Goal: Task Accomplishment & Management: Manage account settings

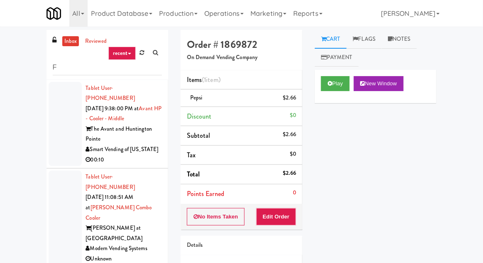
scroll to position [82, 0]
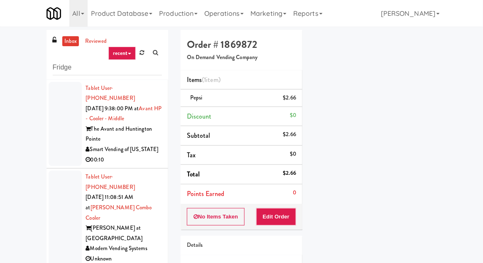
type input "Fridge"
click at [12, 56] on div "inbox reviewed recent all unclear take inventory issue suspicious failed recent…" at bounding box center [241, 182] width 483 height 305
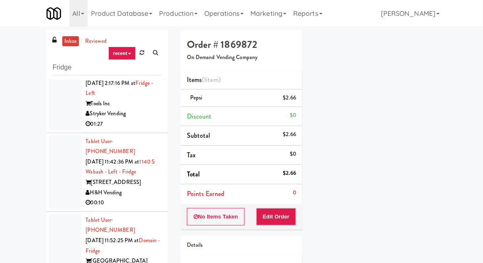
scroll to position [0, 0]
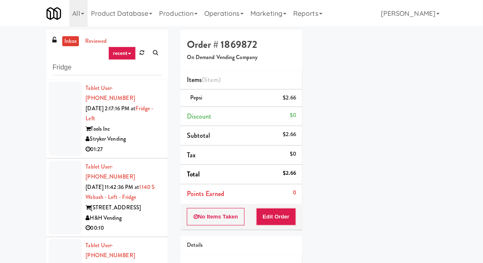
click at [60, 193] on div at bounding box center [65, 197] width 33 height 74
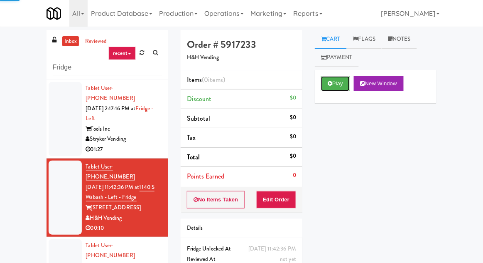
click at [331, 86] on icon at bounding box center [330, 83] width 5 height 5
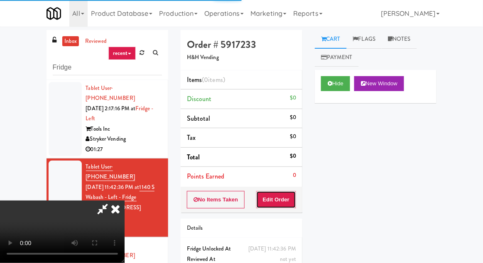
click at [286, 202] on button "Edit Order" at bounding box center [276, 199] width 40 height 17
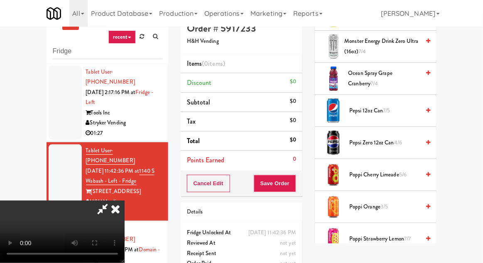
scroll to position [753, 0]
click at [383, 108] on span "Pepsi 12oz can 7/5" at bounding box center [384, 111] width 71 height 10
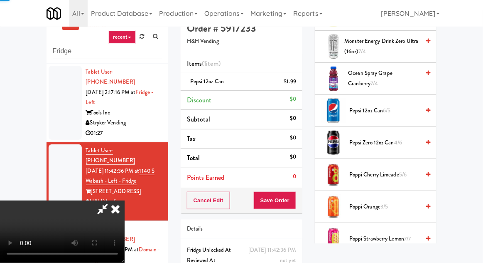
click at [482, 80] on div "inbox reviewed recent all unclear take inventory issue suspicious failed recent…" at bounding box center [241, 166] width 483 height 305
click at [294, 199] on button "Save Order" at bounding box center [275, 200] width 42 height 17
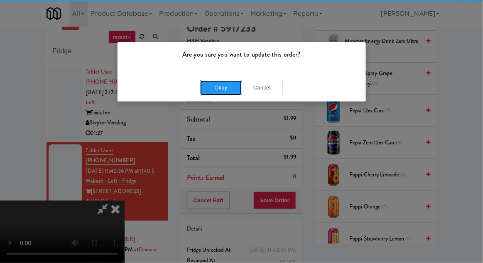
click at [214, 94] on button "Okay" at bounding box center [221, 87] width 42 height 15
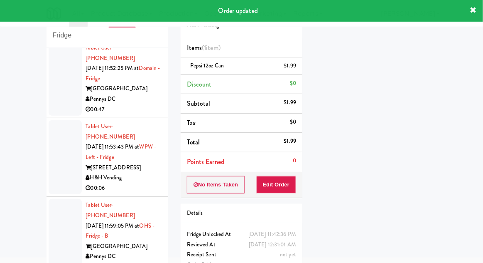
scroll to position [0, 0]
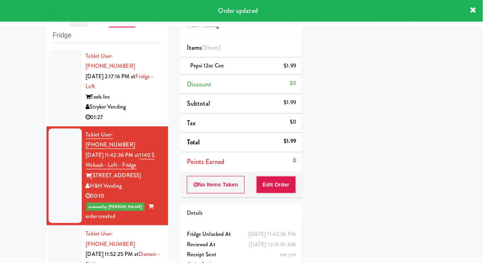
click at [60, 242] on div at bounding box center [65, 264] width 33 height 74
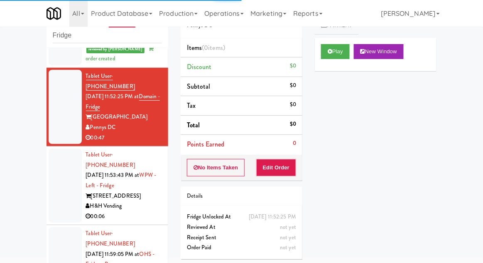
scroll to position [157, 0]
click at [58, 155] on div at bounding box center [65, 185] width 33 height 74
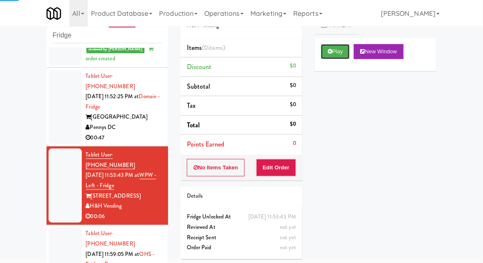
click at [333, 53] on button "Play" at bounding box center [335, 51] width 29 height 15
click at [291, 165] on button "Edit Order" at bounding box center [276, 167] width 40 height 17
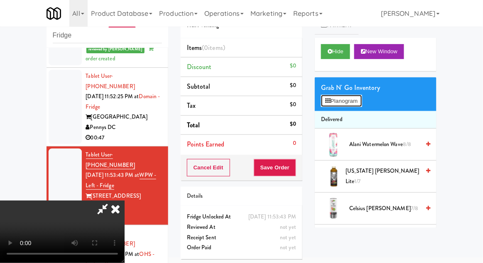
click at [353, 104] on button "Planogram" at bounding box center [341, 101] width 41 height 12
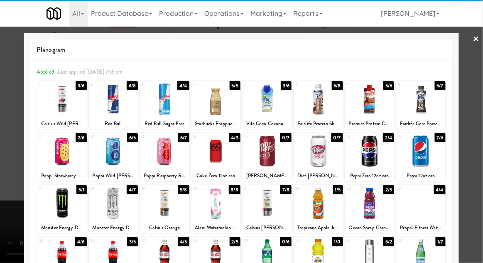
click at [221, 152] on div at bounding box center [216, 151] width 49 height 32
click at [481, 168] on div at bounding box center [241, 131] width 483 height 263
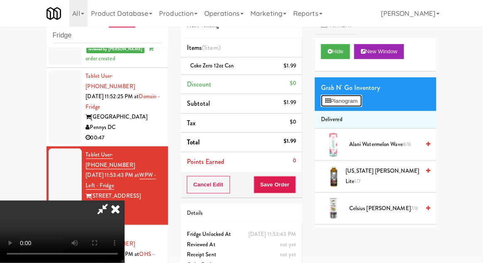
click at [357, 103] on button "Planogram" at bounding box center [341, 101] width 41 height 12
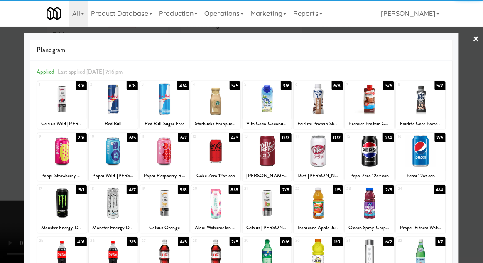
click at [220, 152] on div at bounding box center [216, 151] width 49 height 32
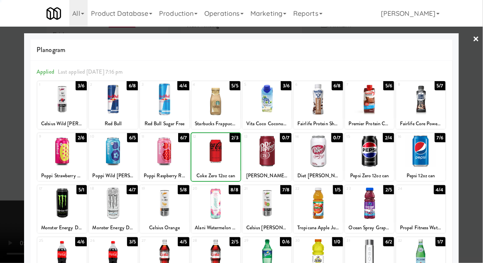
click at [482, 165] on div at bounding box center [241, 131] width 483 height 263
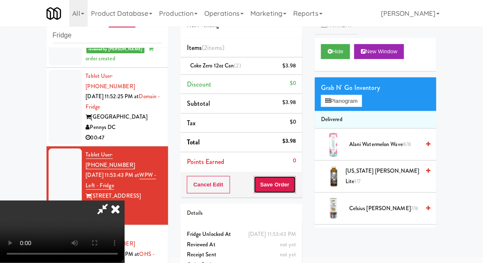
click at [292, 183] on button "Save Order" at bounding box center [275, 184] width 42 height 17
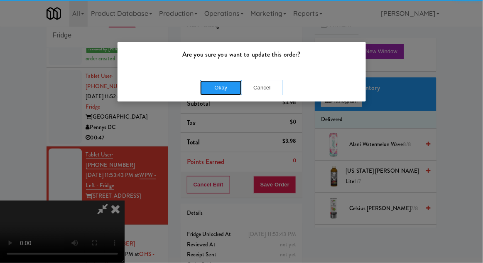
click at [204, 90] on button "Okay" at bounding box center [221, 87] width 42 height 15
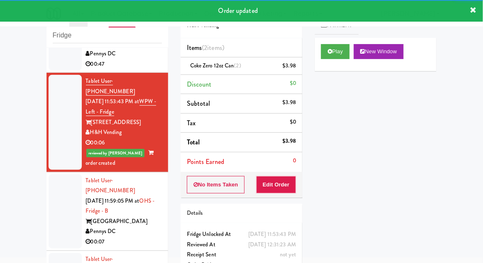
scroll to position [231, 0]
click at [53, 174] on div at bounding box center [65, 211] width 33 height 74
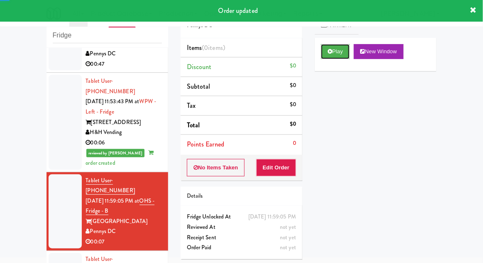
click at [333, 57] on button "Play" at bounding box center [335, 51] width 29 height 15
click at [284, 172] on button "Edit Order" at bounding box center [276, 167] width 40 height 17
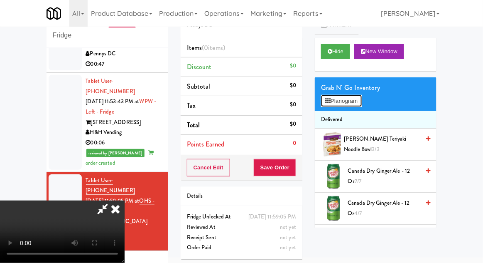
click at [356, 95] on button "Planogram" at bounding box center [341, 101] width 41 height 12
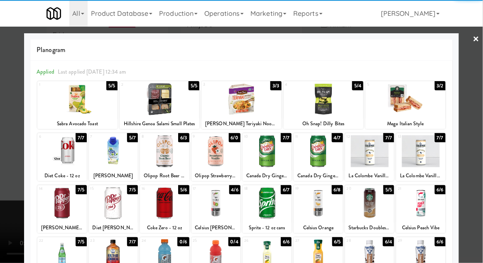
click at [224, 155] on div at bounding box center [216, 151] width 49 height 32
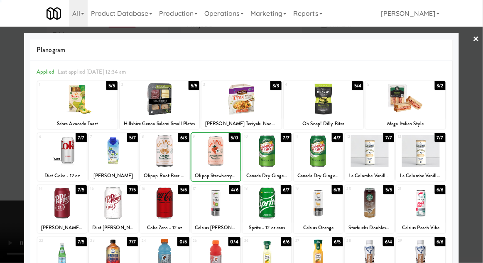
click at [480, 180] on div at bounding box center [241, 131] width 483 height 263
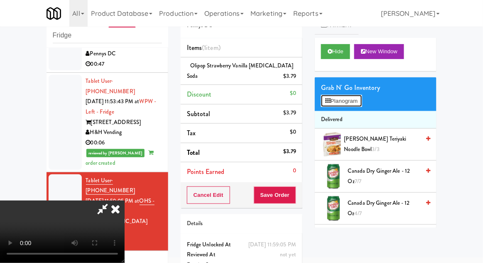
click at [359, 99] on button "Planogram" at bounding box center [341, 101] width 41 height 12
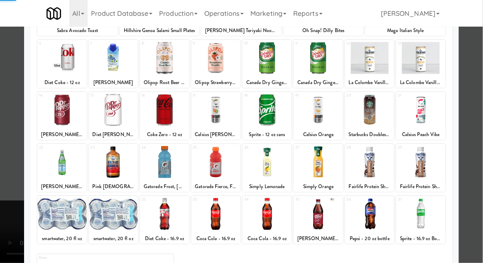
scroll to position [105, 0]
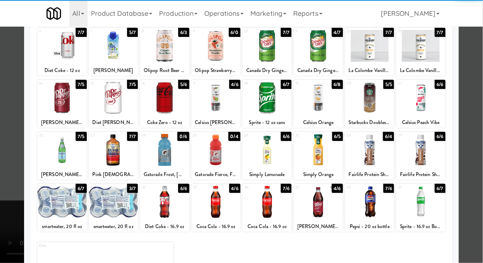
click at [324, 207] on div at bounding box center [318, 202] width 49 height 32
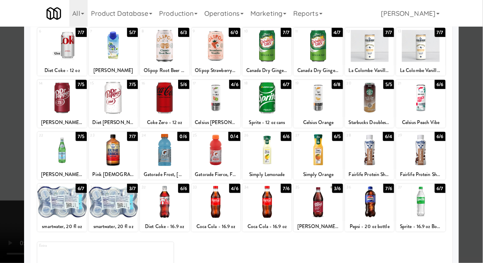
click at [479, 164] on div at bounding box center [241, 131] width 483 height 263
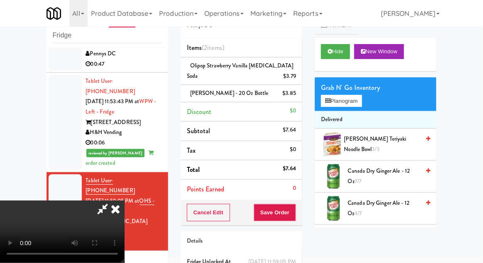
scroll to position [30, 0]
click at [293, 209] on button "Save Order" at bounding box center [275, 212] width 42 height 17
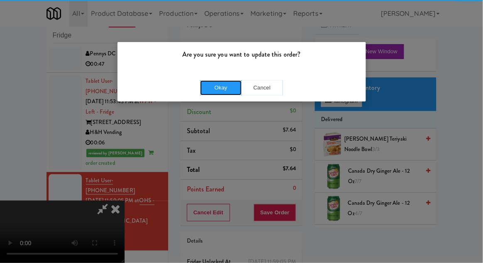
click at [217, 86] on button "Okay" at bounding box center [221, 87] width 42 height 15
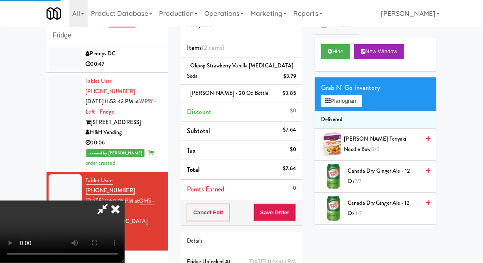
scroll to position [0, 0]
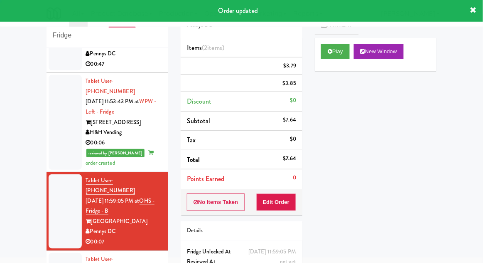
click at [55, 174] on div at bounding box center [65, 211] width 33 height 74
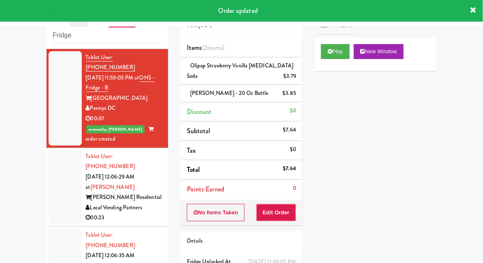
scroll to position [354, 0]
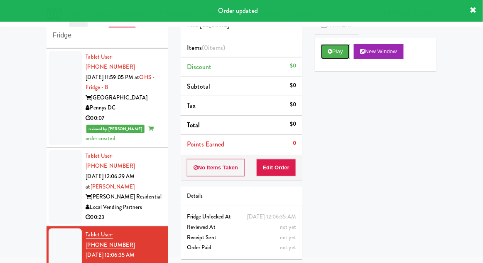
click at [327, 58] on button "Play" at bounding box center [335, 51] width 29 height 15
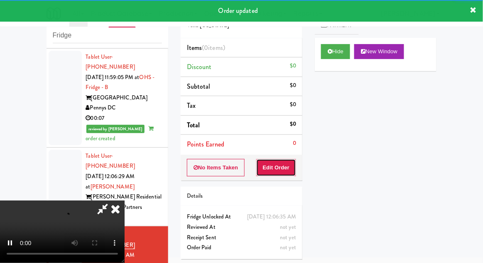
click at [282, 174] on button "Edit Order" at bounding box center [276, 167] width 40 height 17
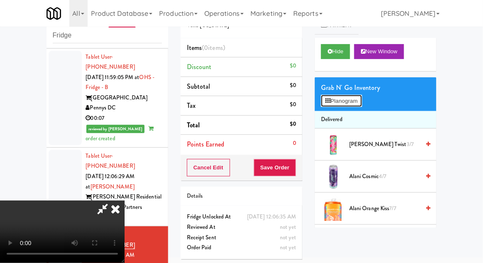
click at [351, 101] on button "Planogram" at bounding box center [341, 101] width 41 height 12
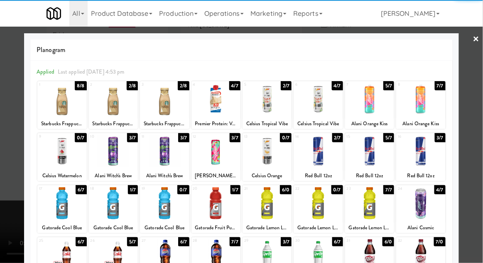
click at [113, 102] on div at bounding box center [113, 99] width 49 height 32
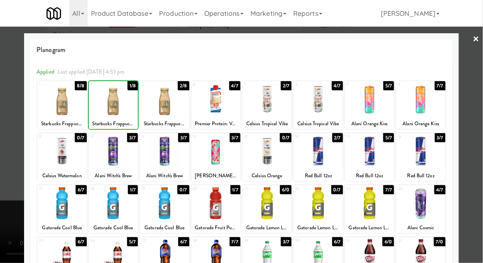
click at [478, 180] on div at bounding box center [241, 131] width 483 height 263
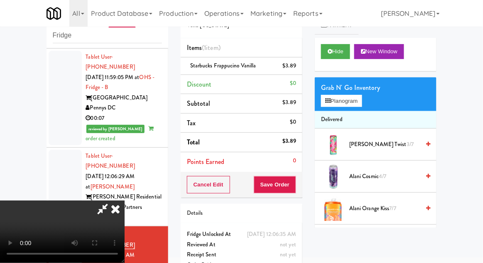
scroll to position [30, 0]
click at [302, 189] on div "Cancel Edit Save Order" at bounding box center [242, 185] width 122 height 26
click at [290, 181] on button "Save Order" at bounding box center [275, 184] width 42 height 17
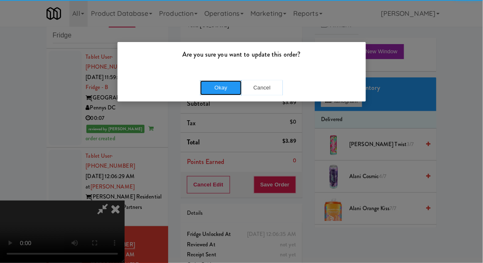
click at [228, 80] on button "Okay" at bounding box center [221, 87] width 42 height 15
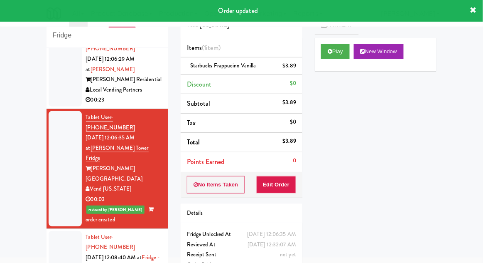
scroll to position [480, 0]
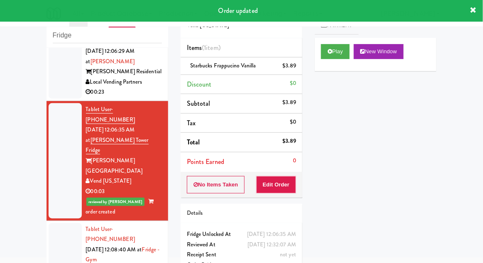
click at [57, 223] on div at bounding box center [65, 260] width 33 height 74
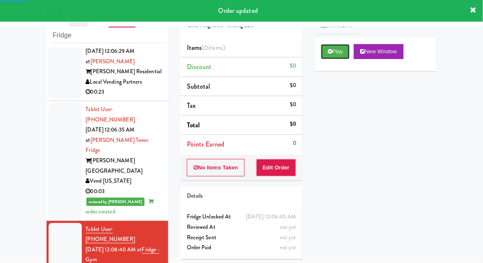
click at [336, 54] on button "Play" at bounding box center [335, 51] width 29 height 15
click at [285, 165] on button "Edit Order" at bounding box center [276, 167] width 40 height 17
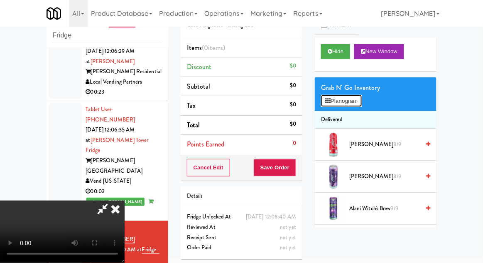
click at [353, 95] on button "Planogram" at bounding box center [341, 101] width 41 height 12
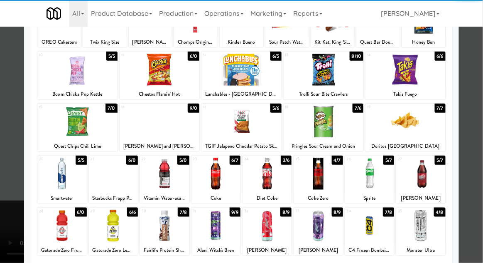
scroll to position [78, 0]
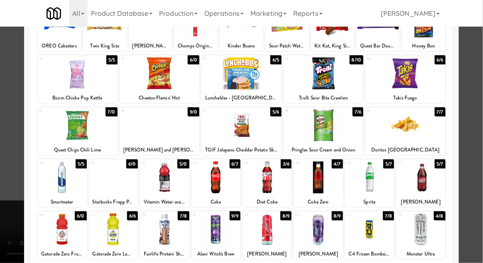
click at [173, 236] on div at bounding box center [164, 229] width 49 height 32
click at [427, 229] on div at bounding box center [420, 229] width 49 height 32
click at [479, 208] on div at bounding box center [241, 131] width 483 height 263
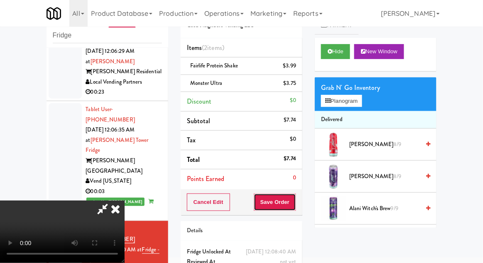
click at [295, 206] on button "Save Order" at bounding box center [275, 201] width 42 height 17
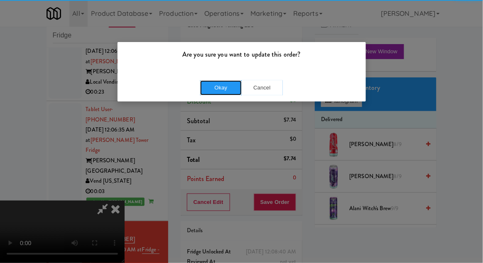
click at [212, 84] on button "Okay" at bounding box center [221, 87] width 42 height 15
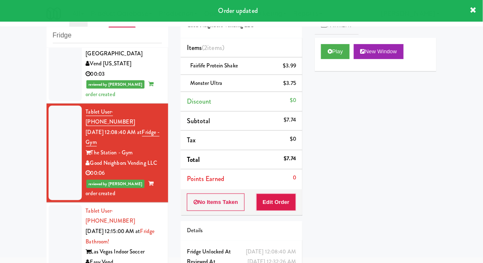
scroll to position [598, 0]
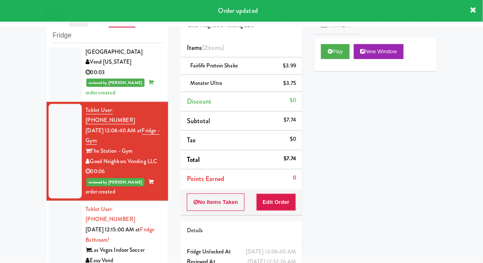
click at [57, 203] on div at bounding box center [65, 240] width 33 height 74
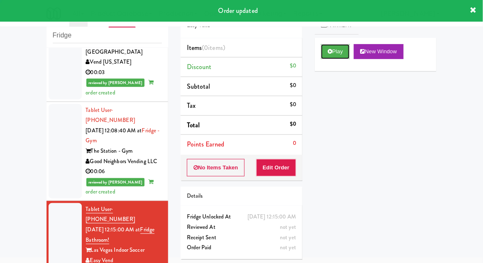
click at [335, 56] on button "Play" at bounding box center [335, 51] width 29 height 15
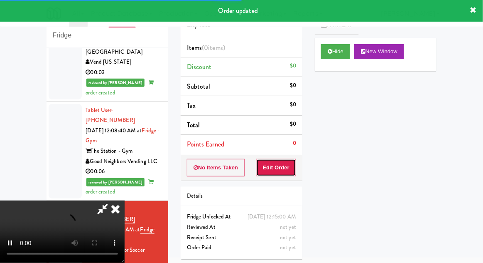
click at [280, 164] on button "Edit Order" at bounding box center [276, 167] width 40 height 17
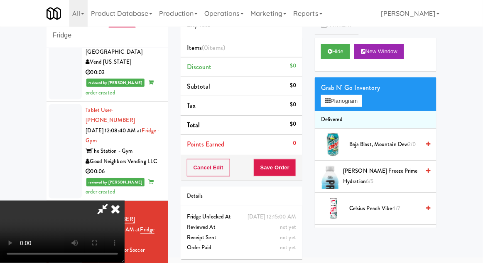
click at [365, 112] on li "Delivered" at bounding box center [376, 119] width 122 height 17
click at [361, 105] on button "Planogram" at bounding box center [341, 101] width 41 height 12
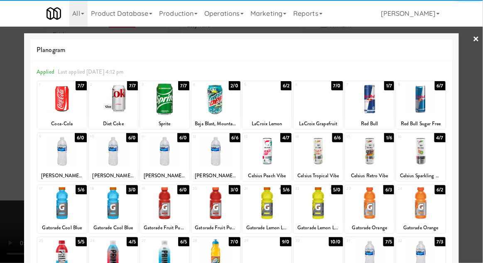
click at [222, 202] on div at bounding box center [216, 203] width 49 height 32
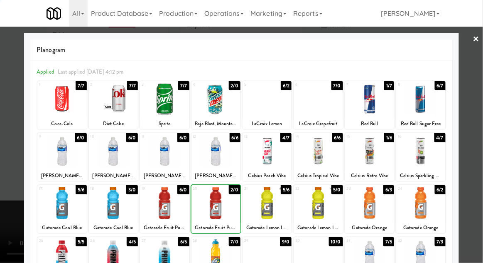
click at [477, 187] on div at bounding box center [241, 131] width 483 height 263
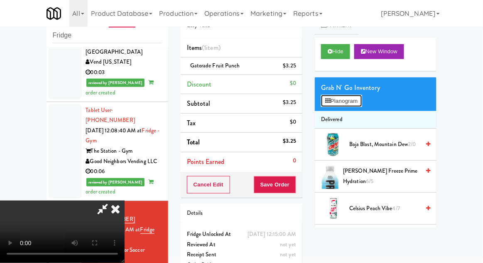
click at [357, 95] on button "Planogram" at bounding box center [341, 101] width 41 height 12
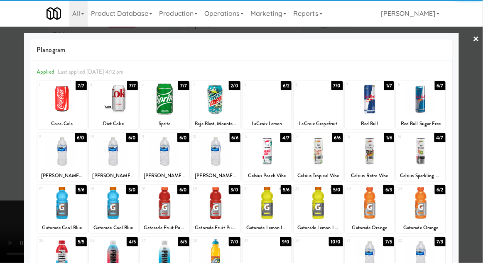
click at [219, 159] on div at bounding box center [216, 151] width 49 height 32
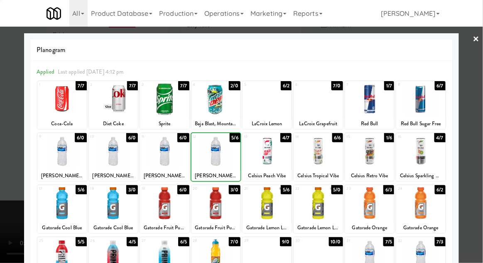
click at [478, 178] on div at bounding box center [241, 131] width 483 height 263
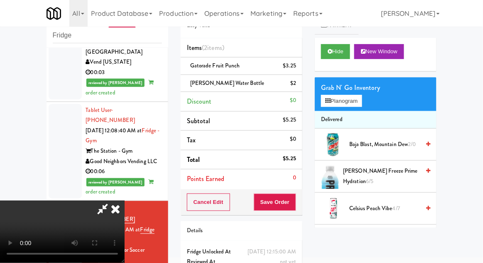
scroll to position [30, 0]
click at [290, 206] on button "Save Order" at bounding box center [275, 201] width 42 height 17
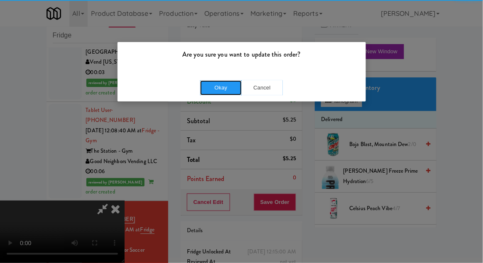
click at [220, 89] on button "Okay" at bounding box center [221, 87] width 42 height 15
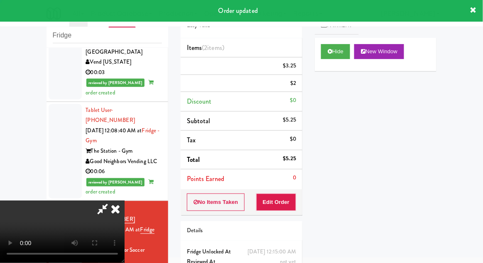
scroll to position [0, 0]
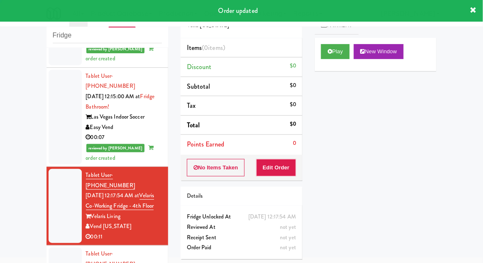
scroll to position [740, 0]
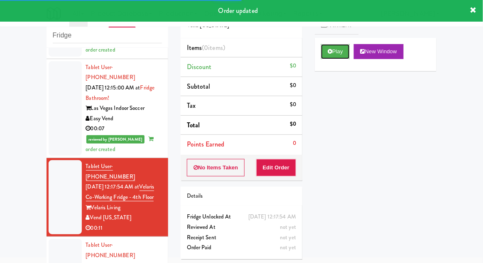
click at [325, 54] on button "Play" at bounding box center [335, 51] width 29 height 15
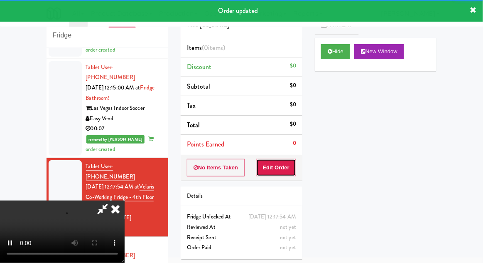
click at [279, 173] on button "Edit Order" at bounding box center [276, 167] width 40 height 17
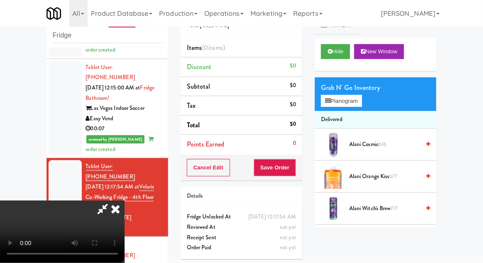
scroll to position [0, 0]
click at [359, 103] on button "Planogram" at bounding box center [341, 101] width 41 height 12
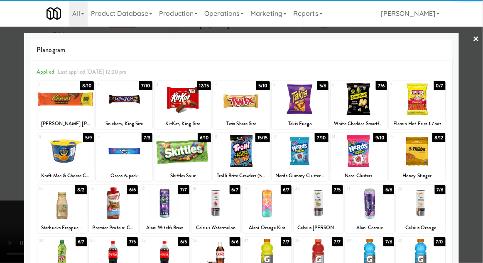
click at [188, 101] on div at bounding box center [183, 99] width 57 height 32
click at [481, 180] on div at bounding box center [241, 131] width 483 height 263
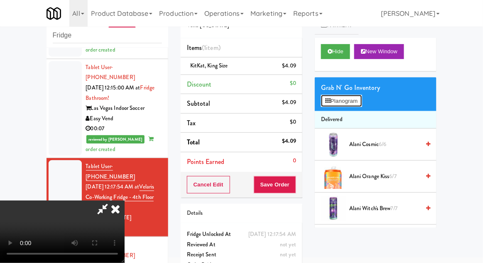
click at [355, 102] on button "Planogram" at bounding box center [341, 101] width 41 height 12
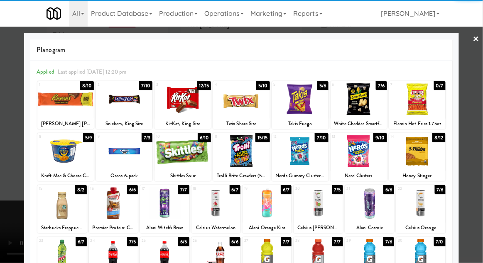
click at [188, 154] on div at bounding box center [183, 151] width 57 height 32
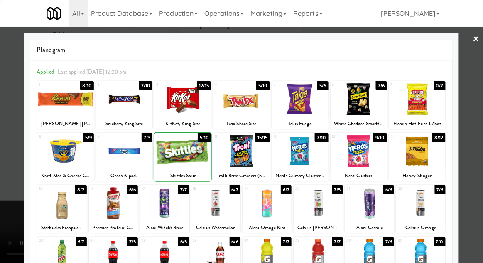
click at [481, 185] on div at bounding box center [241, 131] width 483 height 263
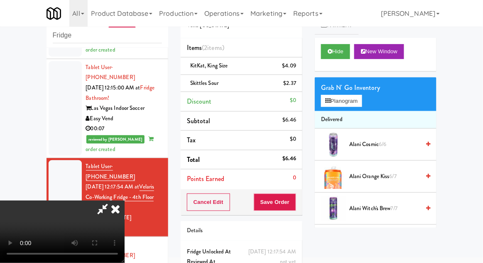
scroll to position [30, 0]
click at [296, 200] on button "Save Order" at bounding box center [275, 201] width 42 height 17
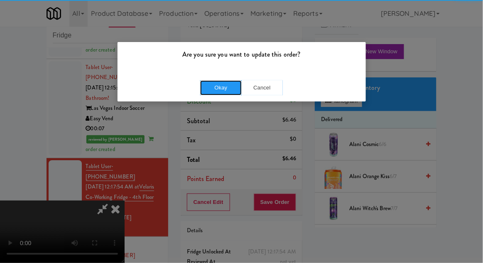
click at [217, 86] on button "Okay" at bounding box center [221, 87] width 42 height 15
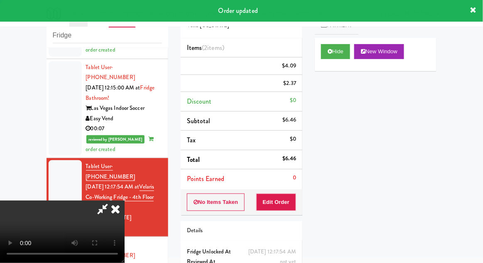
scroll to position [0, 0]
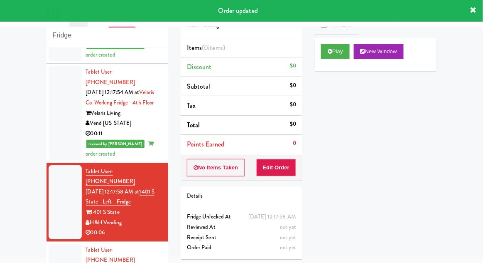
scroll to position [838, 0]
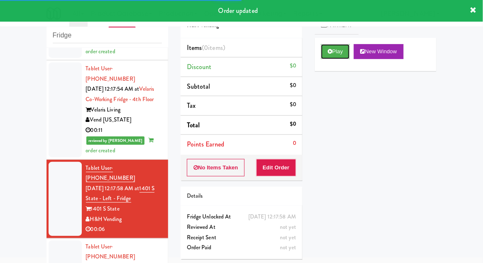
click at [323, 57] on button "Play" at bounding box center [335, 51] width 29 height 15
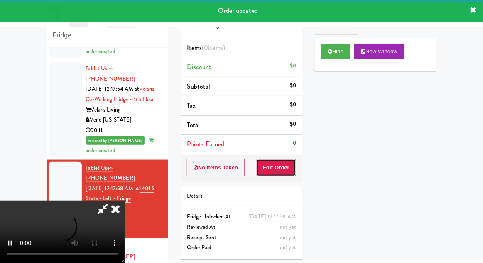
click at [277, 167] on button "Edit Order" at bounding box center [276, 167] width 40 height 17
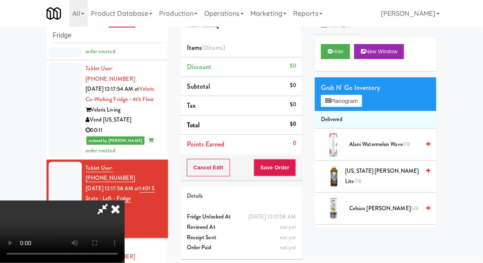
scroll to position [0, 0]
click at [370, 94] on div "Grab N' Go Inventory Planogram" at bounding box center [376, 94] width 122 height 34
click at [357, 105] on button "Planogram" at bounding box center [341, 101] width 41 height 12
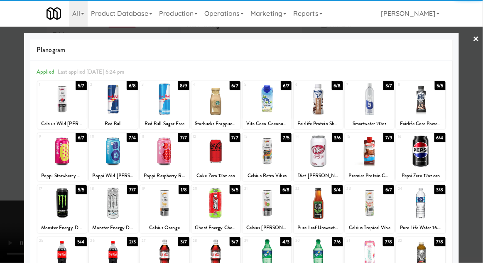
click at [168, 152] on div at bounding box center [164, 151] width 49 height 32
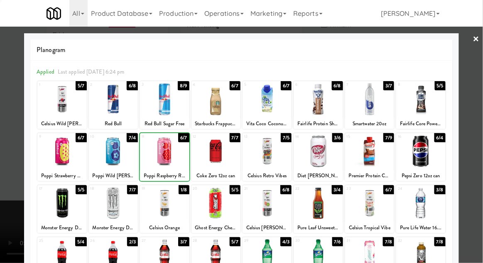
click at [478, 171] on div at bounding box center [241, 131] width 483 height 263
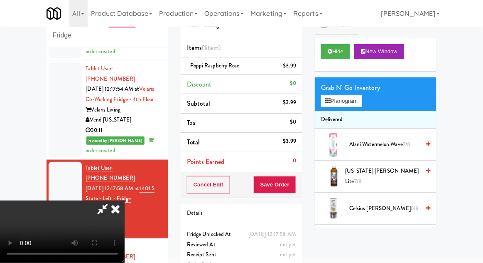
scroll to position [30, 0]
click at [295, 184] on button "Save Order" at bounding box center [275, 184] width 42 height 17
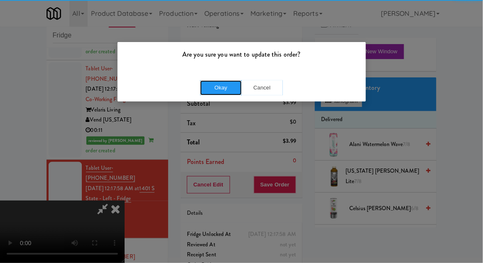
click at [225, 93] on button "Okay" at bounding box center [221, 87] width 42 height 15
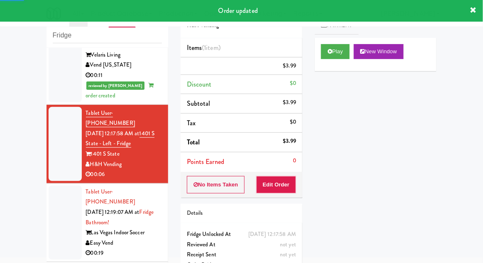
scroll to position [949, 0]
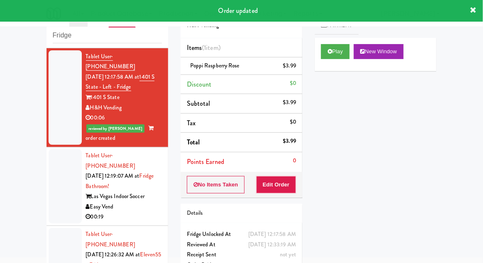
click at [61, 228] on div at bounding box center [65, 265] width 33 height 74
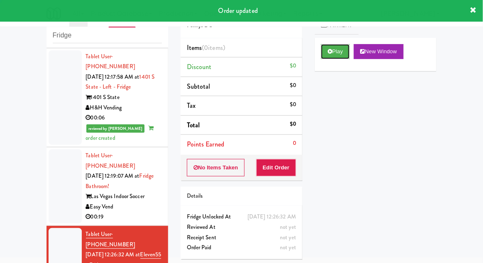
click at [325, 51] on button "Play" at bounding box center [335, 51] width 29 height 15
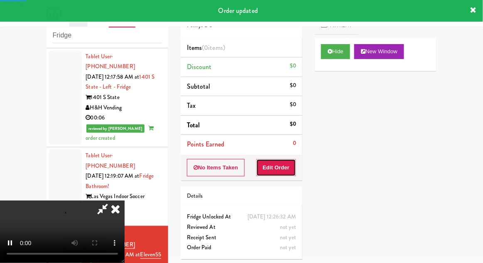
click at [285, 175] on button "Edit Order" at bounding box center [276, 167] width 40 height 17
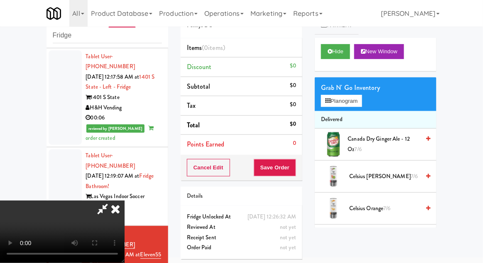
scroll to position [30, 0]
click at [347, 105] on button "Planogram" at bounding box center [341, 101] width 41 height 12
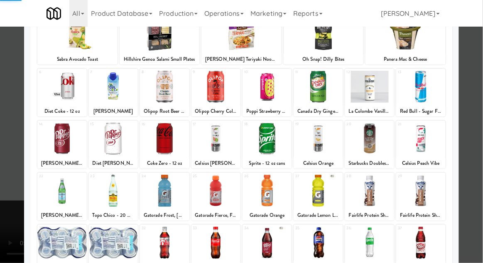
scroll to position [105, 0]
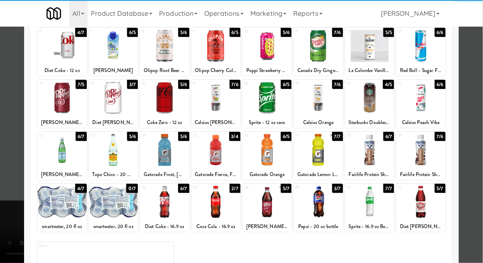
click at [374, 206] on div at bounding box center [369, 202] width 49 height 32
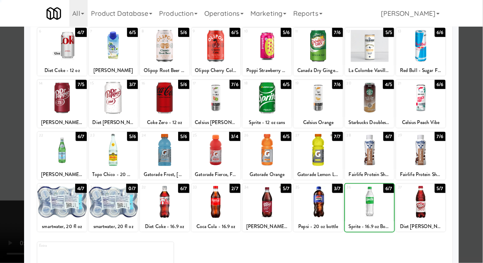
click at [480, 185] on div at bounding box center [241, 131] width 483 height 263
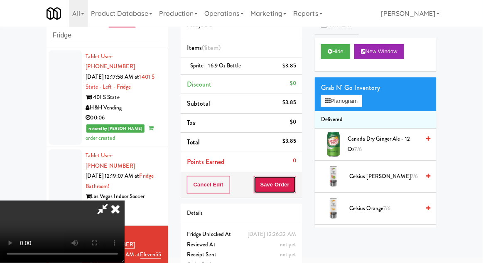
click at [295, 181] on button "Save Order" at bounding box center [275, 184] width 42 height 17
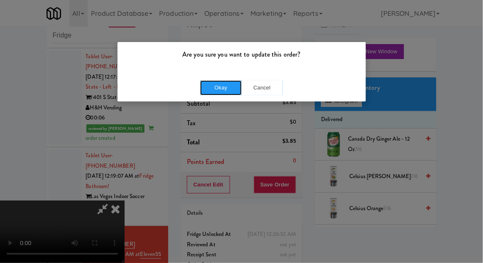
click at [209, 86] on button "Okay" at bounding box center [221, 87] width 42 height 15
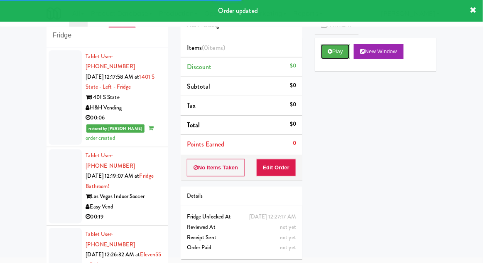
click at [328, 56] on button "Play" at bounding box center [335, 51] width 29 height 15
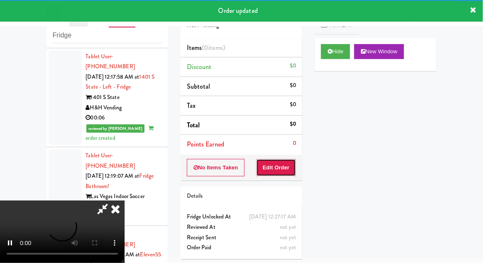
click at [278, 172] on button "Edit Order" at bounding box center [276, 167] width 40 height 17
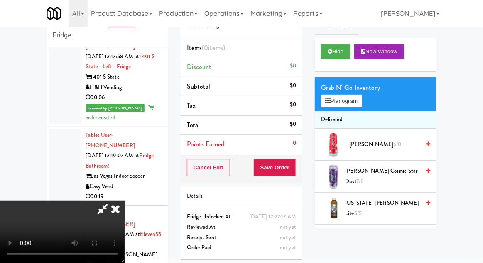
scroll to position [30, 0]
click at [357, 103] on button "Planogram" at bounding box center [341, 101] width 41 height 12
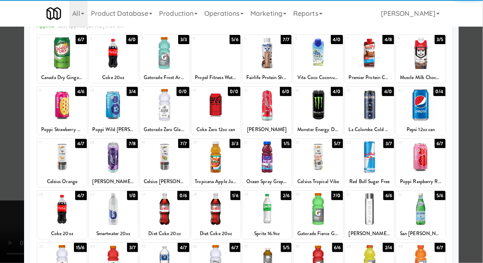
scroll to position [47, 0]
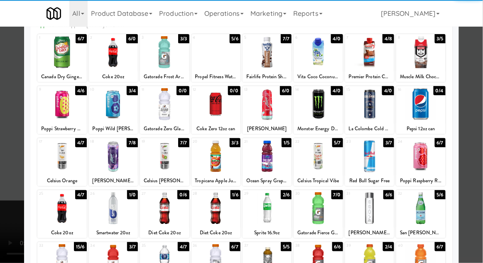
click at [265, 160] on div at bounding box center [267, 156] width 49 height 32
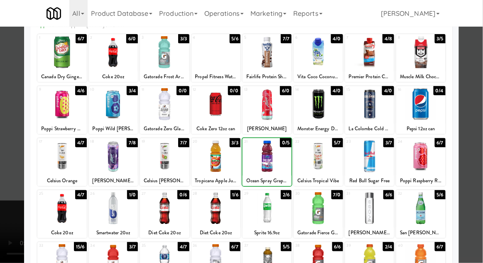
click at [479, 157] on div at bounding box center [241, 131] width 483 height 263
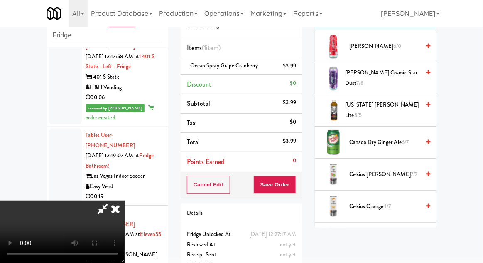
scroll to position [97, 0]
click at [393, 141] on span "Canada Dry Ginger Ale 6/7" at bounding box center [384, 143] width 71 height 10
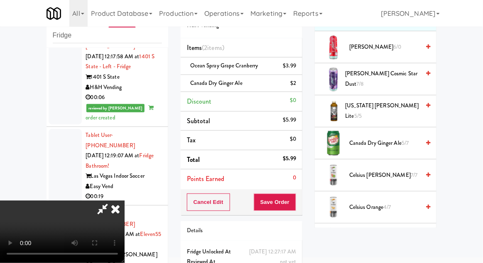
scroll to position [30, 0]
click at [291, 208] on button "Save Order" at bounding box center [275, 201] width 42 height 17
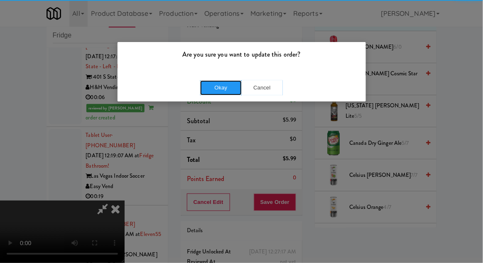
click at [220, 85] on button "Okay" at bounding box center [221, 87] width 42 height 15
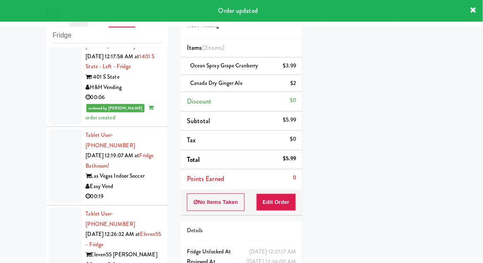
scroll to position [990, 0]
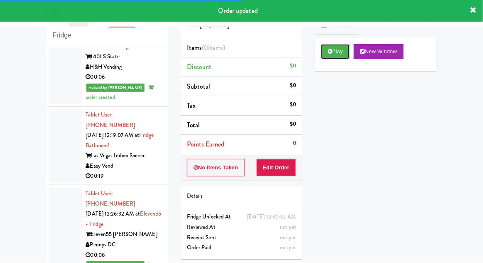
click at [334, 54] on button "Play" at bounding box center [335, 51] width 29 height 15
click at [280, 168] on button "Edit Order" at bounding box center [276, 167] width 40 height 17
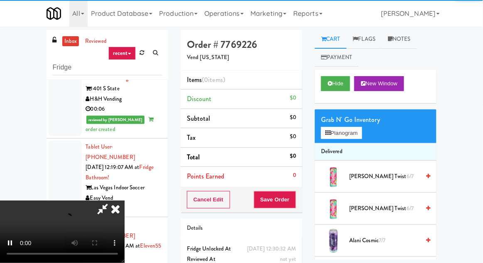
scroll to position [32, 0]
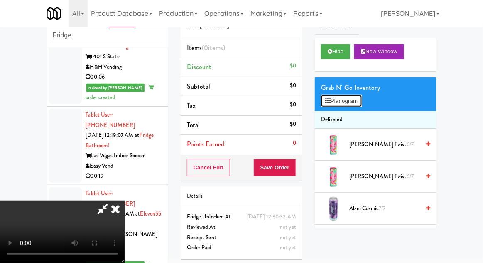
click at [362, 99] on button "Planogram" at bounding box center [341, 101] width 41 height 12
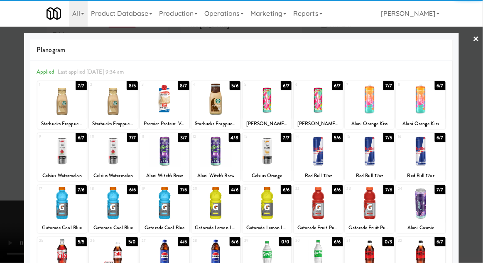
click at [167, 153] on div at bounding box center [164, 151] width 49 height 32
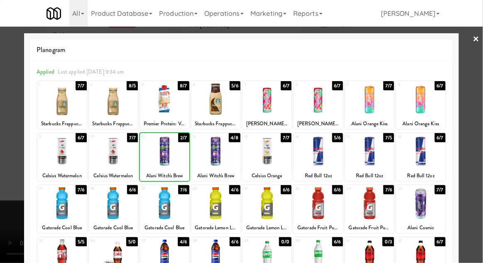
click at [480, 173] on div at bounding box center [241, 131] width 483 height 263
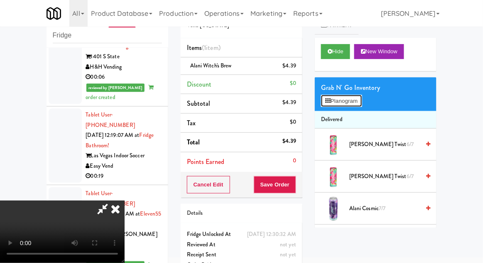
click at [352, 104] on button "Planogram" at bounding box center [341, 101] width 41 height 12
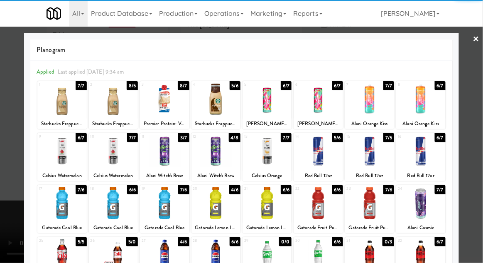
click at [109, 94] on div at bounding box center [113, 99] width 49 height 32
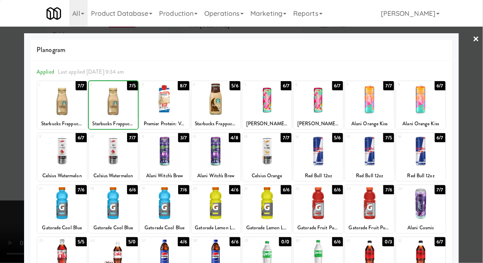
click at [480, 185] on div at bounding box center [241, 131] width 483 height 263
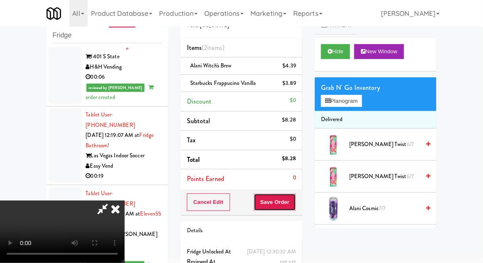
click at [293, 203] on button "Save Order" at bounding box center [275, 201] width 42 height 17
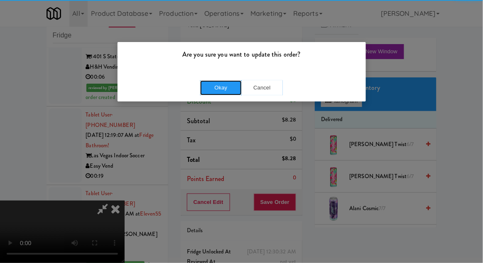
click at [213, 86] on button "Okay" at bounding box center [221, 87] width 42 height 15
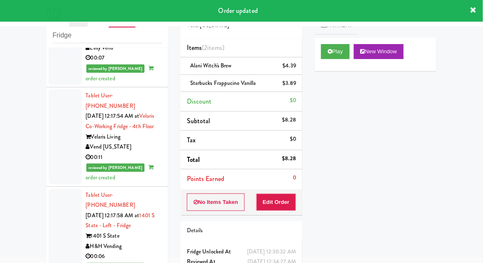
scroll to position [807, 0]
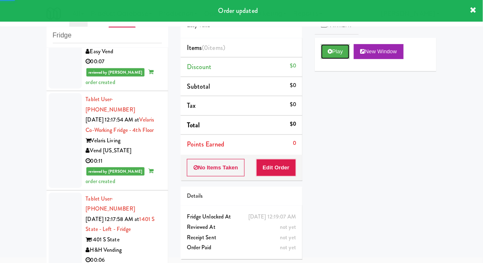
click at [325, 53] on button "Play" at bounding box center [335, 51] width 29 height 15
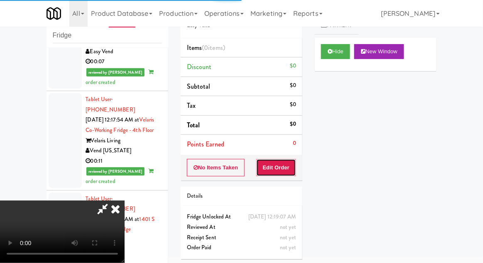
click at [276, 167] on button "Edit Order" at bounding box center [276, 167] width 40 height 17
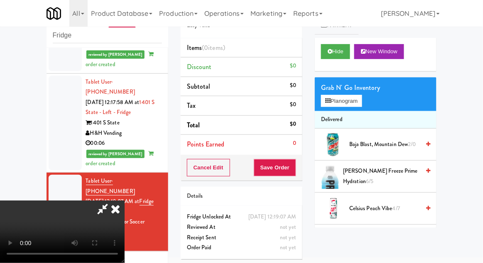
scroll to position [30, 0]
click at [354, 97] on button "Planogram" at bounding box center [341, 101] width 41 height 12
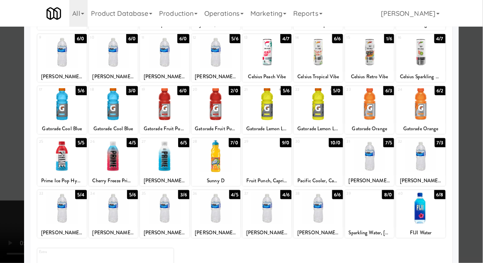
scroll to position [100, 0]
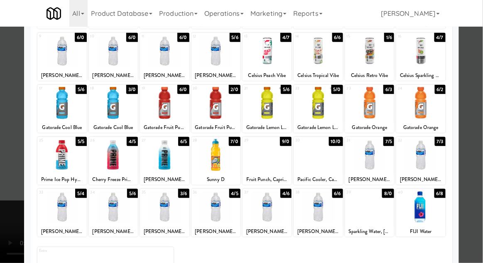
click at [271, 163] on div at bounding box center [267, 155] width 49 height 32
click at [482, 172] on div at bounding box center [241, 131] width 483 height 263
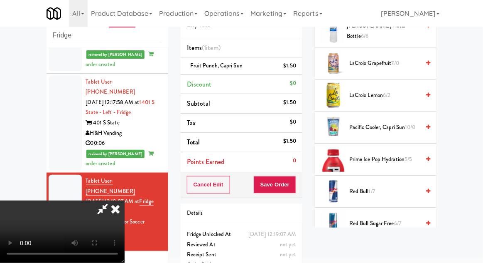
scroll to position [30, 0]
click at [298, 68] on li "Fruit Punch, Capri Sun $1.50" at bounding box center [242, 65] width 122 height 17
click at [299, 69] on icon at bounding box center [297, 68] width 4 height 5
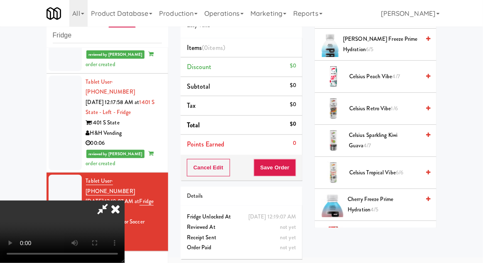
scroll to position [0, 0]
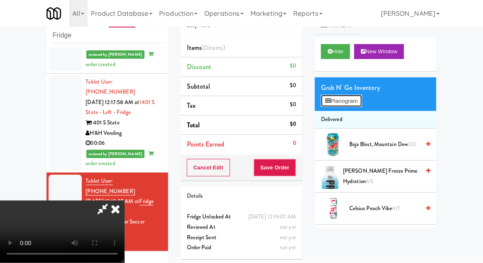
click at [353, 100] on button "Planogram" at bounding box center [341, 101] width 41 height 12
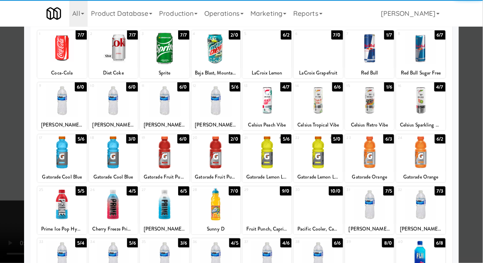
scroll to position [50, 0]
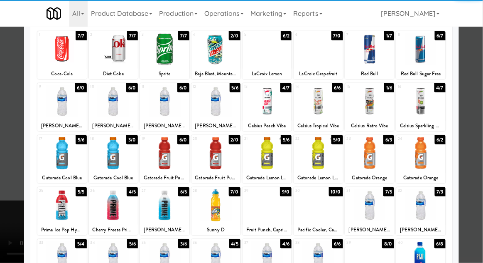
click at [326, 215] on div at bounding box center [318, 205] width 49 height 32
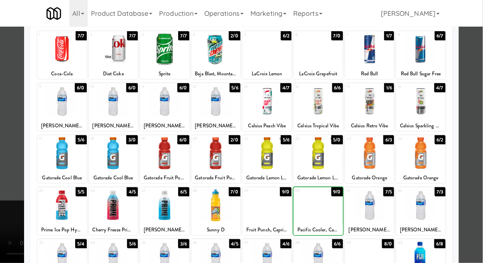
click at [482, 171] on div at bounding box center [241, 131] width 483 height 263
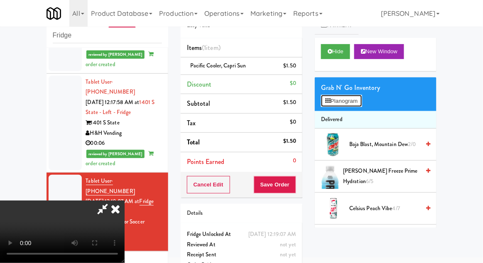
click at [353, 105] on button "Planogram" at bounding box center [341, 101] width 41 height 12
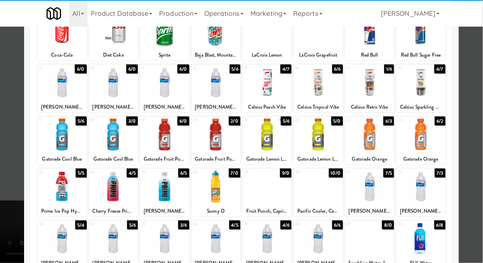
scroll to position [70, 0]
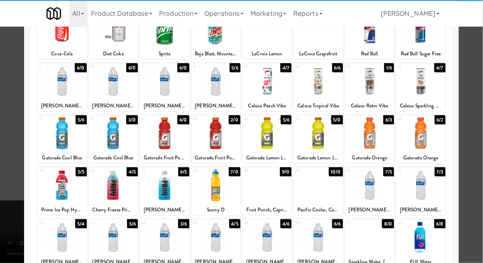
click at [369, 197] on div at bounding box center [369, 185] width 49 height 32
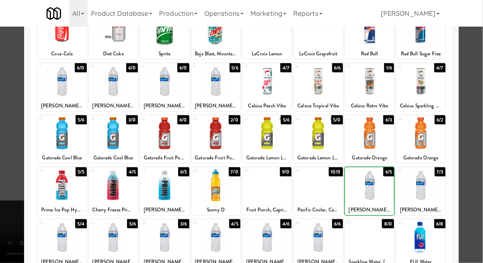
click at [481, 157] on div at bounding box center [241, 131] width 483 height 263
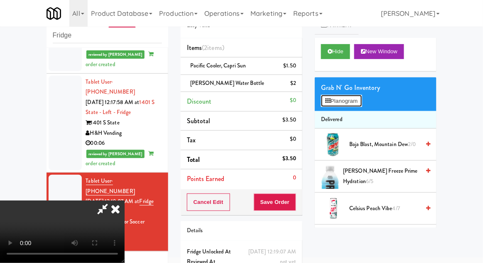
click at [359, 97] on button "Planogram" at bounding box center [341, 101] width 41 height 12
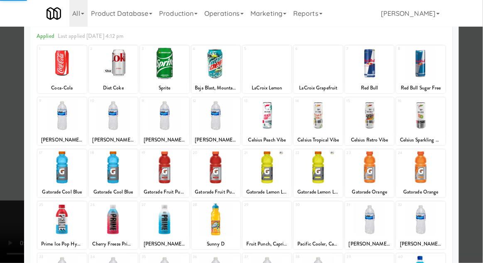
scroll to position [105, 0]
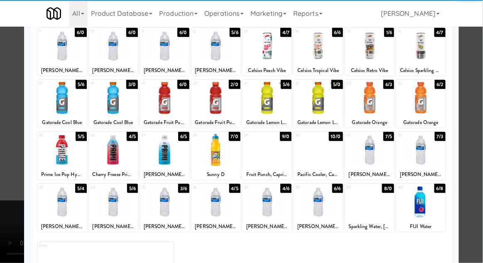
click at [376, 153] on div at bounding box center [369, 150] width 49 height 32
click at [481, 172] on div at bounding box center [241, 131] width 483 height 263
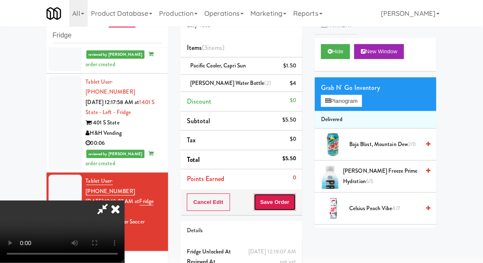
click at [296, 207] on button "Save Order" at bounding box center [275, 201] width 42 height 17
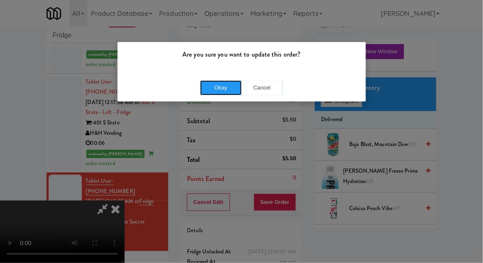
click at [226, 93] on button "Okay" at bounding box center [221, 87] width 42 height 15
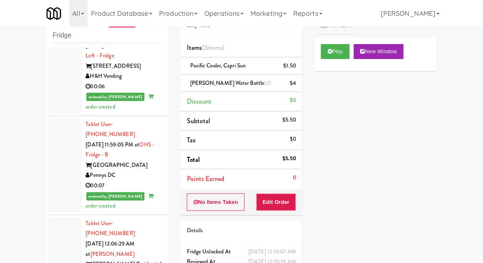
click at [54, 217] on div at bounding box center [65, 254] width 33 height 74
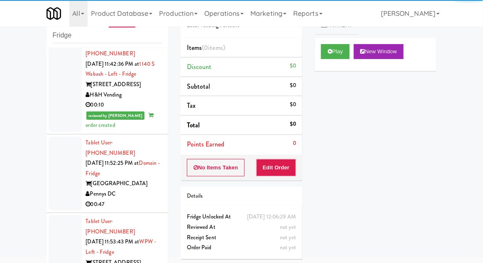
scroll to position [81, 0]
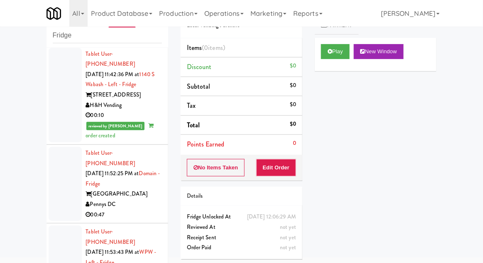
click at [60, 175] on div at bounding box center [65, 184] width 33 height 74
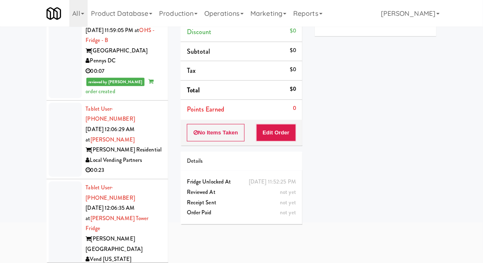
scroll to position [72, 0]
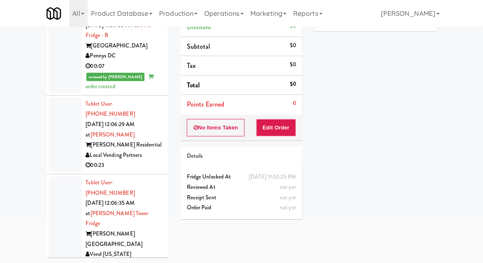
click at [55, 98] on div at bounding box center [65, 135] width 33 height 74
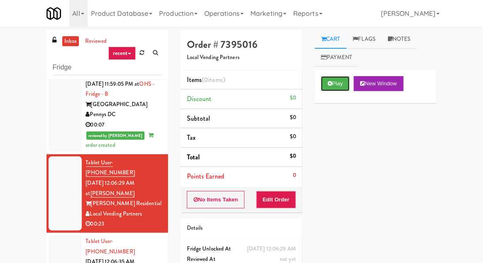
click at [336, 87] on button "Play" at bounding box center [335, 83] width 29 height 15
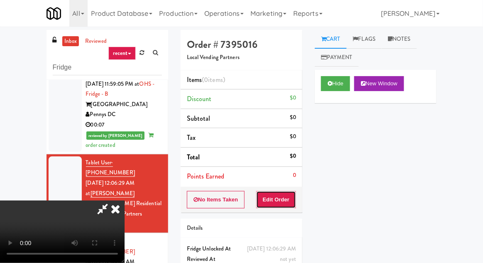
click at [288, 202] on button "Edit Order" at bounding box center [276, 199] width 40 height 17
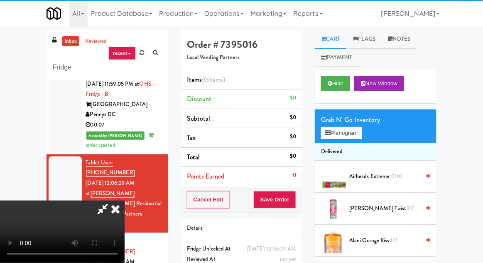
scroll to position [32, 0]
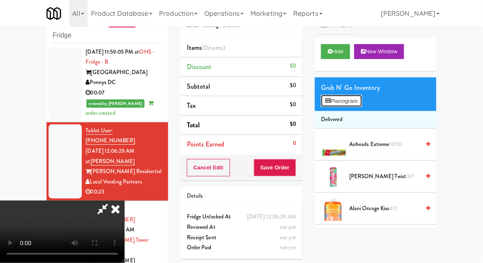
click at [362, 95] on button "Planogram" at bounding box center [341, 101] width 41 height 12
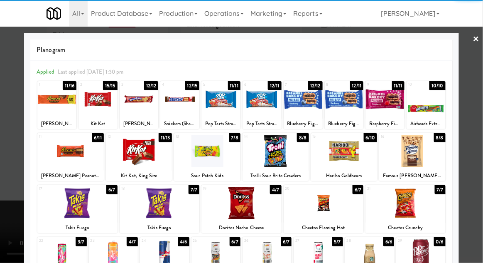
click at [391, 105] on div at bounding box center [385, 99] width 39 height 32
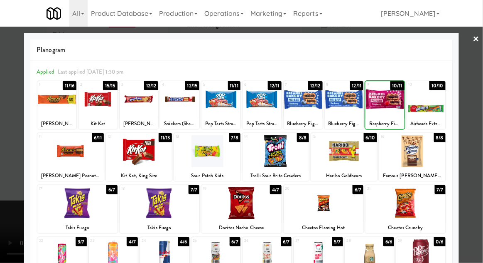
click at [476, 99] on div at bounding box center [241, 131] width 483 height 263
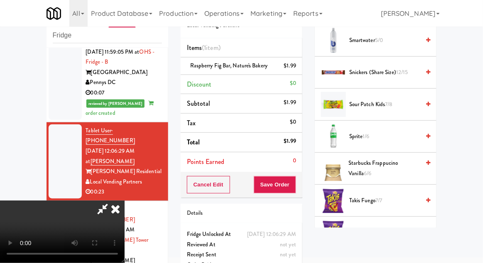
scroll to position [927, 0]
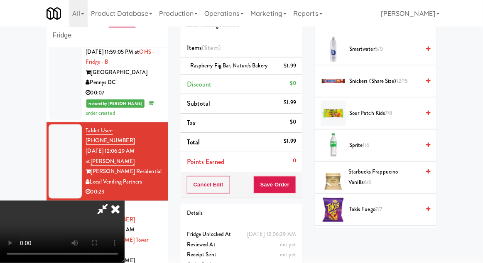
click at [388, 109] on span "7/8" at bounding box center [389, 113] width 7 height 8
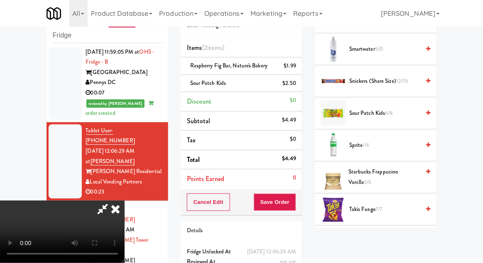
click at [300, 202] on div "Cancel Edit Save Order" at bounding box center [242, 202] width 122 height 26
click at [301, 208] on div "Cancel Edit Save Order" at bounding box center [242, 202] width 122 height 26
click at [296, 209] on button "Save Order" at bounding box center [275, 201] width 42 height 17
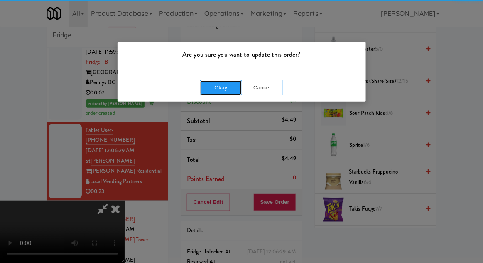
click at [218, 86] on button "Okay" at bounding box center [221, 87] width 42 height 15
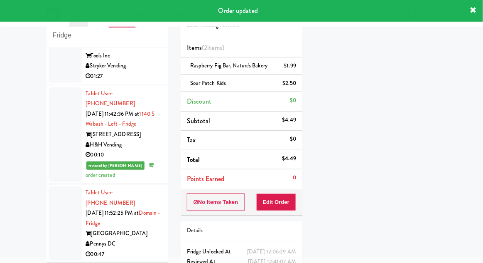
scroll to position [40, 0]
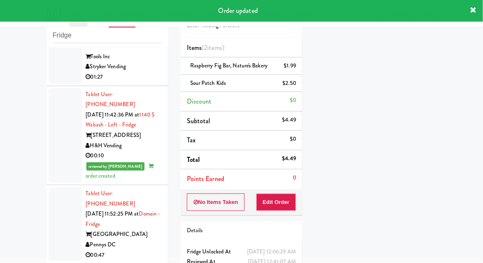
click at [60, 204] on div at bounding box center [65, 224] width 33 height 74
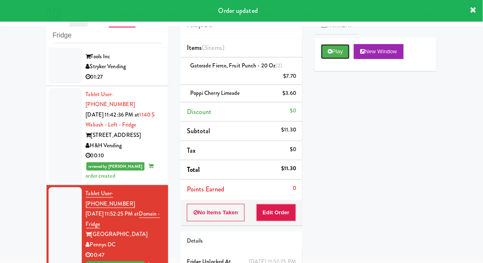
click at [347, 55] on button "Play" at bounding box center [335, 51] width 29 height 15
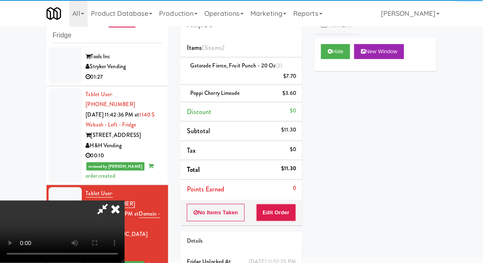
click at [118, 217] on icon at bounding box center [115, 208] width 18 height 17
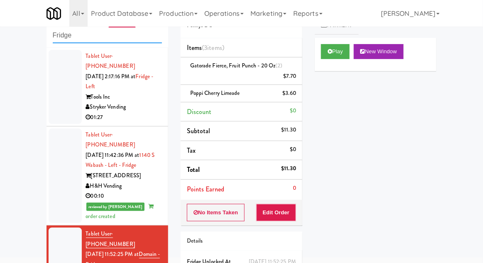
click at [66, 38] on input "Fridge" at bounding box center [107, 35] width 109 height 15
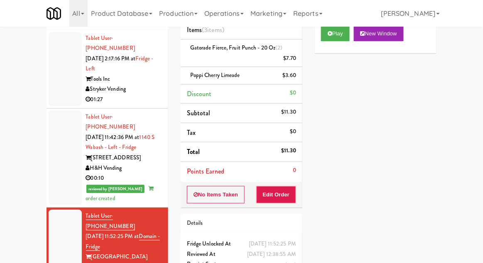
click at [59, 29] on div "inbox reviewed recent all unclear take inventory issue suspicious failed recent…" at bounding box center [108, 5] width 122 height 50
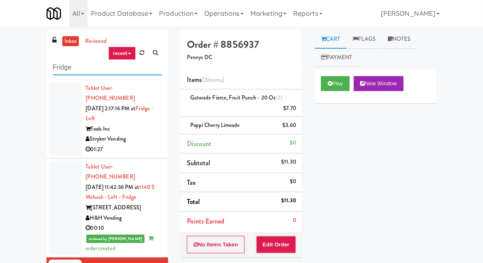
click at [64, 66] on input "Fridge" at bounding box center [107, 67] width 109 height 15
click at [54, 66] on input "Fridge" at bounding box center [107, 67] width 109 height 15
type input "Pantry"
click at [15, 54] on div "inbox reviewed recent all unclear take inventory issue suspicious failed recent…" at bounding box center [241, 186] width 483 height 312
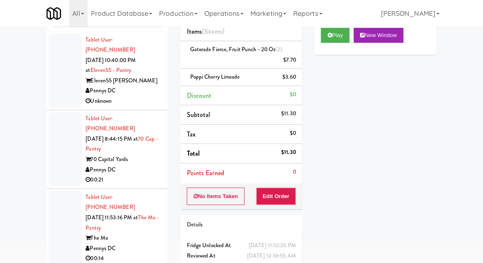
click at [52, 158] on div at bounding box center [65, 149] width 33 height 74
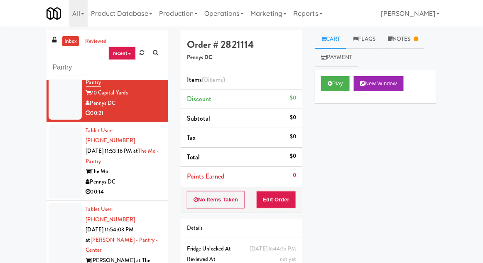
scroll to position [116, 0]
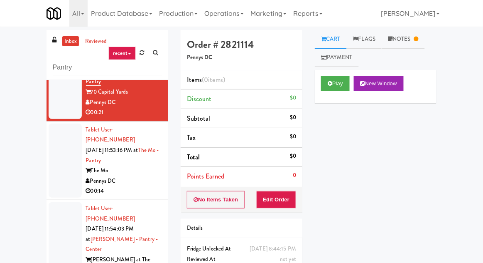
click at [57, 143] on div at bounding box center [65, 160] width 33 height 74
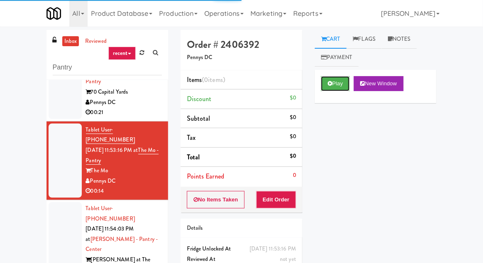
click at [336, 89] on button "Play" at bounding box center [335, 83] width 29 height 15
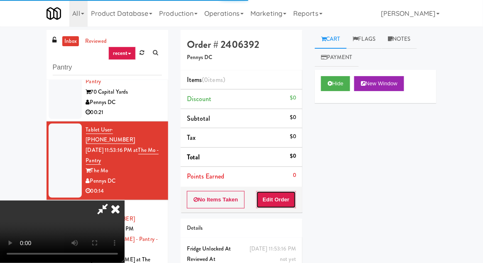
click at [286, 191] on button "Edit Order" at bounding box center [276, 199] width 40 height 17
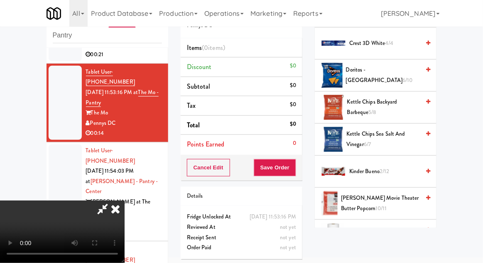
scroll to position [196, 0]
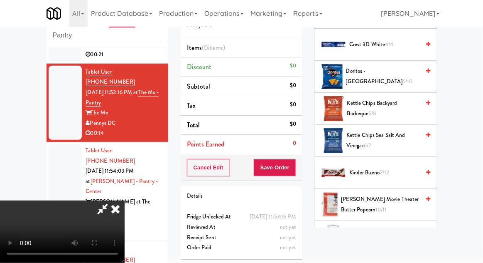
click at [394, 103] on span "Kettle Chips Backyard Barbeque 5/8" at bounding box center [383, 108] width 73 height 20
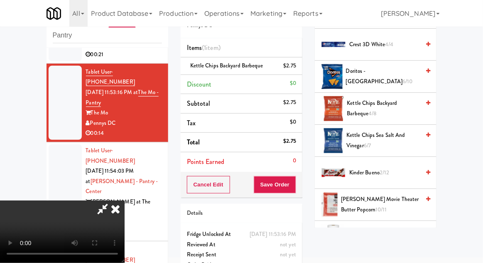
scroll to position [30, 0]
click at [381, 78] on span "Doritos - Cool Ranch 6/10" at bounding box center [383, 76] width 74 height 20
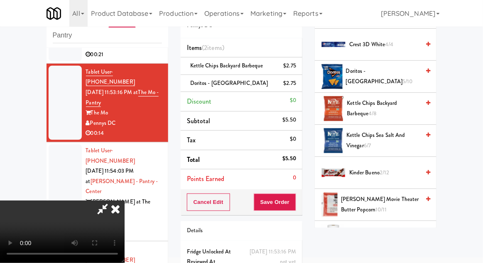
scroll to position [38, 0]
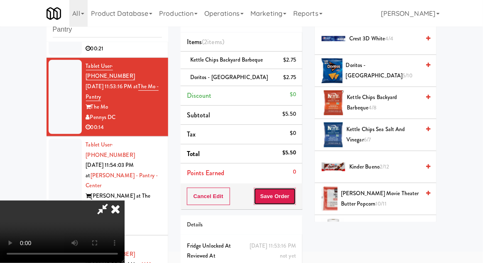
click at [294, 190] on button "Save Order" at bounding box center [275, 195] width 42 height 17
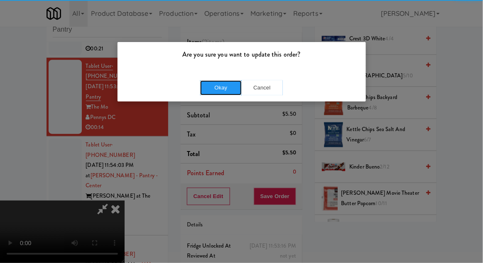
click at [216, 87] on button "Okay" at bounding box center [221, 87] width 42 height 15
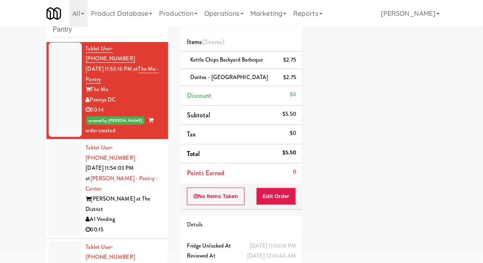
scroll to position [158, 0]
click at [57, 170] on div at bounding box center [65, 189] width 33 height 94
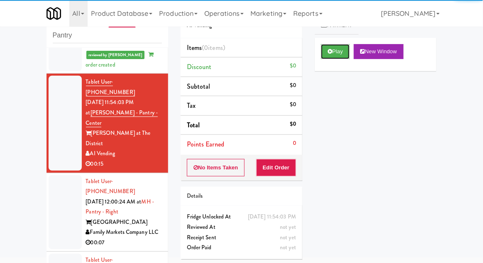
click at [345, 57] on button "Play" at bounding box center [335, 51] width 29 height 15
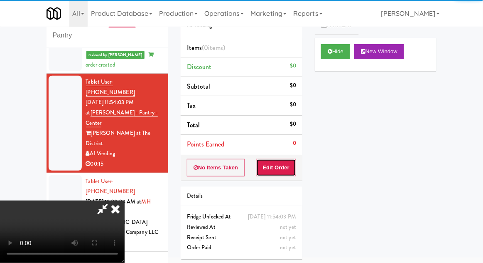
click at [291, 173] on button "Edit Order" at bounding box center [276, 167] width 40 height 17
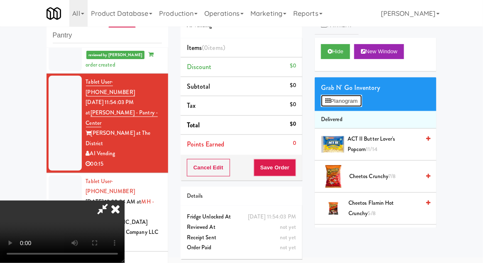
click at [362, 105] on button "Planogram" at bounding box center [341, 101] width 41 height 12
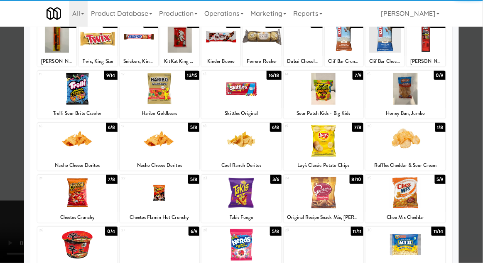
click at [147, 152] on div at bounding box center [160, 141] width 80 height 32
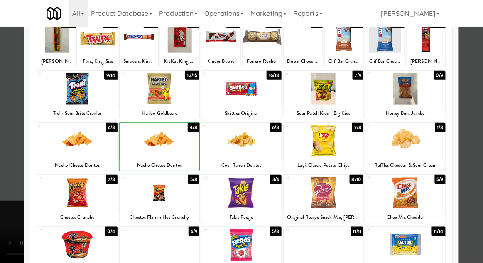
click at [482, 165] on div at bounding box center [241, 131] width 483 height 263
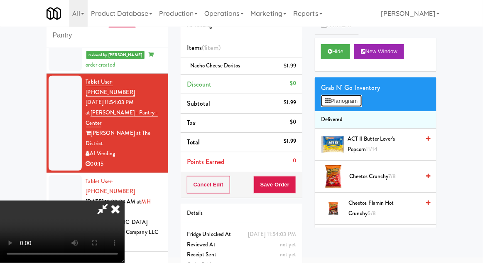
click at [354, 102] on button "Planogram" at bounding box center [341, 101] width 41 height 12
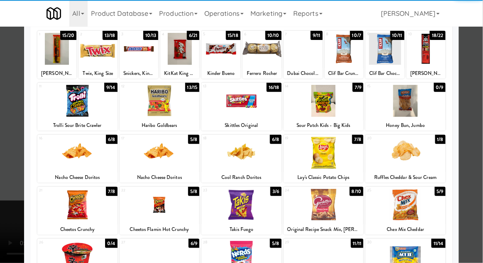
click at [344, 160] on div at bounding box center [324, 153] width 80 height 32
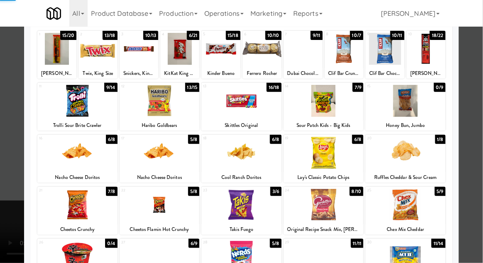
click at [481, 140] on div at bounding box center [241, 131] width 483 height 263
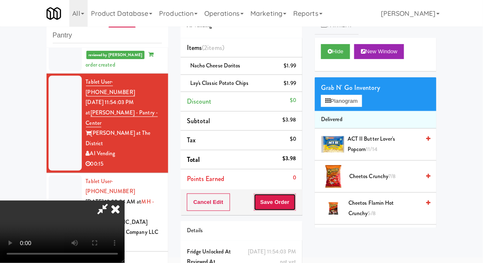
click at [294, 202] on button "Save Order" at bounding box center [275, 201] width 42 height 17
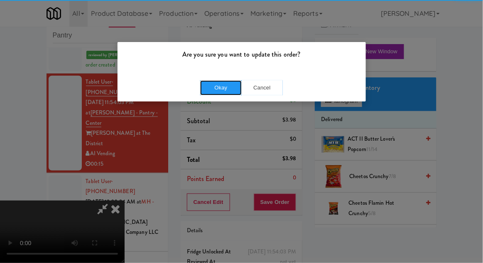
click at [214, 89] on button "Okay" at bounding box center [221, 87] width 42 height 15
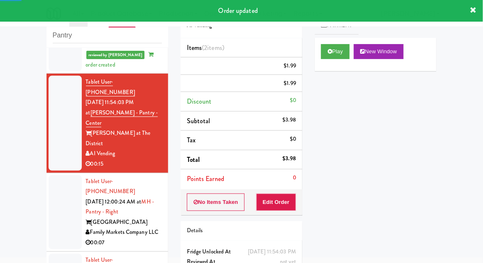
click at [57, 175] on div at bounding box center [65, 212] width 33 height 74
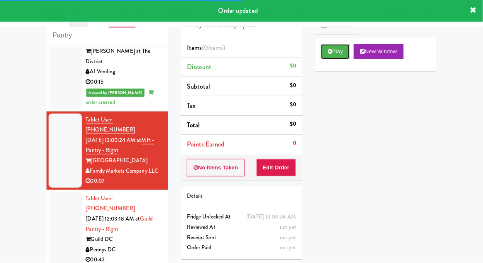
click at [335, 56] on button "Play" at bounding box center [335, 51] width 29 height 15
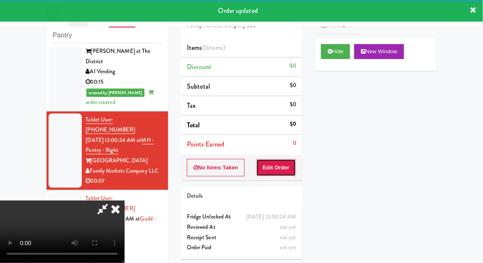
click at [293, 163] on button "Edit Order" at bounding box center [276, 167] width 40 height 17
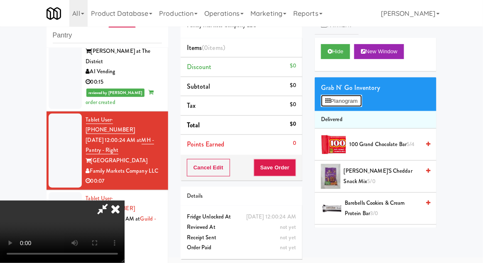
click at [355, 102] on button "Planogram" at bounding box center [341, 101] width 41 height 12
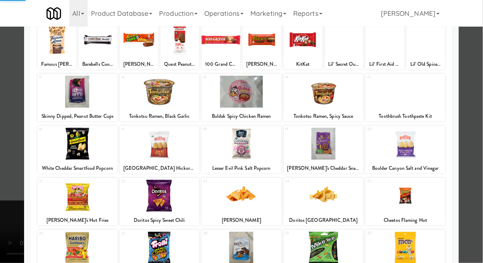
scroll to position [59, 0]
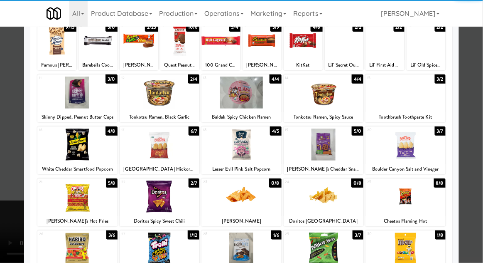
click at [155, 190] on div at bounding box center [160, 196] width 80 height 32
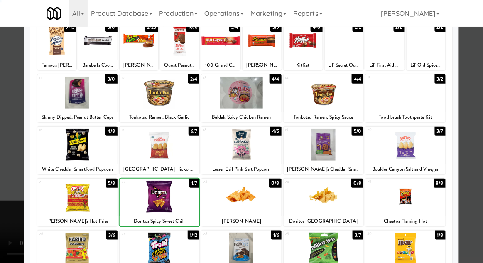
click at [480, 145] on div at bounding box center [241, 131] width 483 height 263
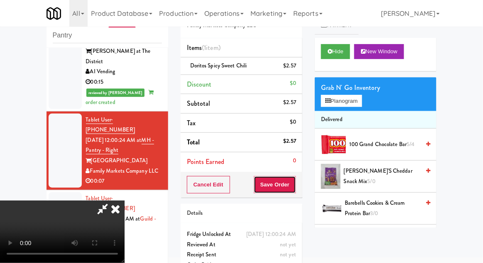
click at [296, 192] on button "Save Order" at bounding box center [275, 184] width 42 height 17
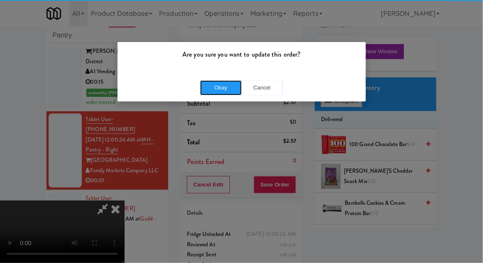
click at [214, 85] on button "Okay" at bounding box center [221, 87] width 42 height 15
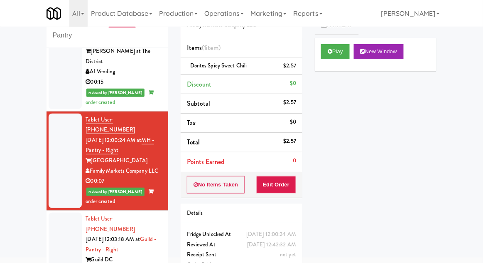
click at [54, 212] on div at bounding box center [65, 249] width 33 height 74
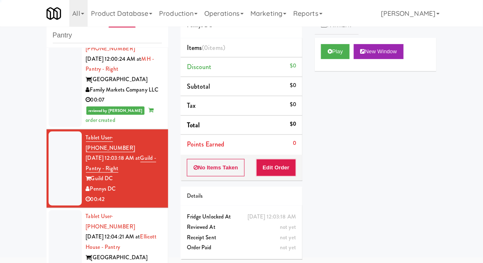
scroll to position [395, 0]
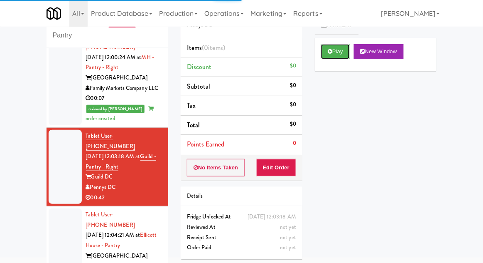
click at [341, 49] on button "Play" at bounding box center [335, 51] width 29 height 15
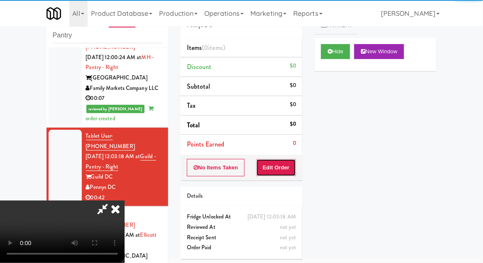
click at [284, 166] on button "Edit Order" at bounding box center [276, 167] width 40 height 17
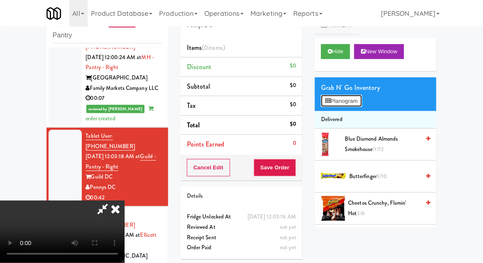
click at [348, 103] on button "Planogram" at bounding box center [341, 101] width 41 height 12
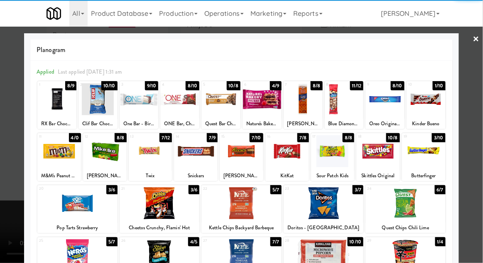
click at [396, 105] on div at bounding box center [385, 99] width 39 height 32
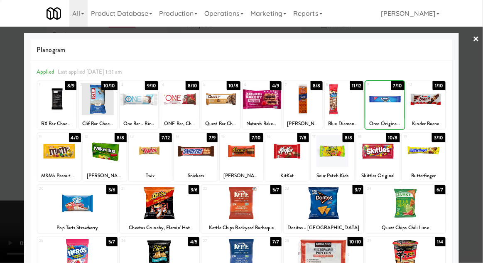
click at [480, 98] on div at bounding box center [241, 131] width 483 height 263
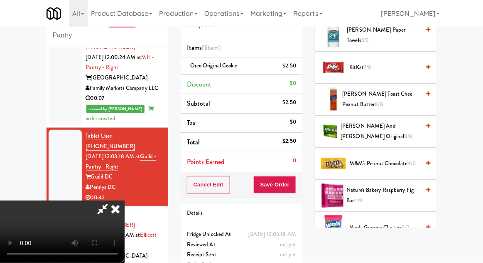
scroll to position [432, 0]
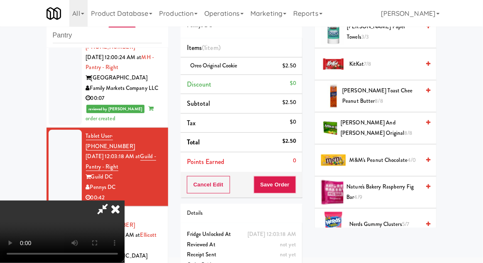
click at [397, 161] on span "M&M's Peanut Chocolate 4/0" at bounding box center [384, 160] width 71 height 10
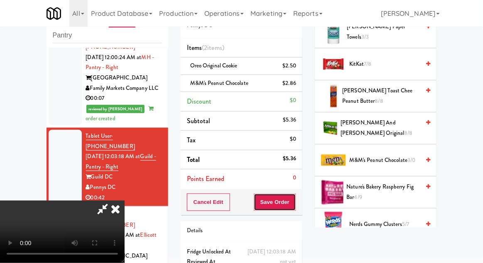
click at [294, 207] on button "Save Order" at bounding box center [275, 201] width 42 height 17
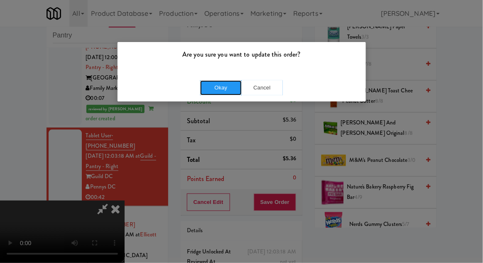
click at [220, 90] on button "Okay" at bounding box center [221, 87] width 42 height 15
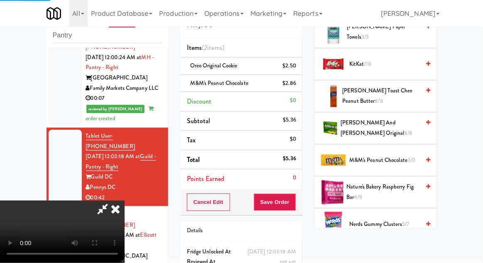
scroll to position [82, 0]
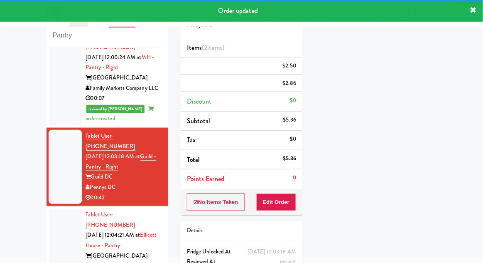
click at [56, 208] on div at bounding box center [65, 245] width 33 height 74
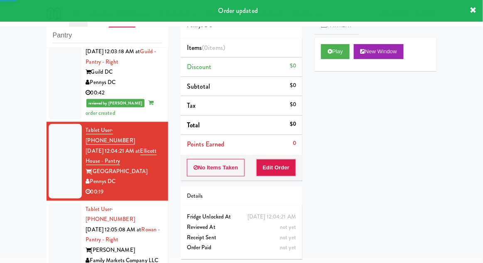
scroll to position [493, 0]
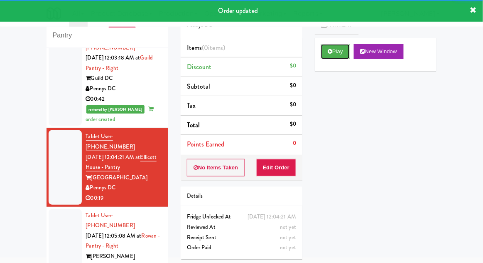
click at [338, 51] on button "Play" at bounding box center [335, 51] width 29 height 15
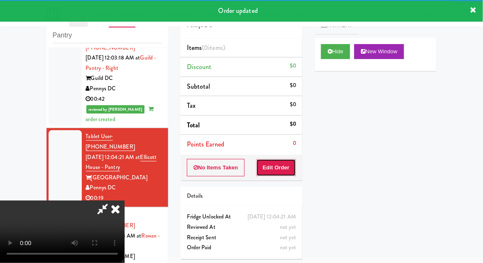
click at [292, 163] on button "Edit Order" at bounding box center [276, 167] width 40 height 17
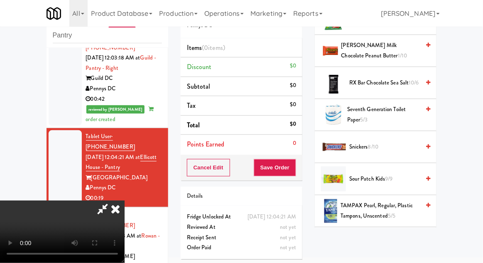
scroll to position [862, 0]
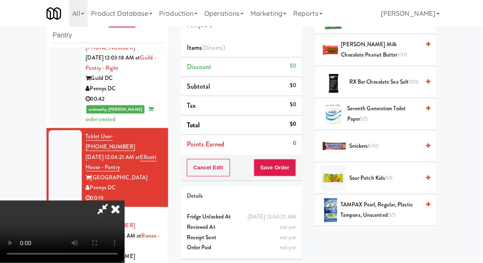
click at [391, 173] on span "Sour Patch Kids 9/9" at bounding box center [384, 178] width 71 height 10
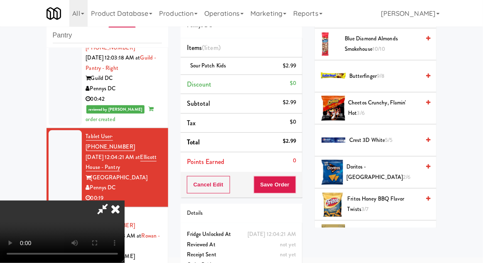
scroll to position [133, 0]
click at [404, 172] on span "2/6" at bounding box center [407, 176] width 7 height 8
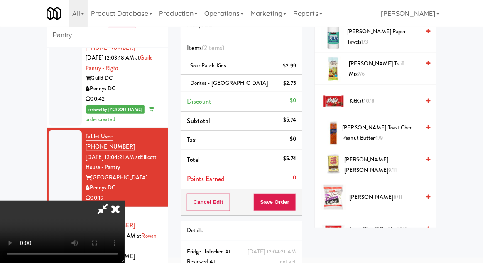
scroll to position [428, 0]
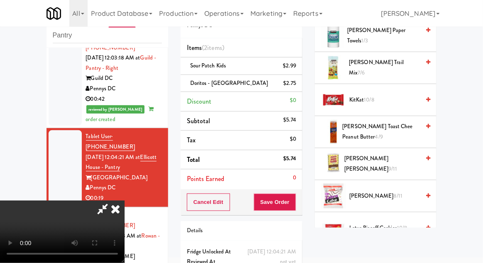
click at [402, 121] on span "[PERSON_NAME] Toast Chee Peanut Butter 4/9" at bounding box center [382, 131] width 78 height 20
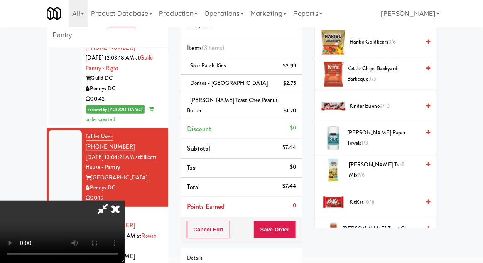
scroll to position [326, 0]
click at [402, 72] on span "Kettle Chips Backyard Barbeque 3/5" at bounding box center [383, 74] width 73 height 20
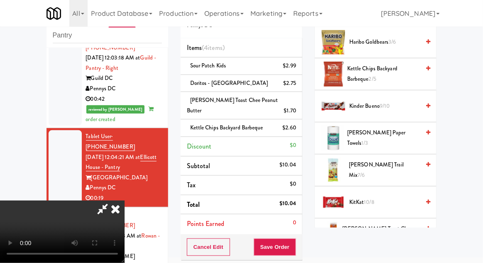
scroll to position [30, 0]
click at [296, 238] on button "Save Order" at bounding box center [275, 246] width 42 height 17
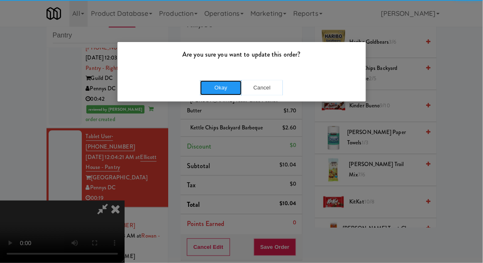
click at [222, 94] on button "Okay" at bounding box center [221, 87] width 42 height 15
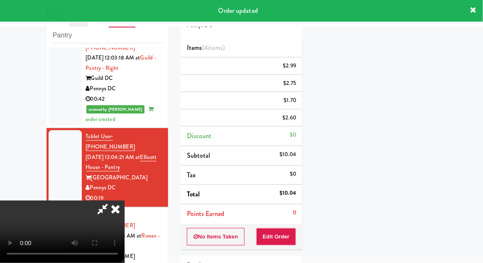
scroll to position [0, 0]
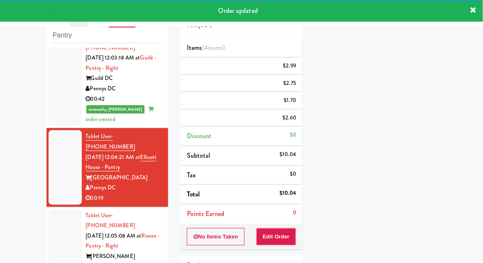
click at [51, 209] on div at bounding box center [65, 246] width 33 height 74
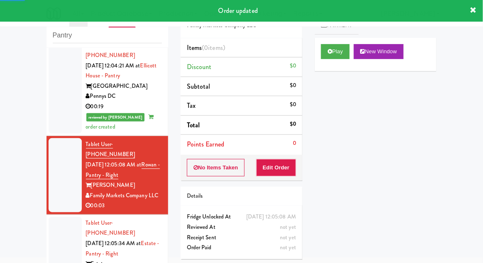
scroll to position [586, 0]
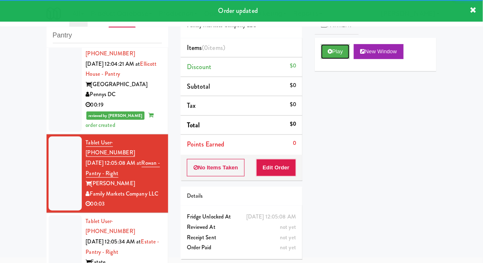
click at [342, 46] on button "Play" at bounding box center [335, 51] width 29 height 15
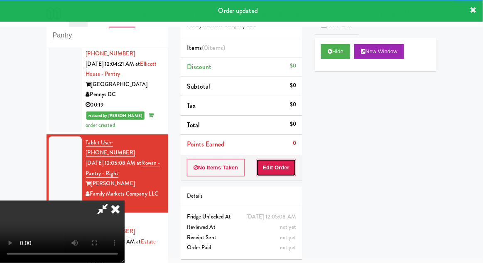
click at [287, 165] on button "Edit Order" at bounding box center [276, 167] width 40 height 17
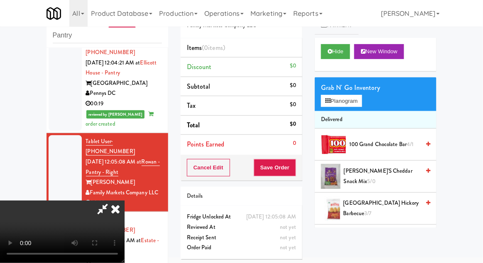
scroll to position [30, 0]
click at [356, 98] on button "Planogram" at bounding box center [341, 101] width 41 height 12
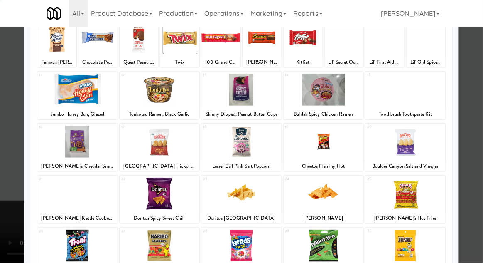
scroll to position [105, 0]
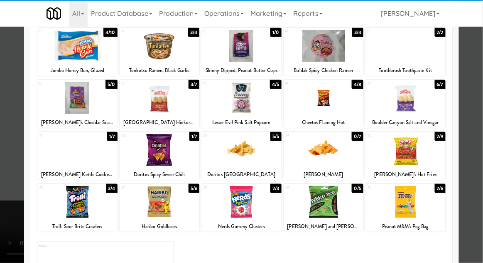
click at [75, 204] on div at bounding box center [77, 202] width 80 height 32
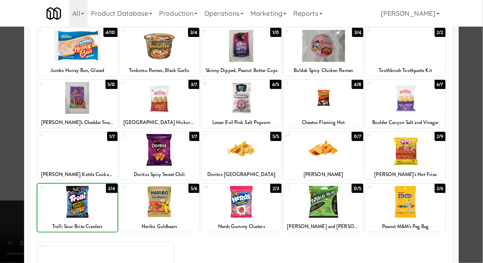
click at [481, 139] on div at bounding box center [241, 131] width 483 height 263
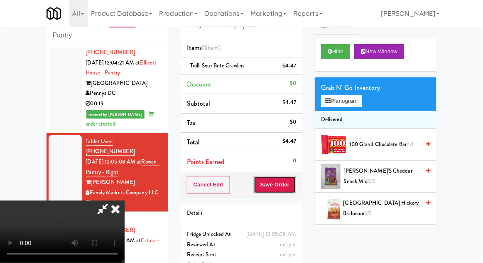
click at [293, 177] on button "Save Order" at bounding box center [275, 184] width 42 height 17
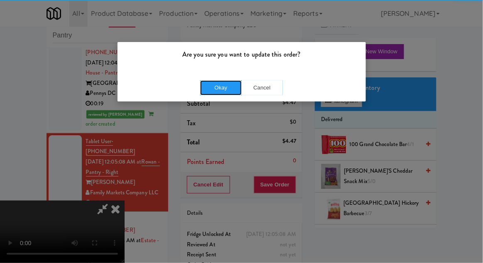
click at [226, 84] on button "Okay" at bounding box center [221, 87] width 42 height 15
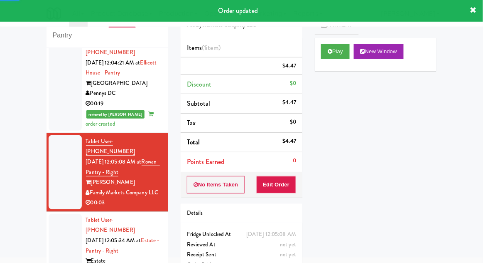
click at [59, 214] on div at bounding box center [65, 251] width 33 height 74
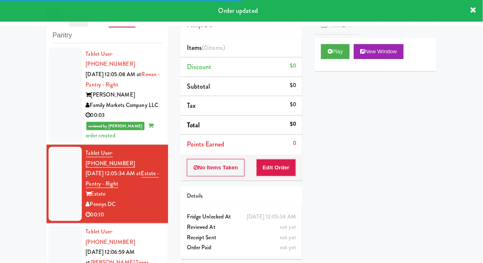
scroll to position [675, 0]
click at [333, 50] on button "Play" at bounding box center [335, 51] width 29 height 15
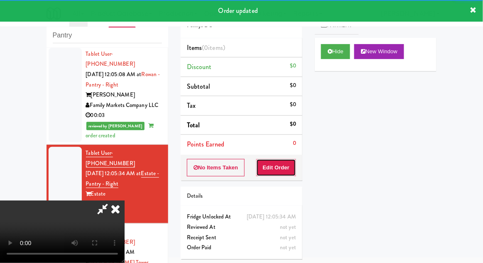
click at [288, 160] on button "Edit Order" at bounding box center [276, 167] width 40 height 17
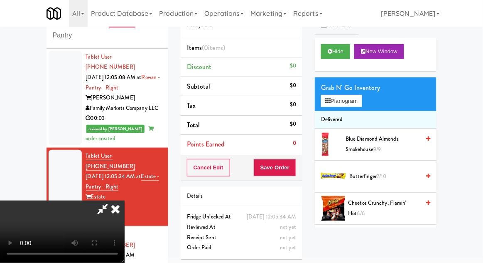
scroll to position [30, 0]
click at [359, 99] on button "Planogram" at bounding box center [341, 101] width 41 height 12
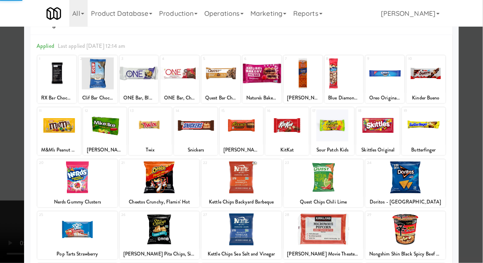
scroll to position [40, 0]
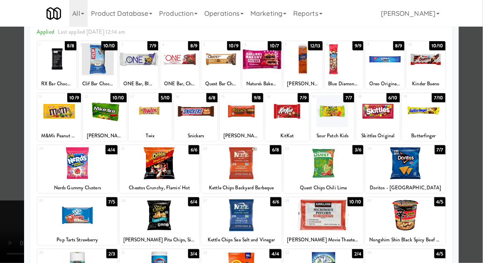
click at [85, 166] on div at bounding box center [77, 163] width 80 height 32
click at [482, 143] on div at bounding box center [241, 131] width 483 height 263
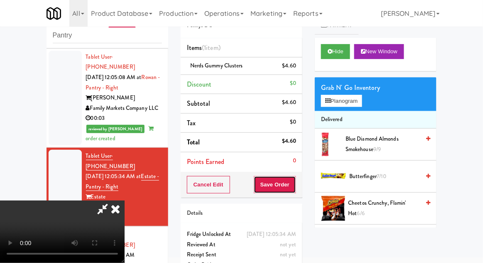
click at [295, 185] on button "Save Order" at bounding box center [275, 184] width 42 height 17
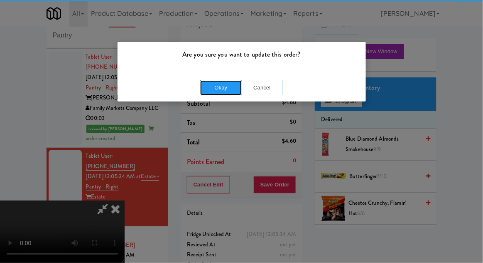
click at [209, 85] on button "Okay" at bounding box center [221, 87] width 42 height 15
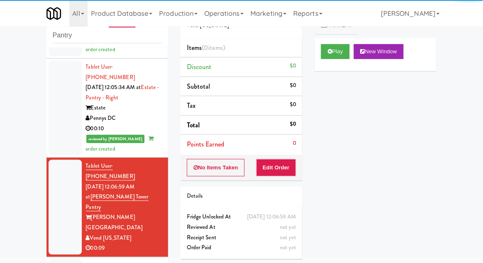
scroll to position [756, 0]
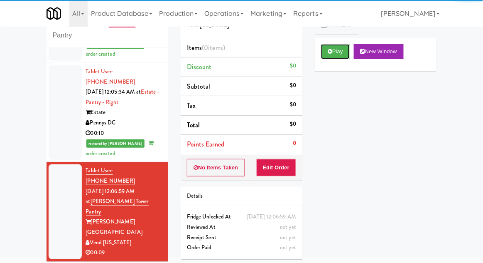
click at [338, 58] on button "Play" at bounding box center [335, 51] width 29 height 15
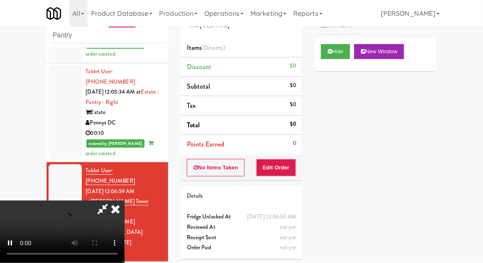
click at [279, 184] on div "Order # 8964787 Vend [US_STATE] Items (0 items ) Discount $0 Subtotal $0 Tax $0…" at bounding box center [242, 131] width 134 height 267
click at [285, 173] on button "Edit Order" at bounding box center [276, 167] width 40 height 17
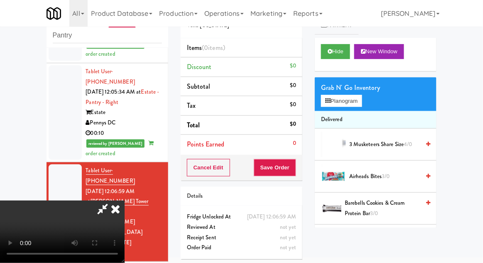
scroll to position [0, 0]
click at [354, 96] on button "Planogram" at bounding box center [341, 101] width 41 height 12
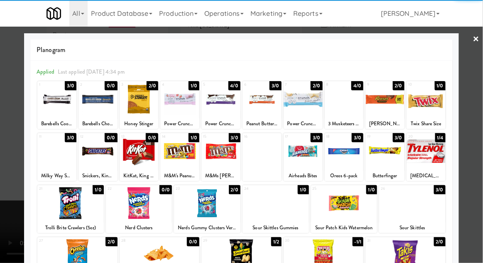
click at [390, 107] on div at bounding box center [385, 99] width 39 height 32
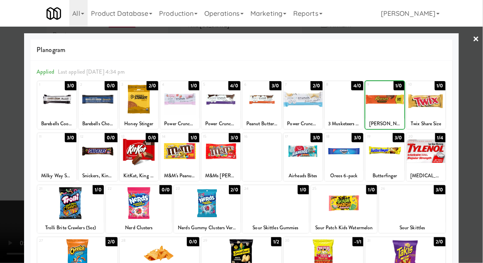
click at [481, 98] on div at bounding box center [241, 131] width 483 height 263
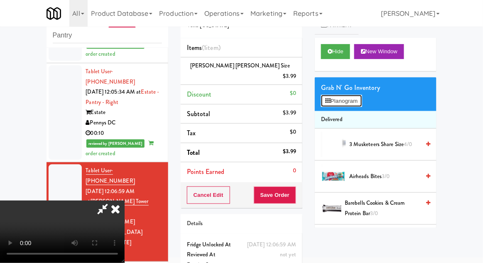
click at [357, 101] on button "Planogram" at bounding box center [341, 101] width 41 height 12
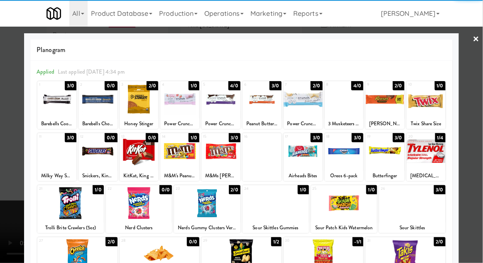
click at [55, 170] on div "Milky Way Share Size" at bounding box center [57, 175] width 37 height 10
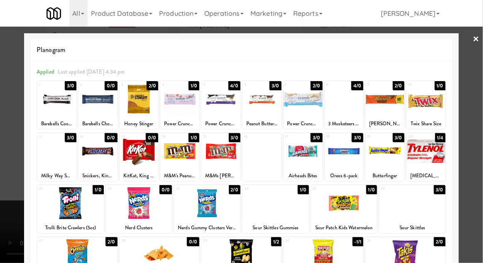
click at [50, 161] on div at bounding box center [56, 151] width 39 height 32
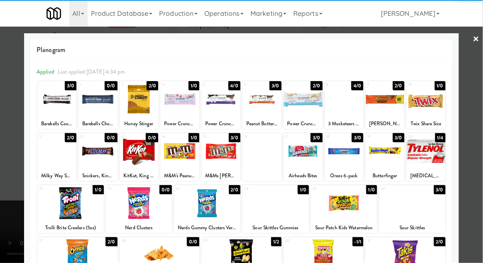
click at [480, 182] on div at bounding box center [241, 131] width 483 height 263
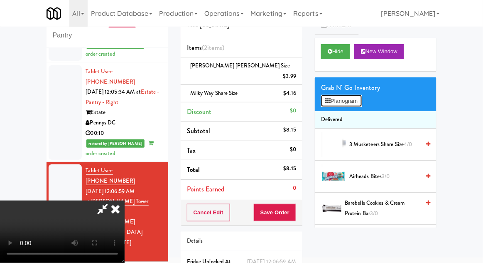
click at [356, 105] on button "Planogram" at bounding box center [341, 101] width 41 height 12
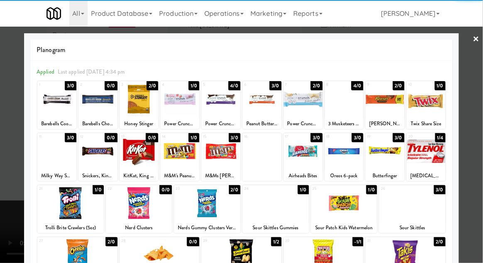
click at [479, 189] on div at bounding box center [241, 131] width 483 height 263
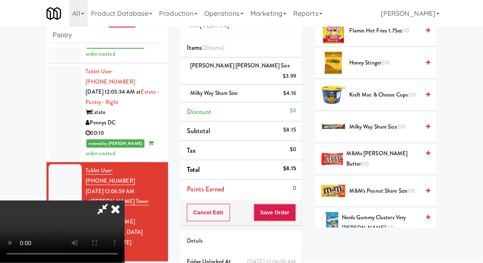
scroll to position [30, 0]
click at [301, 203] on div "Cancel Edit Save Order" at bounding box center [242, 212] width 122 height 26
click at [295, 204] on button "Save Order" at bounding box center [275, 212] width 42 height 17
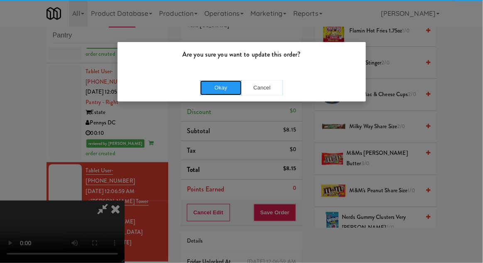
click at [219, 82] on button "Okay" at bounding box center [221, 87] width 42 height 15
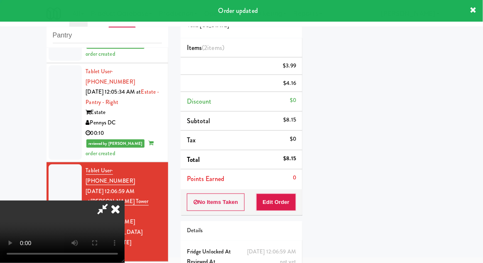
scroll to position [0, 0]
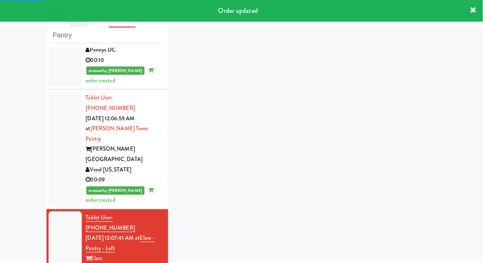
scroll to position [852, 0]
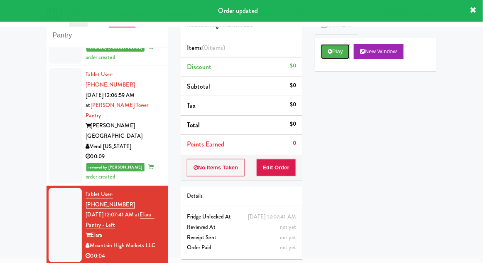
click at [348, 47] on button "Play" at bounding box center [335, 51] width 29 height 15
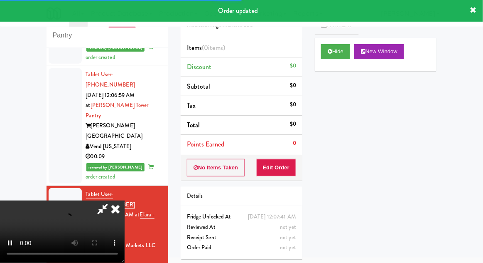
click at [295, 151] on li "Points Earned 0" at bounding box center [242, 144] width 122 height 19
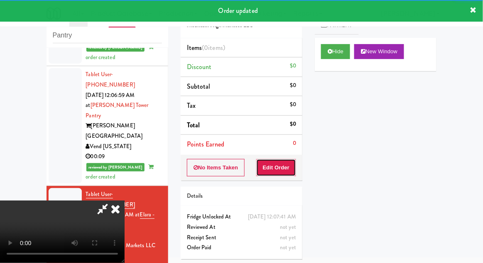
click at [281, 170] on button "Edit Order" at bounding box center [276, 167] width 40 height 17
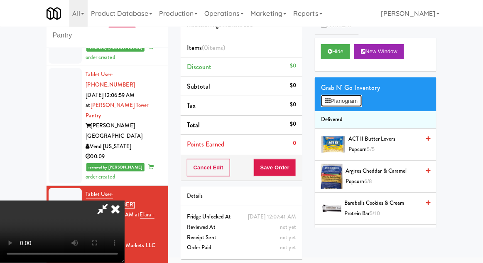
click at [357, 96] on button "Planogram" at bounding box center [341, 101] width 41 height 12
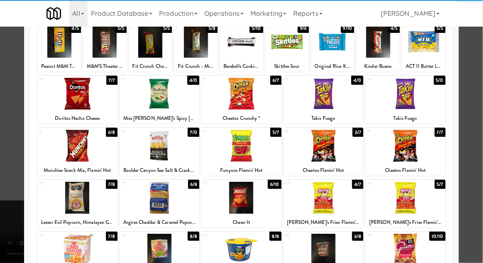
scroll to position [72, 0]
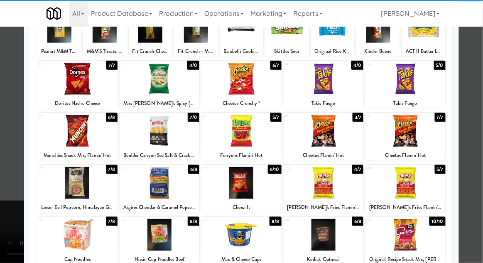
click at [419, 183] on div at bounding box center [406, 183] width 80 height 32
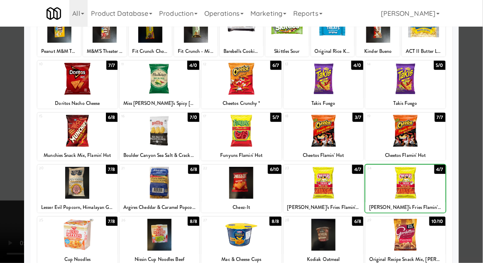
click at [478, 163] on div at bounding box center [241, 131] width 483 height 263
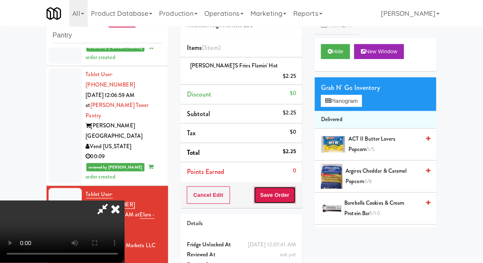
click at [294, 186] on button "Save Order" at bounding box center [275, 194] width 42 height 17
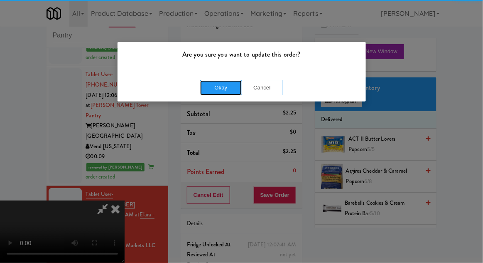
click at [216, 90] on button "Okay" at bounding box center [221, 87] width 42 height 15
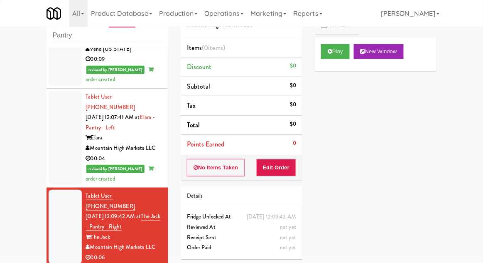
scroll to position [951, 0]
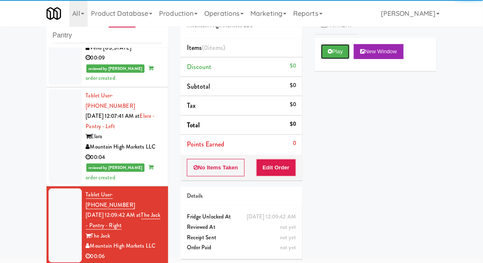
click at [340, 54] on button "Play" at bounding box center [335, 51] width 29 height 15
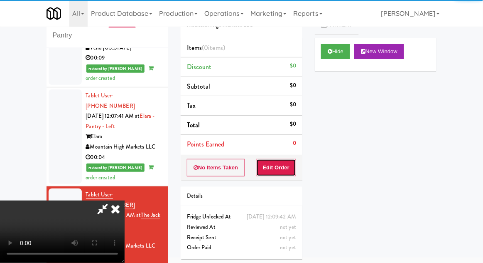
click at [285, 165] on button "Edit Order" at bounding box center [276, 167] width 40 height 17
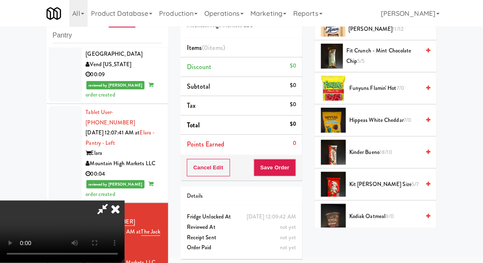
scroll to position [313, 0]
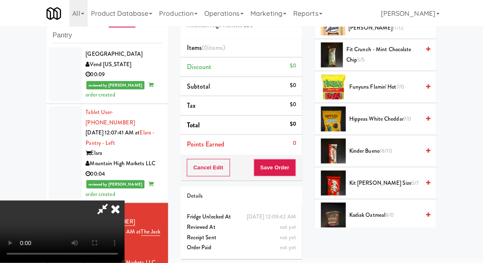
click at [412, 184] on span "5/7" at bounding box center [415, 183] width 7 height 8
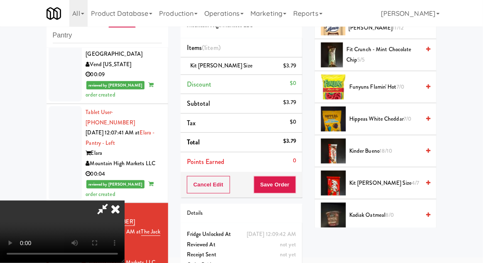
scroll to position [30, 0]
click at [294, 182] on button "Save Order" at bounding box center [275, 184] width 42 height 17
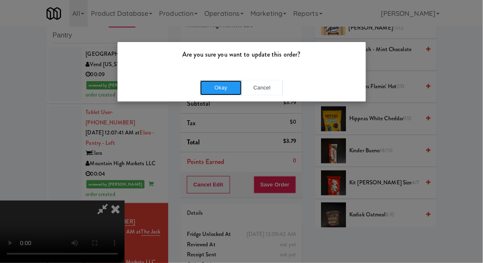
click at [219, 89] on button "Okay" at bounding box center [221, 87] width 42 height 15
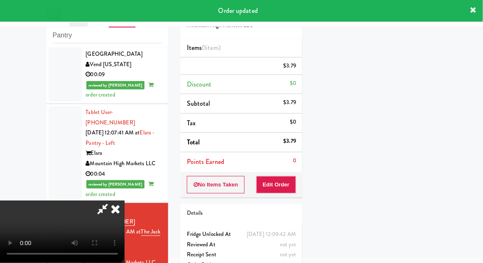
scroll to position [0, 0]
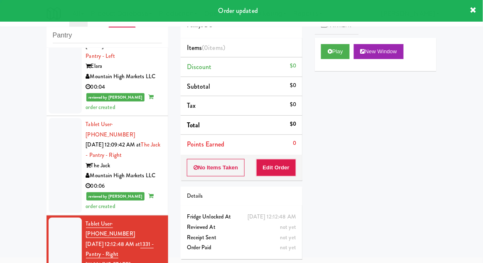
scroll to position [1022, 0]
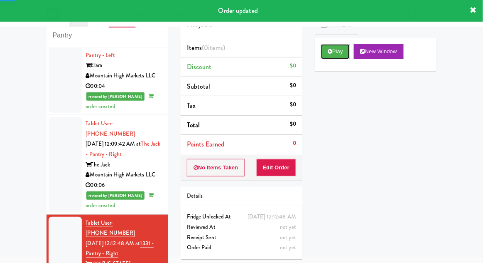
click at [336, 58] on button "Play" at bounding box center [335, 51] width 29 height 15
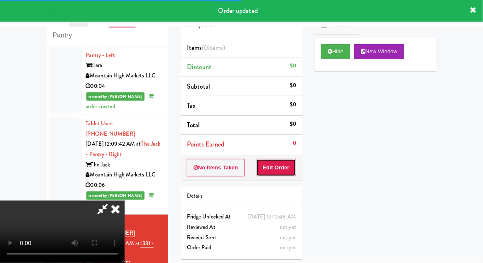
click at [286, 168] on button "Edit Order" at bounding box center [276, 167] width 40 height 17
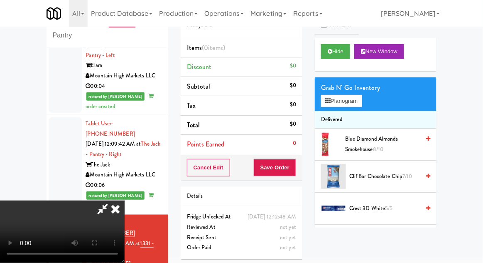
scroll to position [0, 0]
click at [352, 105] on button "Planogram" at bounding box center [341, 101] width 41 height 12
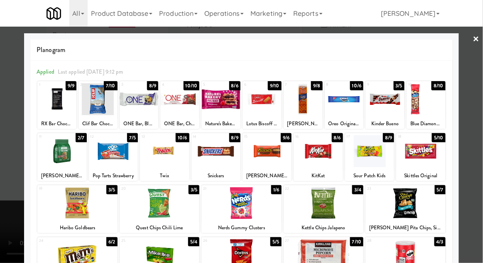
click at [273, 157] on div at bounding box center [267, 151] width 49 height 32
click at [479, 167] on div at bounding box center [241, 131] width 483 height 263
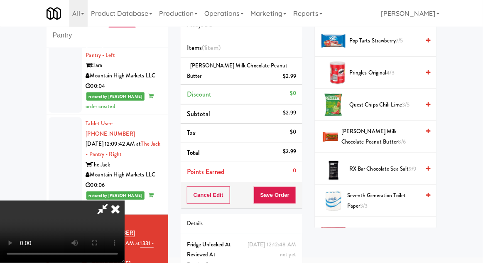
scroll to position [746, 0]
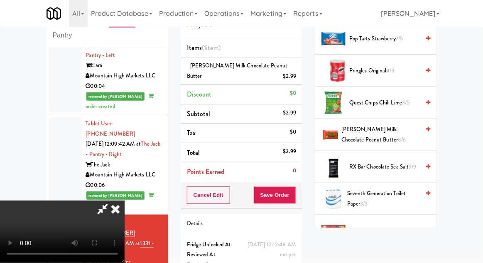
click at [399, 133] on span "[PERSON_NAME] Milk Chocolate Peanut Butter 8/6" at bounding box center [381, 134] width 79 height 20
click at [295, 199] on button "Save Order" at bounding box center [275, 194] width 42 height 17
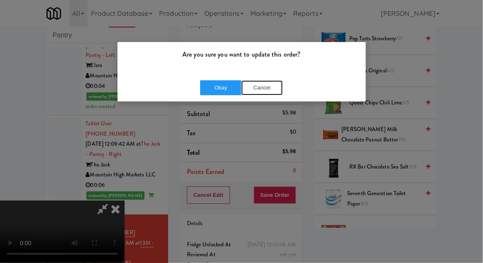
click at [253, 84] on button "Cancel" at bounding box center [262, 87] width 42 height 15
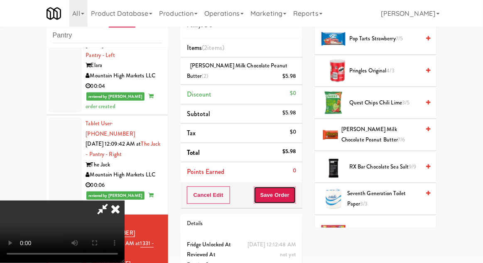
click at [293, 200] on button "Save Order" at bounding box center [275, 194] width 42 height 17
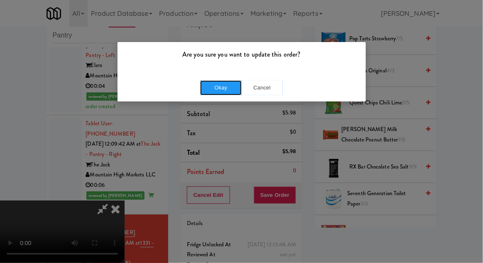
click at [231, 91] on button "Okay" at bounding box center [221, 87] width 42 height 15
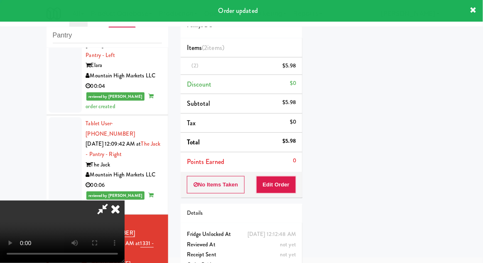
scroll to position [0, 0]
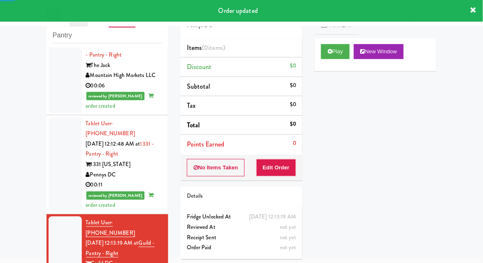
scroll to position [1119, 0]
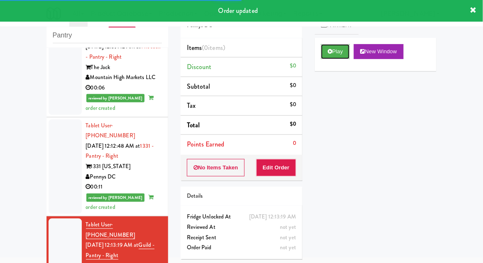
click at [341, 56] on button "Play" at bounding box center [335, 51] width 29 height 15
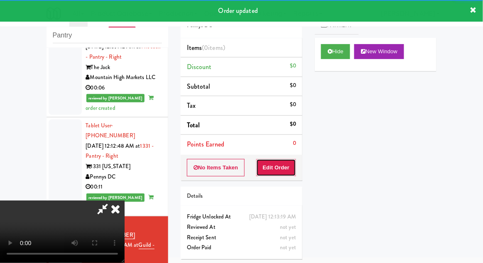
click at [288, 164] on button "Edit Order" at bounding box center [276, 167] width 40 height 17
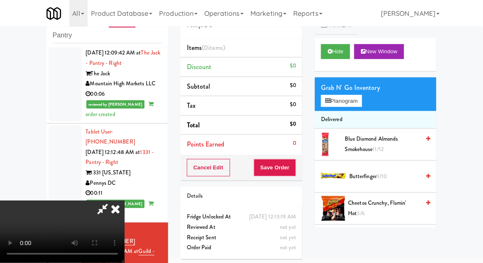
scroll to position [1114, 0]
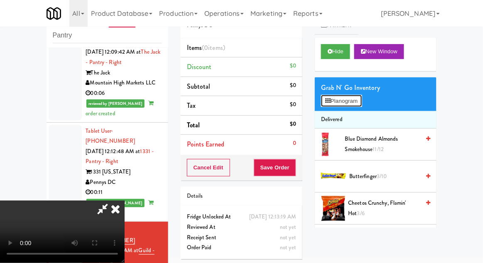
click at [357, 106] on button "Planogram" at bounding box center [341, 101] width 41 height 12
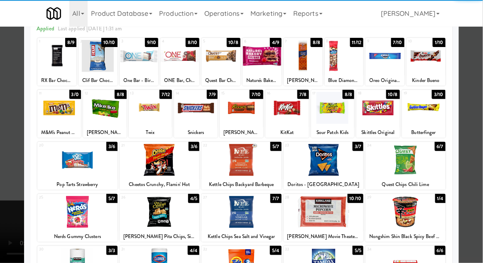
scroll to position [52, 0]
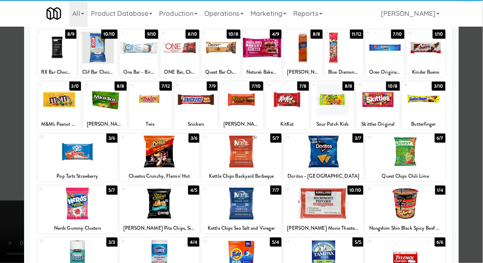
click at [76, 155] on div at bounding box center [77, 151] width 80 height 32
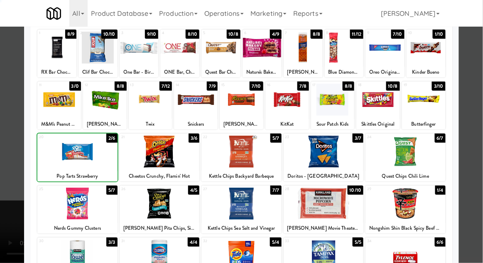
click at [478, 135] on div at bounding box center [241, 131] width 483 height 263
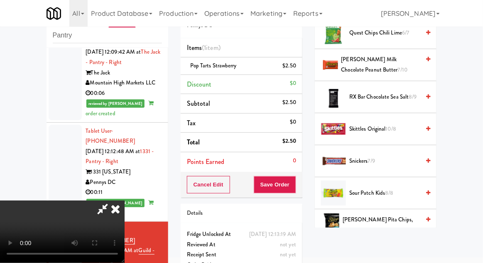
scroll to position [849, 0]
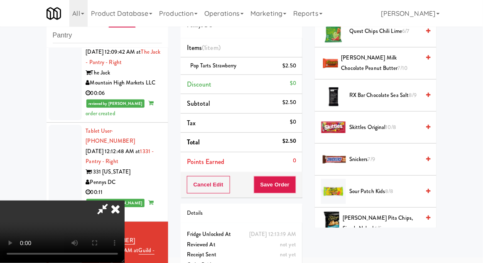
click at [389, 189] on span "8/8" at bounding box center [390, 191] width 8 height 8
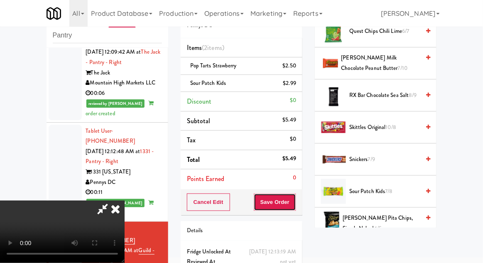
click at [293, 207] on button "Save Order" at bounding box center [275, 201] width 42 height 17
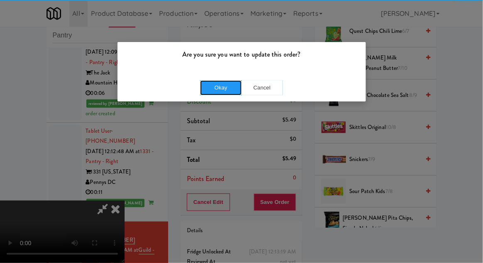
click at [223, 84] on button "Okay" at bounding box center [221, 87] width 42 height 15
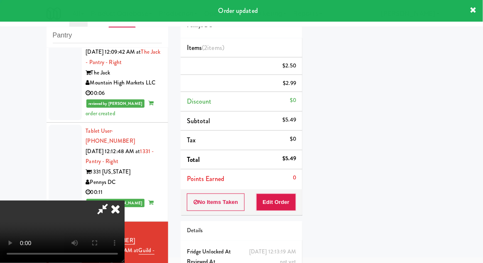
scroll to position [82, 0]
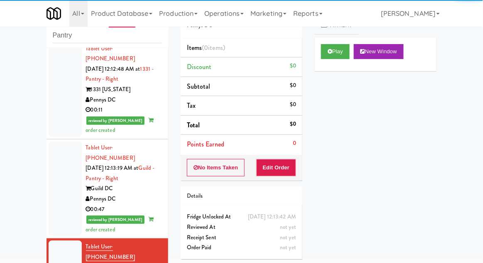
scroll to position [1197, 0]
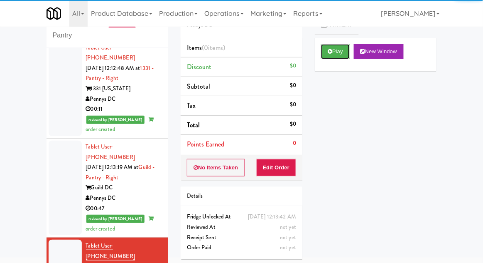
click at [345, 52] on button "Play" at bounding box center [335, 51] width 29 height 15
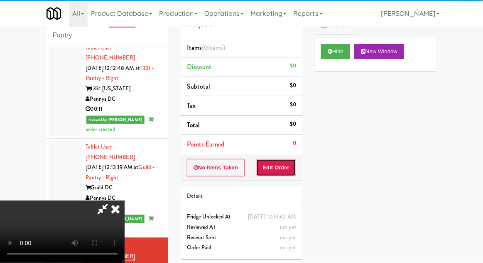
click at [288, 174] on button "Edit Order" at bounding box center [276, 167] width 40 height 17
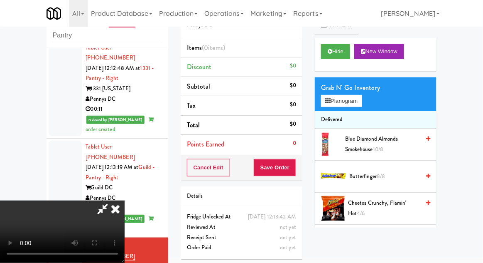
scroll to position [30, 0]
click at [354, 102] on button "Planogram" at bounding box center [341, 101] width 41 height 12
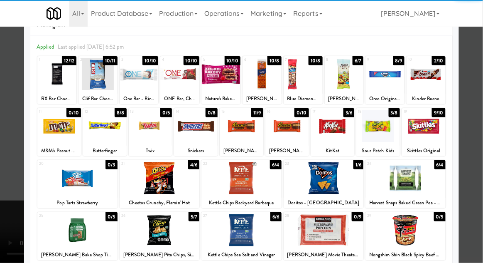
scroll to position [33, 0]
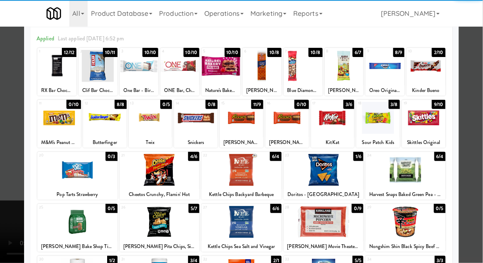
click at [269, 219] on div at bounding box center [242, 222] width 80 height 32
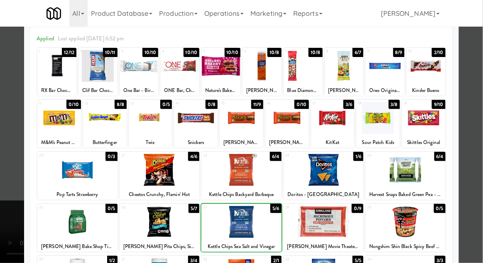
click at [5, 198] on div at bounding box center [241, 131] width 483 height 263
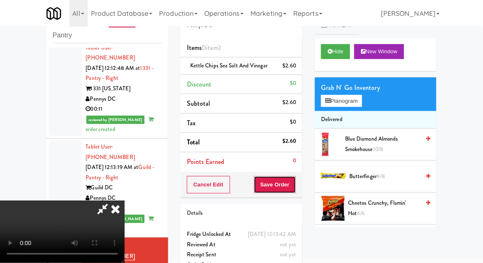
click at [295, 188] on button "Save Order" at bounding box center [275, 184] width 42 height 17
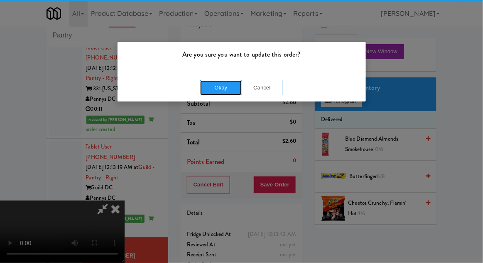
click at [207, 91] on button "Okay" at bounding box center [221, 87] width 42 height 15
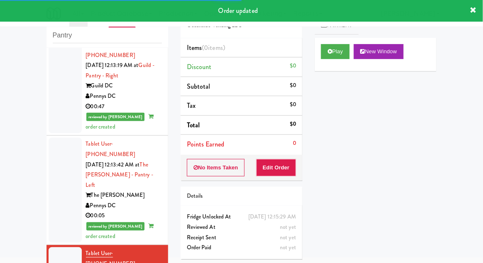
scroll to position [1299, 0]
click at [346, 52] on button "Play" at bounding box center [335, 51] width 29 height 15
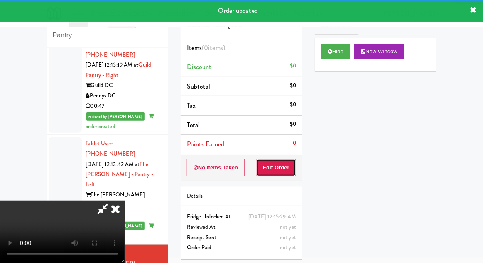
click at [288, 159] on button "Edit Order" at bounding box center [276, 167] width 40 height 17
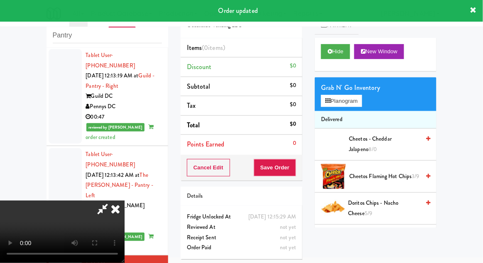
scroll to position [1292, 0]
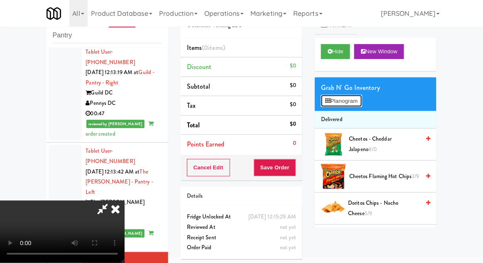
click at [352, 102] on button "Planogram" at bounding box center [341, 101] width 41 height 12
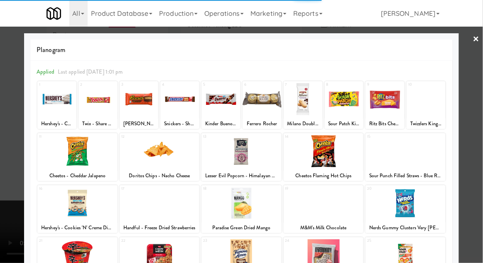
scroll to position [64, 0]
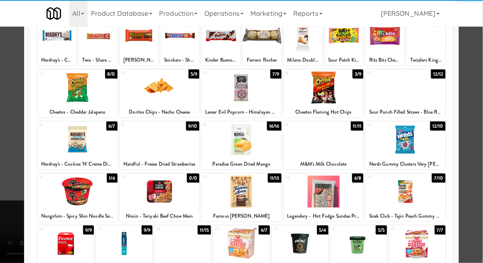
click at [238, 191] on div at bounding box center [242, 191] width 80 height 32
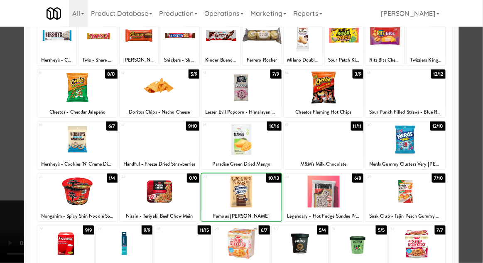
click at [481, 130] on div at bounding box center [241, 131] width 483 height 263
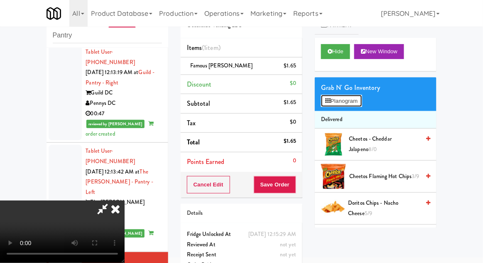
click at [359, 99] on button "Planogram" at bounding box center [341, 101] width 41 height 12
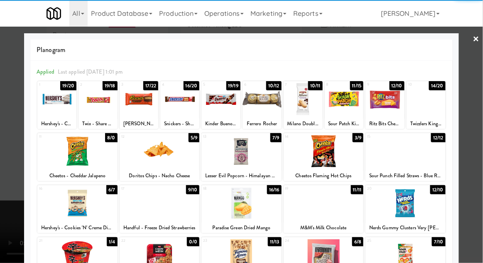
click at [341, 158] on div at bounding box center [324, 151] width 80 height 32
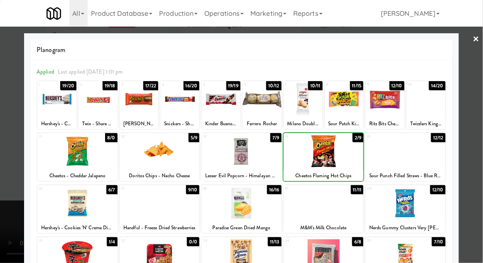
click at [1, 229] on div at bounding box center [241, 131] width 483 height 263
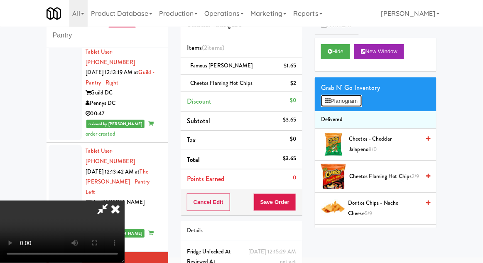
click at [354, 104] on button "Planogram" at bounding box center [341, 101] width 41 height 12
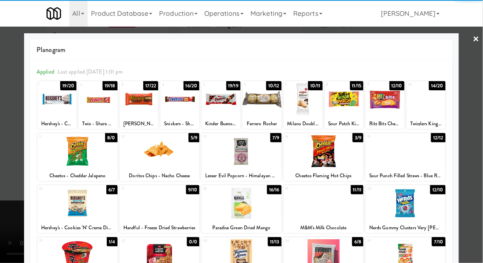
click at [351, 103] on div at bounding box center [344, 99] width 39 height 32
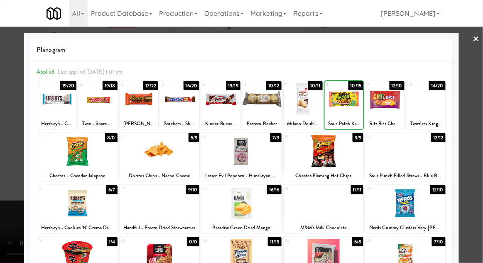
click at [11, 214] on div at bounding box center [241, 131] width 483 height 263
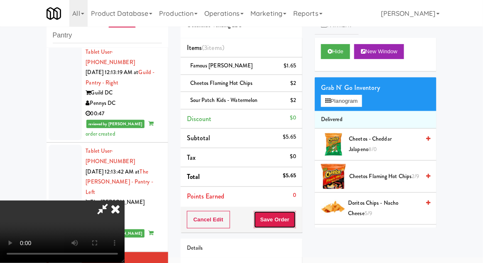
click at [295, 220] on button "Save Order" at bounding box center [275, 219] width 42 height 17
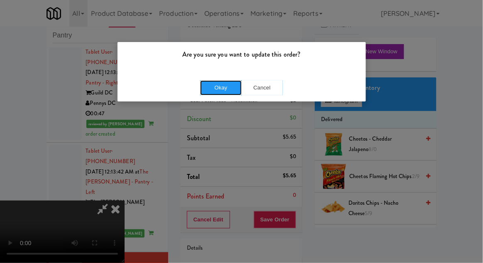
click at [220, 91] on button "Okay" at bounding box center [221, 87] width 42 height 15
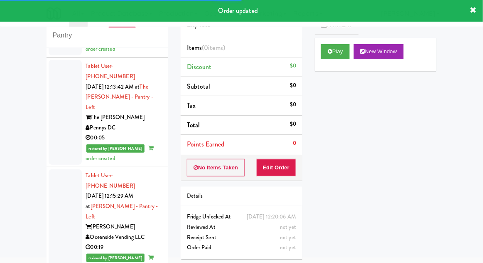
scroll to position [1381, 0]
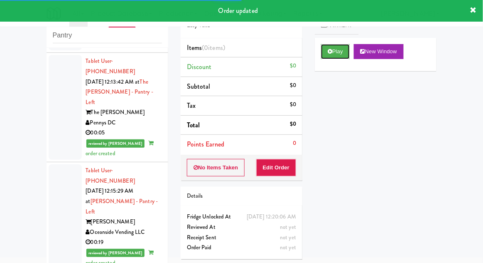
click at [349, 47] on button "Play" at bounding box center [335, 51] width 29 height 15
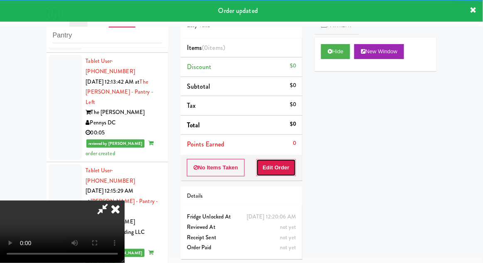
click at [289, 162] on button "Edit Order" at bounding box center [276, 167] width 40 height 17
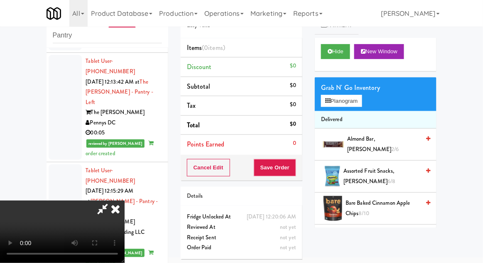
scroll to position [0, 0]
click at [357, 102] on button "Planogram" at bounding box center [341, 101] width 41 height 12
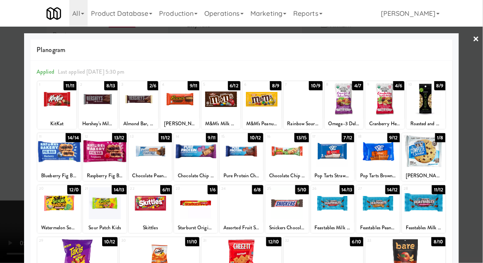
click at [335, 208] on div at bounding box center [333, 203] width 44 height 32
click at [480, 162] on div at bounding box center [241, 131] width 483 height 263
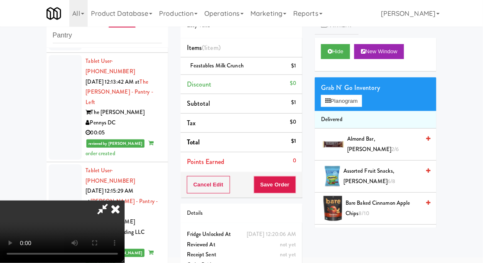
scroll to position [30, 0]
click at [294, 185] on button "Save Order" at bounding box center [275, 184] width 42 height 17
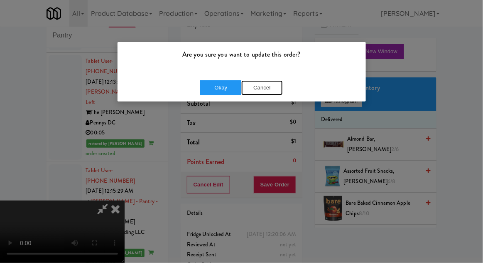
click at [260, 89] on button "Cancel" at bounding box center [262, 87] width 42 height 15
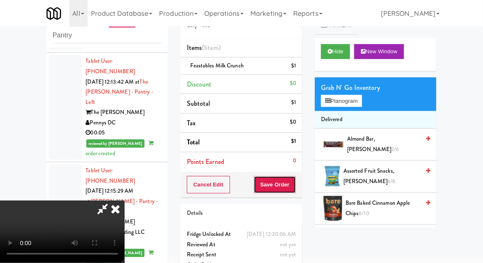
click at [296, 185] on button "Save Order" at bounding box center [275, 184] width 42 height 17
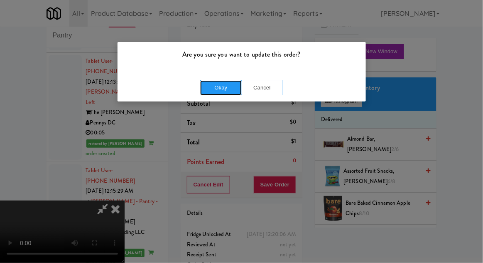
click at [219, 86] on button "Okay" at bounding box center [221, 87] width 42 height 15
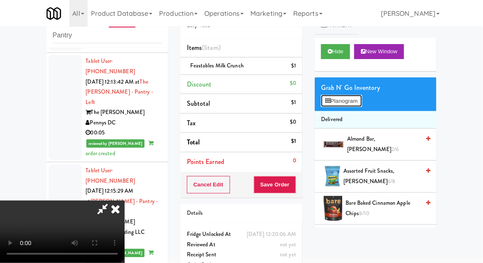
click at [333, 98] on button "Planogram" at bounding box center [341, 101] width 41 height 12
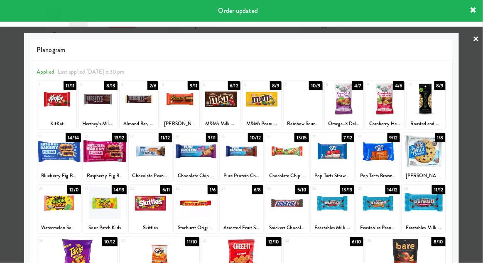
click at [480, 155] on div at bounding box center [241, 131] width 483 height 263
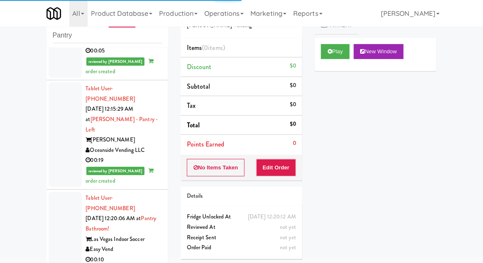
scroll to position [1466, 0]
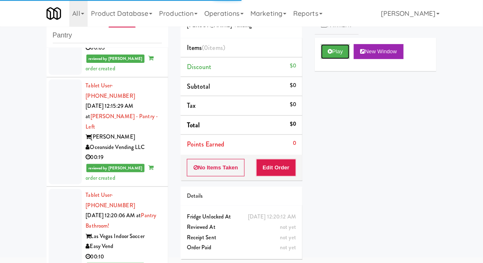
click at [334, 54] on button "Play" at bounding box center [335, 51] width 29 height 15
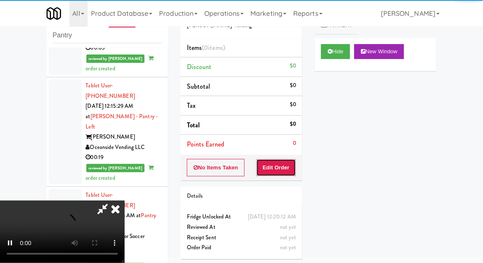
click at [288, 159] on button "Edit Order" at bounding box center [276, 167] width 40 height 17
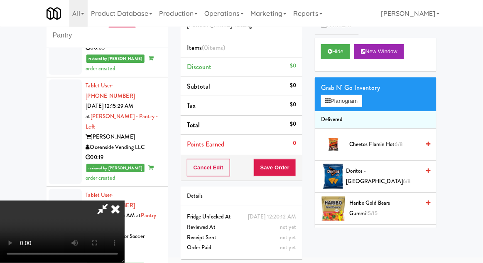
scroll to position [0, 0]
click at [354, 105] on button "Planogram" at bounding box center [341, 101] width 41 height 12
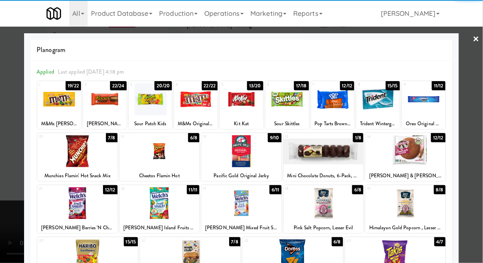
click at [104, 97] on div at bounding box center [105, 99] width 44 height 32
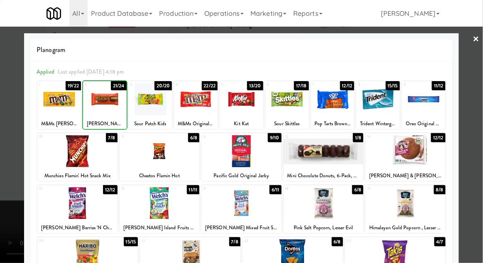
click at [480, 138] on div at bounding box center [241, 131] width 483 height 263
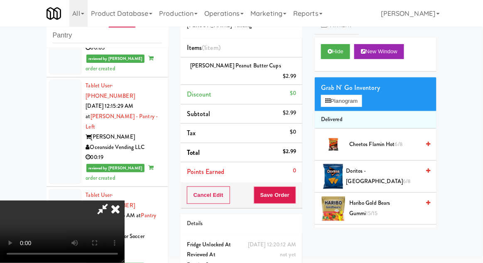
scroll to position [30, 0]
click at [295, 186] on button "Save Order" at bounding box center [275, 194] width 42 height 17
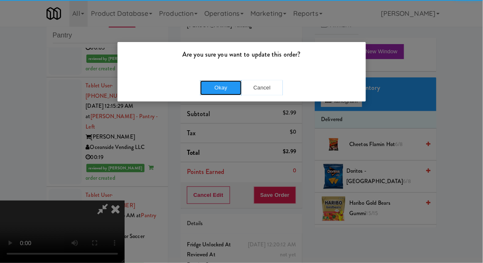
click at [211, 92] on button "Okay" at bounding box center [221, 87] width 42 height 15
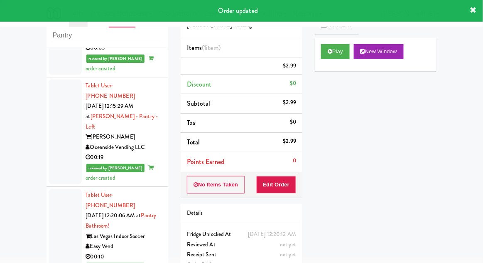
scroll to position [0, 0]
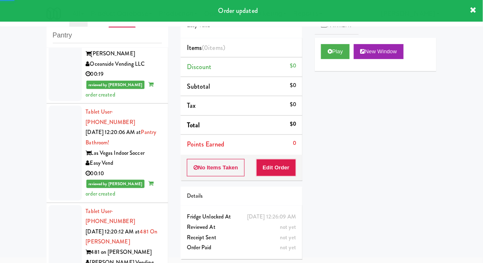
scroll to position [1551, 0]
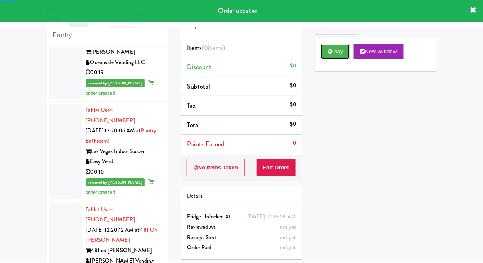
click at [336, 53] on button "Play" at bounding box center [335, 51] width 29 height 15
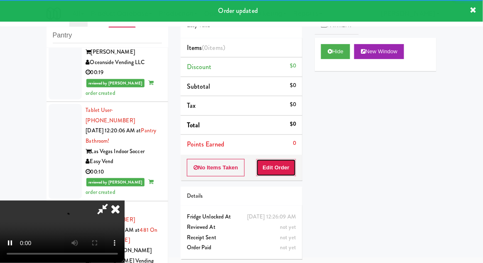
click at [288, 159] on button "Edit Order" at bounding box center [276, 167] width 40 height 17
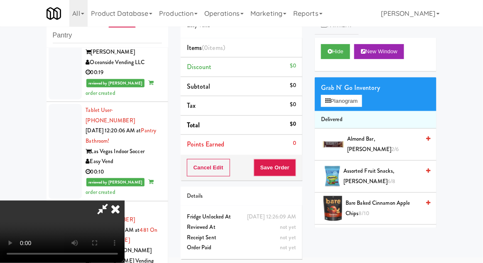
scroll to position [30, 0]
click at [346, 101] on button "Planogram" at bounding box center [341, 101] width 41 height 12
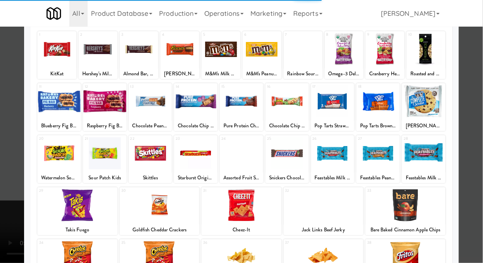
scroll to position [68, 0]
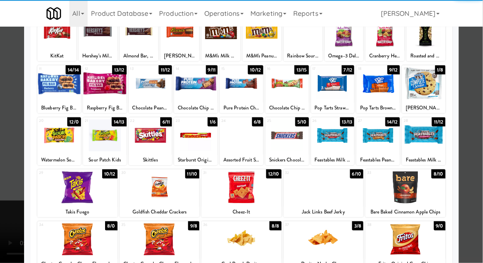
click at [154, 189] on div at bounding box center [160, 187] width 80 height 32
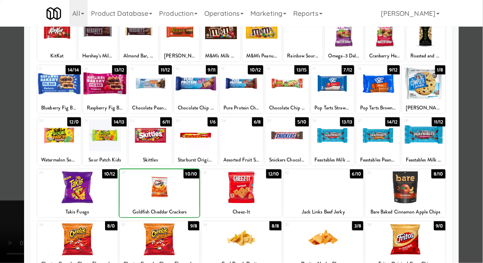
click at [481, 145] on div at bounding box center [241, 131] width 483 height 263
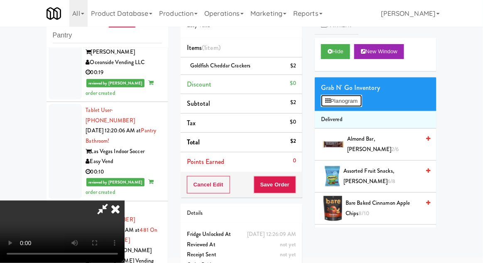
click at [349, 103] on button "Planogram" at bounding box center [341, 101] width 41 height 12
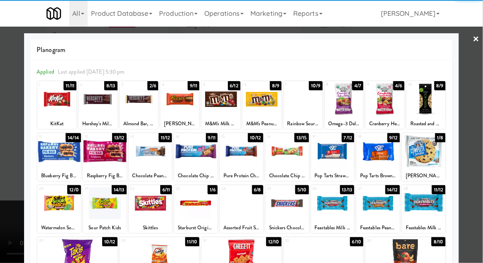
click at [265, 103] on div at bounding box center [262, 99] width 39 height 32
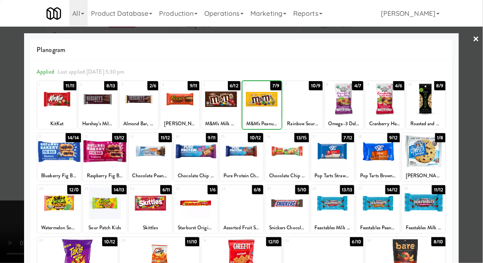
click at [482, 130] on div at bounding box center [241, 131] width 483 height 263
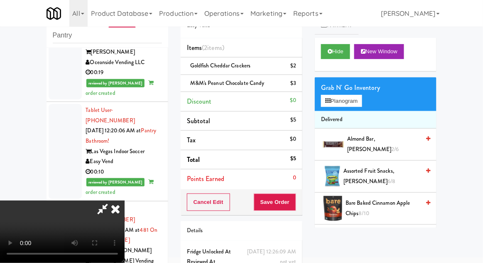
scroll to position [38, 0]
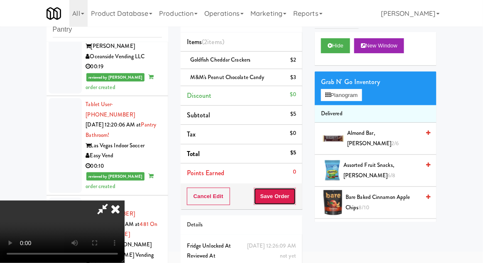
click at [295, 197] on button "Save Order" at bounding box center [275, 195] width 42 height 17
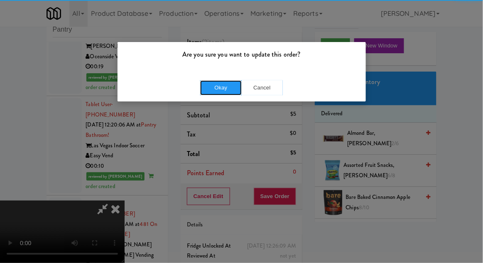
click at [228, 91] on button "Okay" at bounding box center [221, 87] width 42 height 15
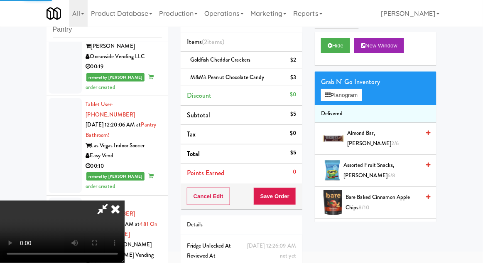
scroll to position [0, 0]
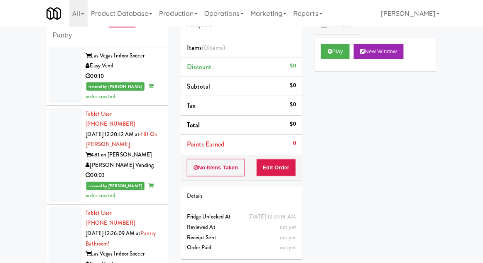
scroll to position [1647, 0]
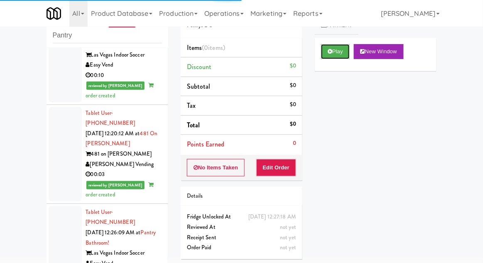
click at [337, 49] on button "Play" at bounding box center [335, 51] width 29 height 15
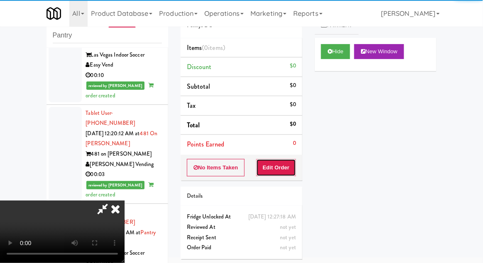
click at [285, 174] on button "Edit Order" at bounding box center [276, 167] width 40 height 17
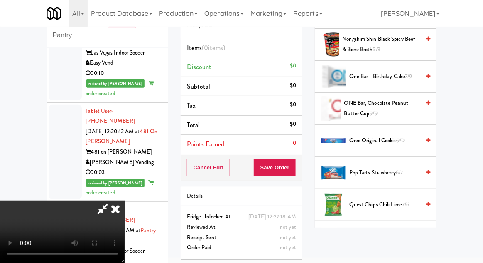
scroll to position [675, 0]
click at [396, 138] on span "Oreo Original Cookie 9/0" at bounding box center [384, 141] width 71 height 10
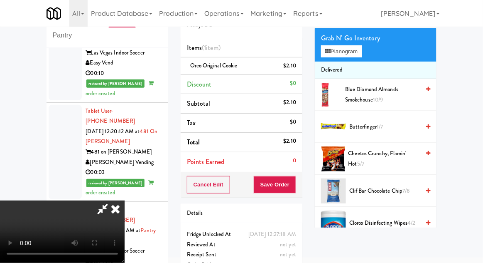
scroll to position [0, 0]
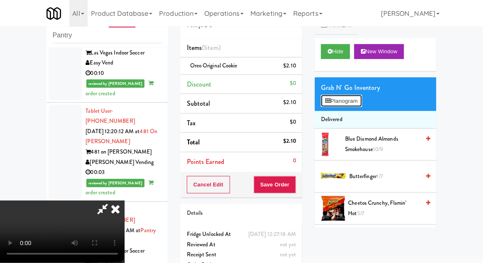
click at [358, 101] on button "Planogram" at bounding box center [341, 101] width 41 height 12
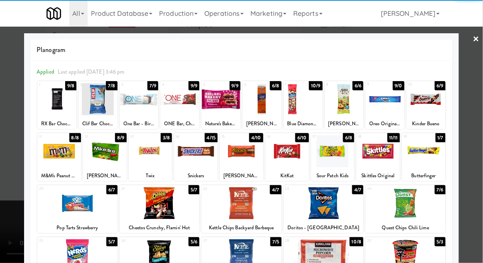
click at [197, 155] on div at bounding box center [196, 151] width 44 height 32
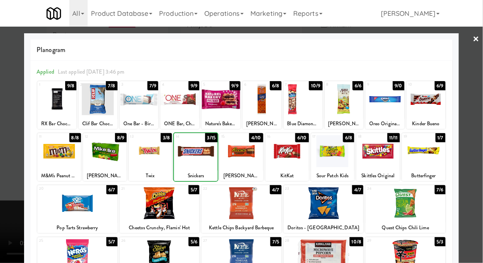
click at [481, 133] on div at bounding box center [241, 131] width 483 height 263
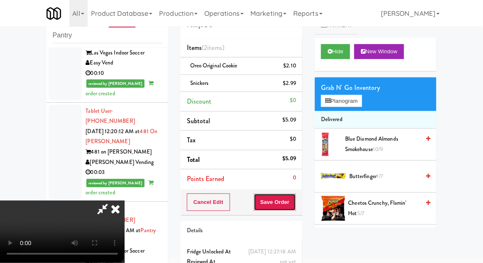
click at [296, 207] on button "Save Order" at bounding box center [275, 201] width 42 height 17
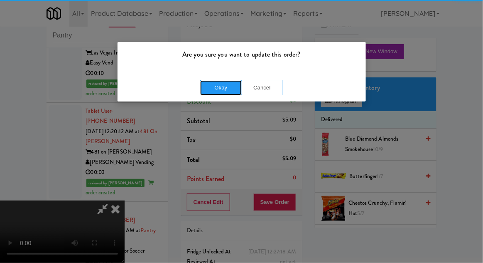
click at [216, 90] on button "Okay" at bounding box center [221, 87] width 42 height 15
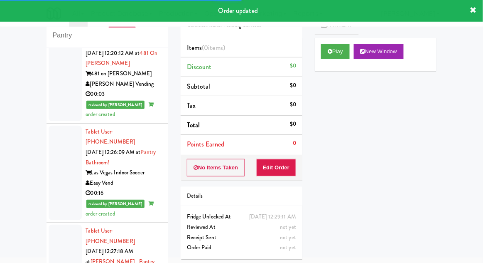
scroll to position [1725, 0]
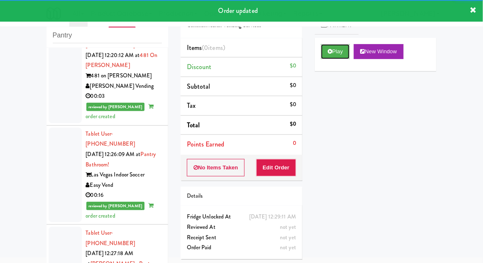
click at [328, 54] on button "Play" at bounding box center [335, 51] width 29 height 15
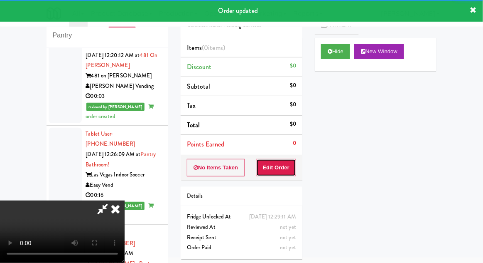
click at [293, 170] on button "Edit Order" at bounding box center [276, 167] width 40 height 17
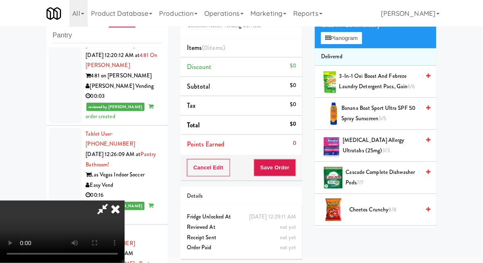
scroll to position [0, 0]
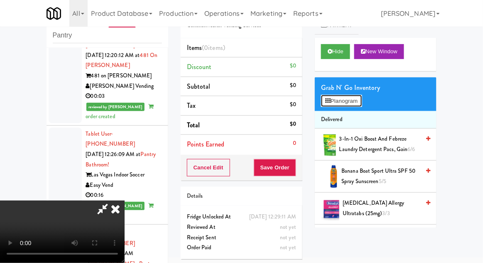
click at [354, 105] on button "Planogram" at bounding box center [341, 101] width 41 height 12
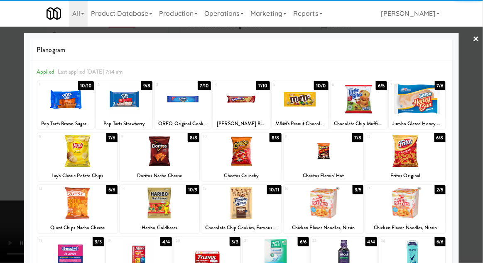
click at [340, 206] on div at bounding box center [324, 203] width 80 height 32
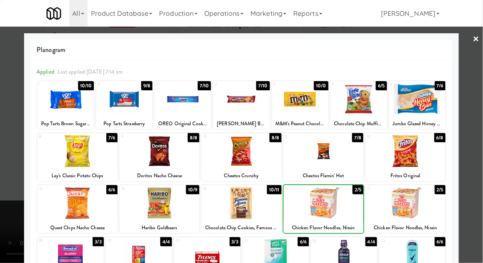
click at [14, 224] on div at bounding box center [241, 131] width 483 height 263
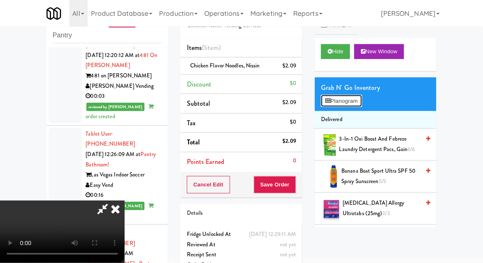
click at [359, 105] on button "Planogram" at bounding box center [341, 101] width 41 height 12
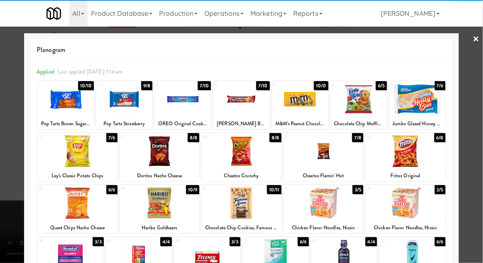
click at [428, 101] on div at bounding box center [417, 99] width 57 height 32
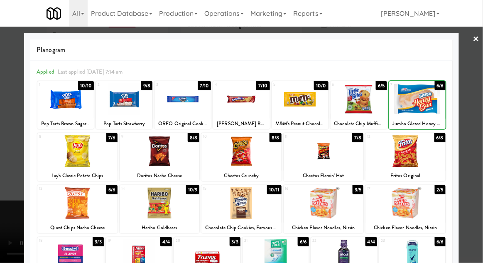
click at [474, 96] on div at bounding box center [241, 131] width 483 height 263
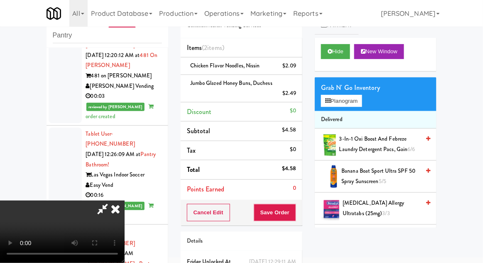
scroll to position [30, 0]
click at [351, 97] on button "Planogram" at bounding box center [341, 101] width 41 height 12
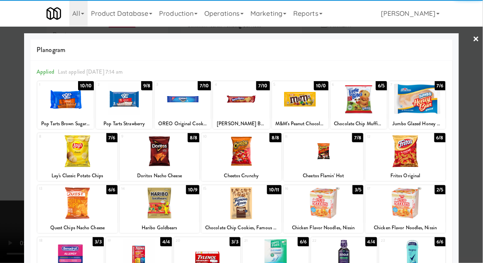
click at [91, 156] on div at bounding box center [77, 151] width 80 height 32
click at [475, 116] on div at bounding box center [241, 131] width 483 height 263
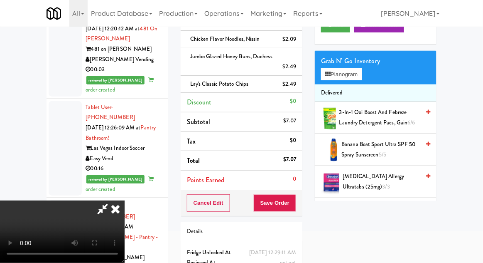
scroll to position [65, 0]
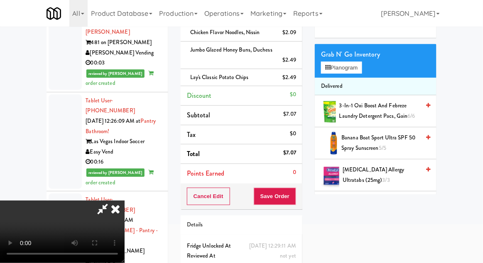
click at [298, 229] on div "Details" at bounding box center [242, 224] width 122 height 19
click at [295, 198] on button "Save Order" at bounding box center [275, 195] width 42 height 17
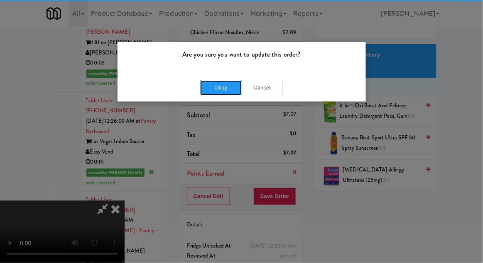
click at [217, 87] on button "Okay" at bounding box center [221, 87] width 42 height 15
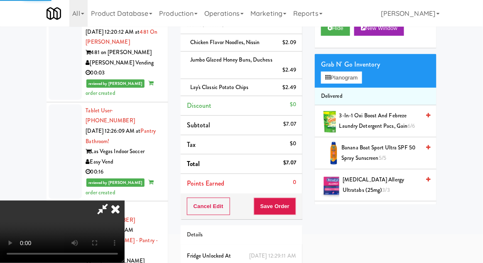
scroll to position [0, 0]
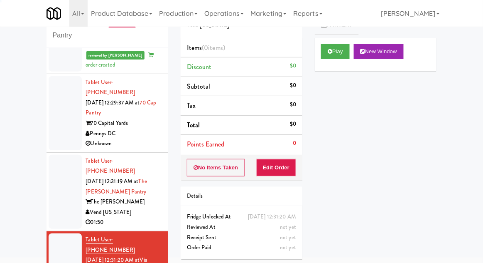
scroll to position [2130, 0]
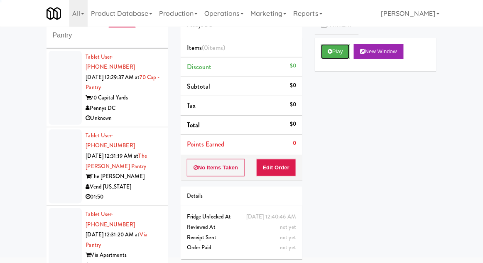
click at [342, 51] on button "Play" at bounding box center [335, 51] width 29 height 15
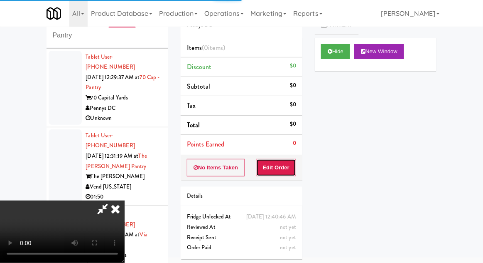
click at [283, 162] on button "Edit Order" at bounding box center [276, 167] width 40 height 17
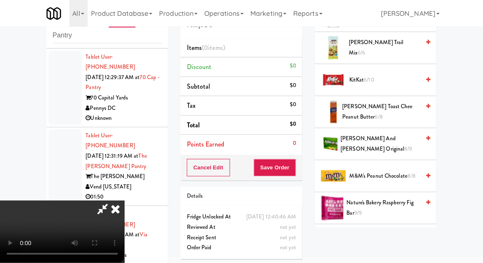
scroll to position [449, 0]
click at [386, 234] on span "Nerds Gummy Clusters 5/7" at bounding box center [384, 239] width 71 height 10
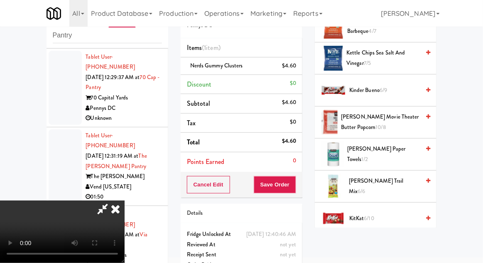
scroll to position [308, 0]
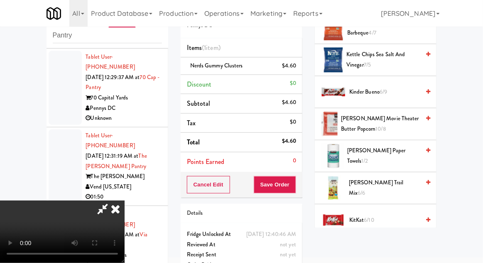
click at [391, 64] on span "Kettle Chips Sea Salt and Vinegar 7/5" at bounding box center [384, 59] width 74 height 20
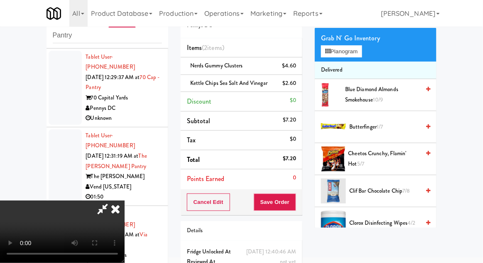
scroll to position [50, 0]
click at [398, 150] on span "Cheetos Crunchy, Flamin' Hot 5/7" at bounding box center [385, 158] width 72 height 20
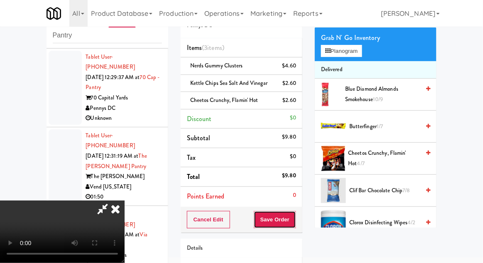
click at [295, 221] on button "Save Order" at bounding box center [275, 219] width 42 height 17
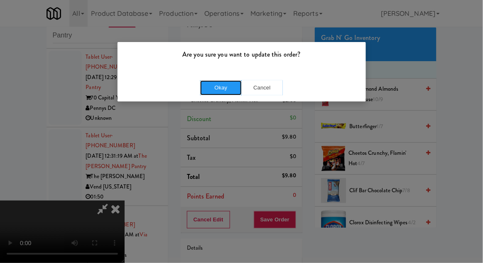
click at [215, 86] on button "Okay" at bounding box center [221, 87] width 42 height 15
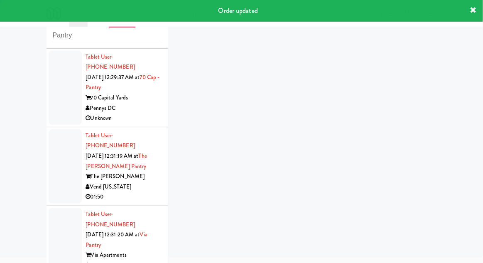
scroll to position [2151, 0]
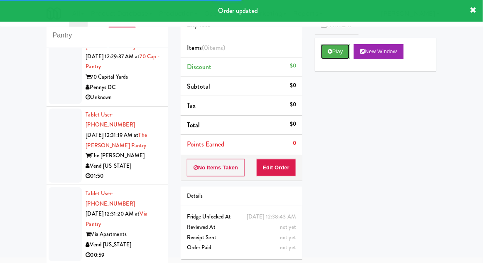
click at [347, 56] on button "Play" at bounding box center [335, 51] width 29 height 15
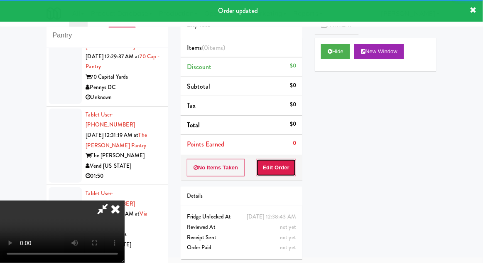
click at [288, 167] on button "Edit Order" at bounding box center [276, 167] width 40 height 17
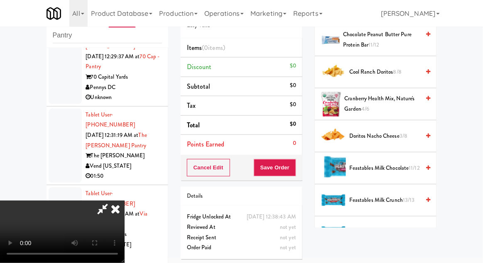
scroll to position [392, 0]
click at [407, 138] on span "Doritos Nacho Cheese 3/8" at bounding box center [384, 136] width 71 height 10
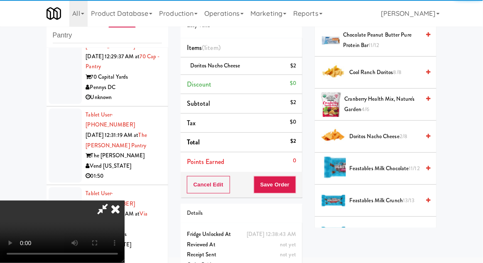
scroll to position [30, 0]
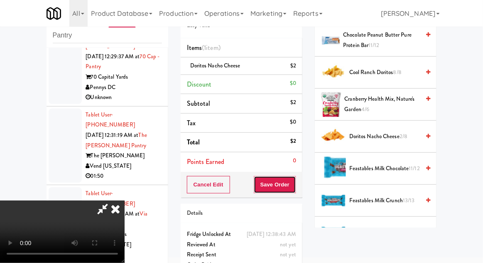
click at [296, 192] on button "Save Order" at bounding box center [275, 184] width 42 height 17
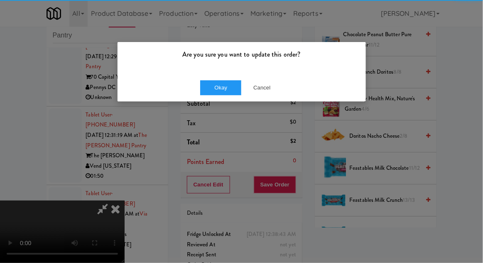
click at [194, 90] on div "Okay Cancel" at bounding box center [242, 88] width 249 height 28
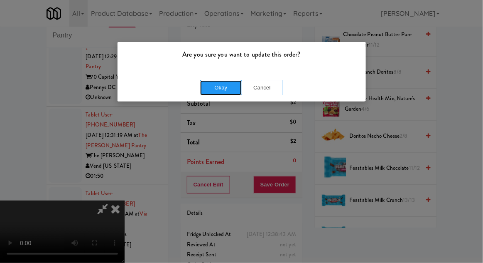
click at [202, 85] on button "Okay" at bounding box center [221, 87] width 42 height 15
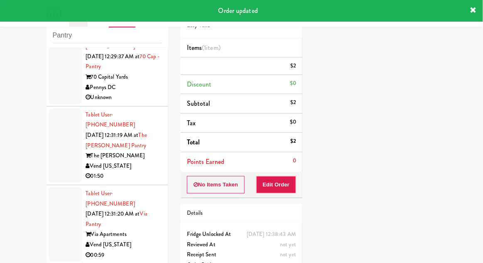
scroll to position [0, 0]
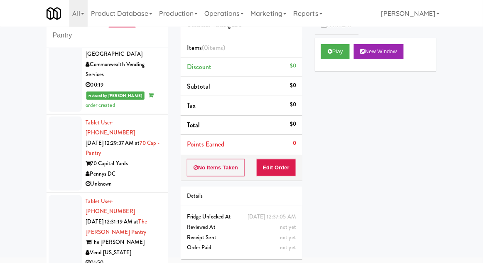
scroll to position [2067, 0]
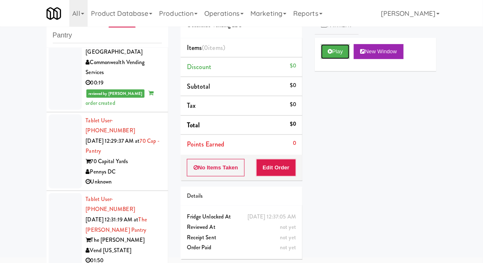
click at [333, 55] on button "Play" at bounding box center [335, 51] width 29 height 15
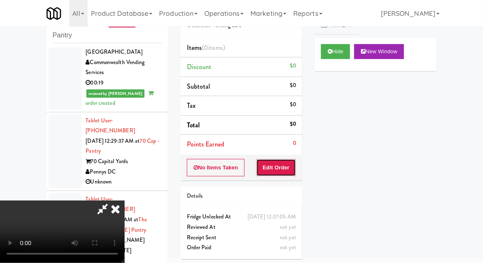
click at [288, 159] on button "Edit Order" at bounding box center [276, 167] width 40 height 17
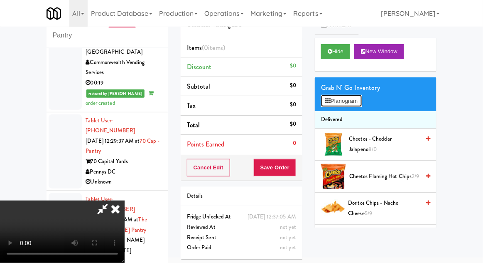
click at [353, 96] on button "Planogram" at bounding box center [341, 101] width 41 height 12
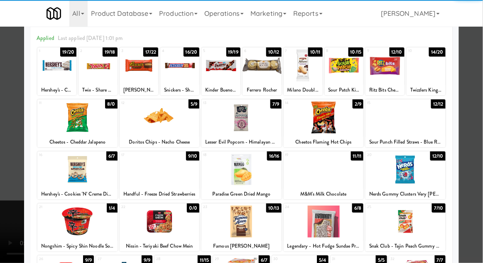
scroll to position [66, 0]
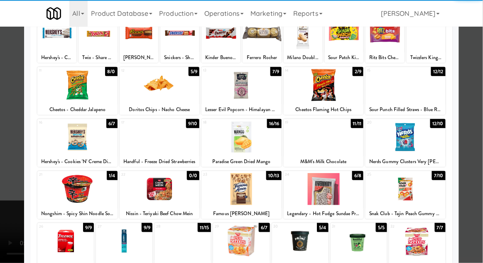
click at [426, 191] on div at bounding box center [406, 189] width 80 height 32
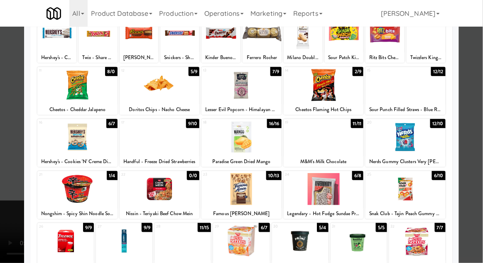
click at [478, 170] on div at bounding box center [241, 131] width 483 height 263
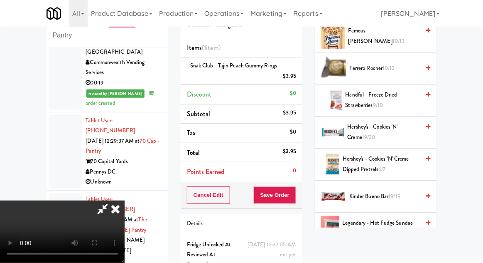
scroll to position [177, 0]
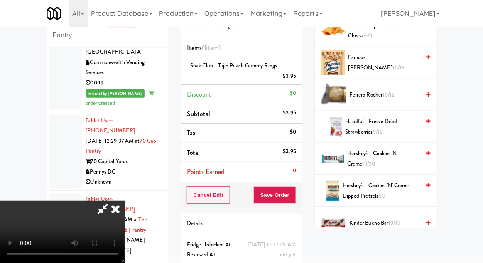
click at [386, 186] on span "Hershey's - Cookies 'N' Creme Dipped Pretzels 6/7" at bounding box center [381, 190] width 77 height 20
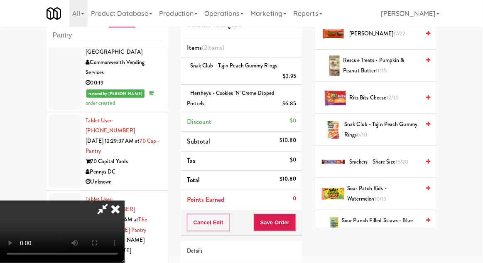
scroll to position [946, 0]
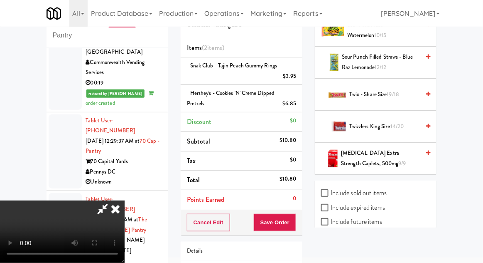
click at [392, 92] on span "19/18" at bounding box center [393, 94] width 12 height 8
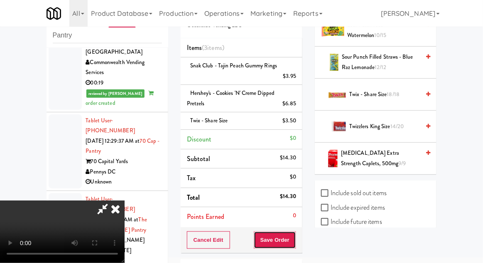
click at [295, 239] on button "Save Order" at bounding box center [275, 239] width 42 height 17
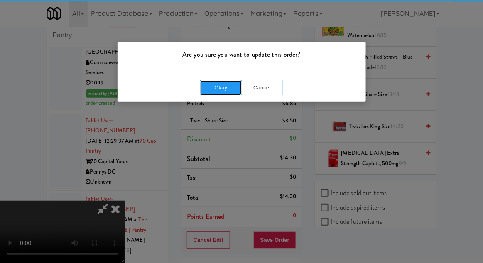
click at [226, 85] on button "Okay" at bounding box center [221, 87] width 42 height 15
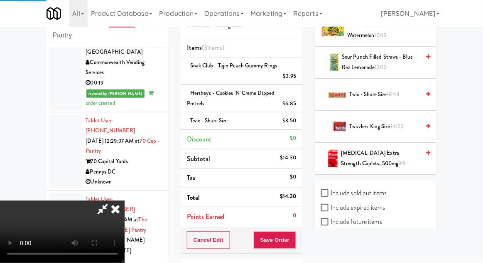
scroll to position [82, 0]
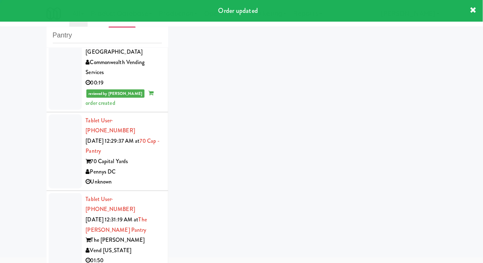
scroll to position [2192, 0]
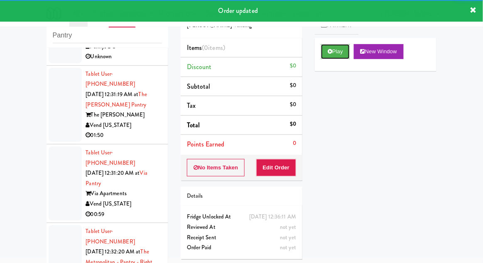
click at [349, 49] on button "Play" at bounding box center [335, 51] width 29 height 15
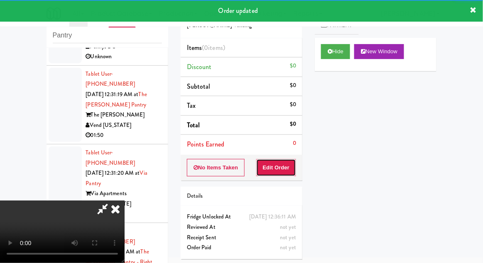
click at [288, 162] on button "Edit Order" at bounding box center [276, 167] width 40 height 17
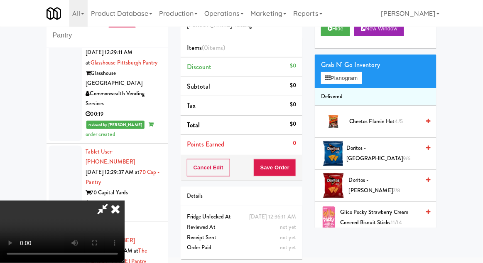
scroll to position [29, 0]
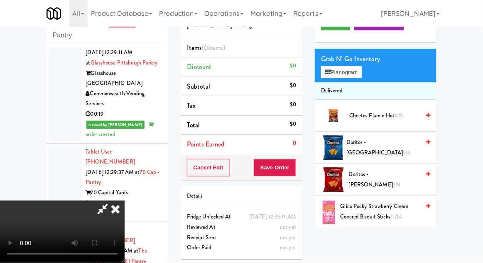
click at [396, 149] on span "Doritos - [GEOGRAPHIC_DATA] 9/6" at bounding box center [384, 147] width 74 height 20
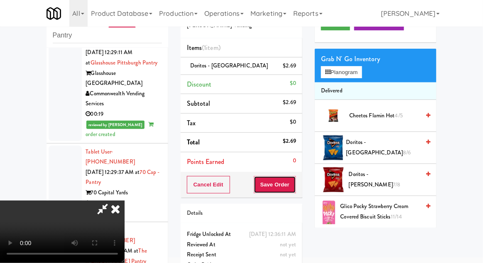
click at [294, 192] on button "Save Order" at bounding box center [275, 184] width 42 height 17
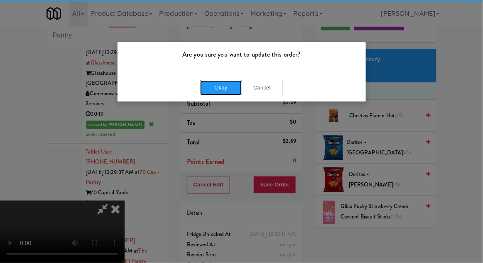
click at [213, 89] on button "Okay" at bounding box center [221, 87] width 42 height 15
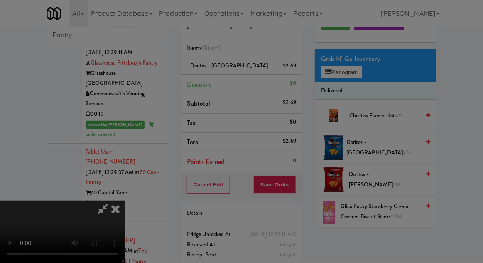
click at [67, 88] on div at bounding box center [241, 131] width 483 height 263
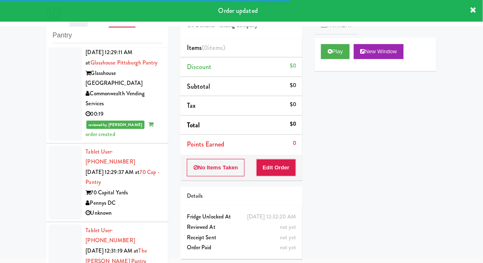
click at [327, 57] on button "Play" at bounding box center [335, 51] width 29 height 15
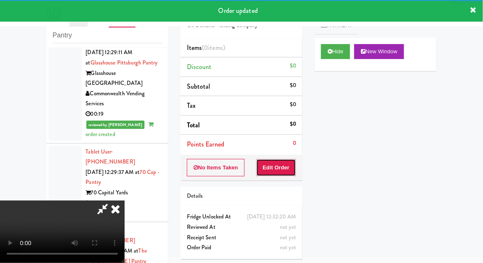
click at [273, 170] on button "Edit Order" at bounding box center [276, 167] width 40 height 17
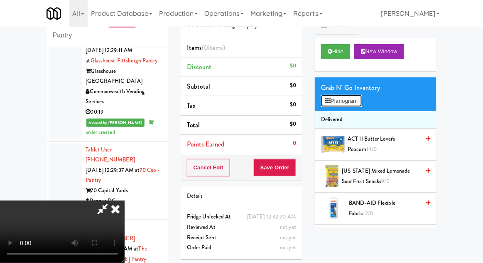
click at [359, 104] on button "Planogram" at bounding box center [341, 101] width 41 height 12
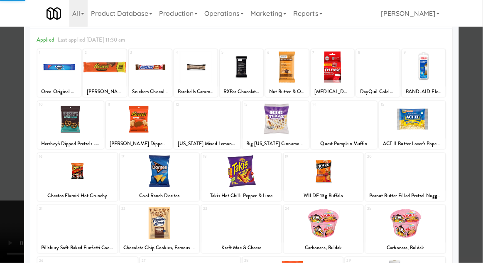
scroll to position [40, 0]
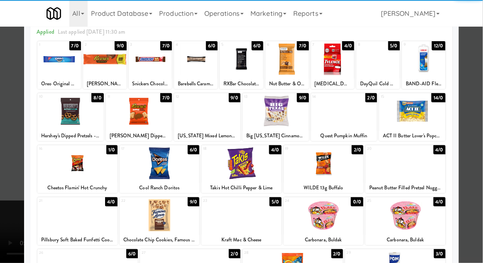
click at [71, 218] on div at bounding box center [77, 215] width 80 height 32
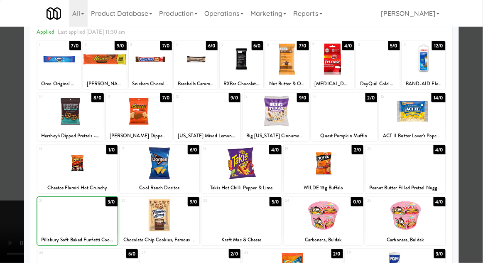
click at [481, 136] on div at bounding box center [241, 131] width 483 height 263
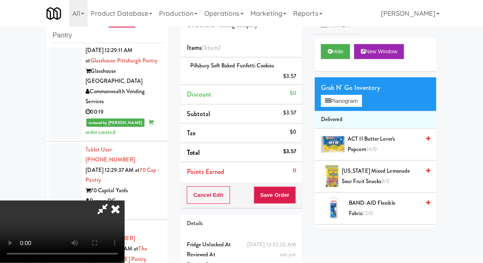
scroll to position [30, 0]
click at [294, 199] on button "Save Order" at bounding box center [275, 194] width 42 height 17
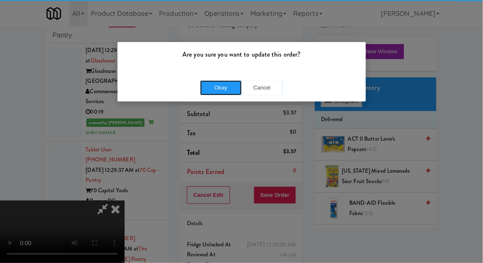
click at [231, 88] on button "Okay" at bounding box center [221, 87] width 42 height 15
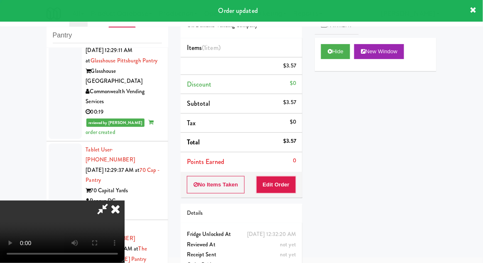
scroll to position [0, 0]
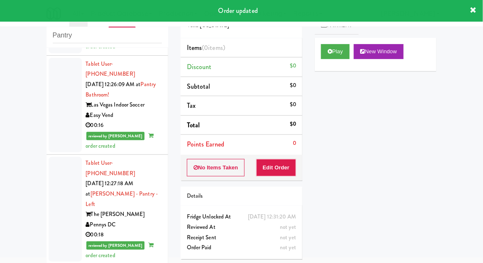
scroll to position [1796, 0]
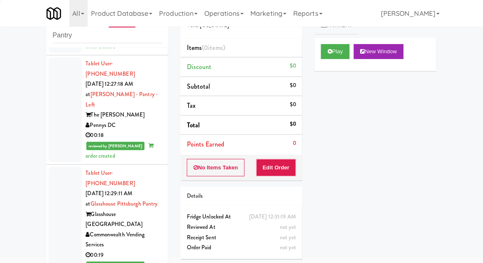
scroll to position [1897, 0]
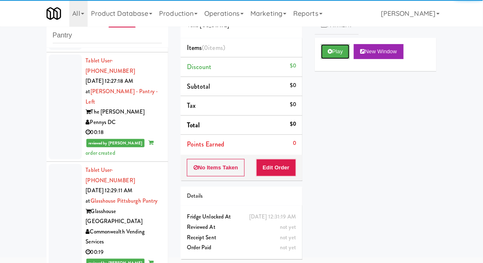
click at [326, 58] on button "Play" at bounding box center [335, 51] width 29 height 15
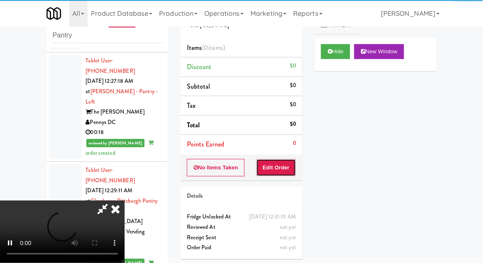
click at [279, 164] on button "Edit Order" at bounding box center [276, 167] width 40 height 17
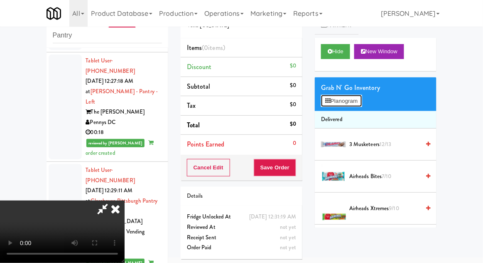
click at [354, 106] on button "Planogram" at bounding box center [341, 101] width 41 height 12
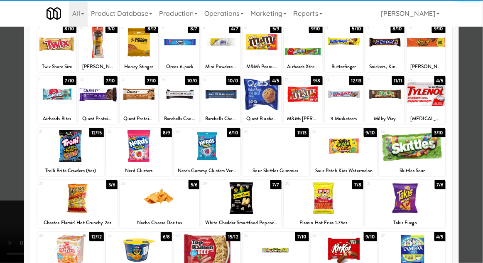
scroll to position [58, 0]
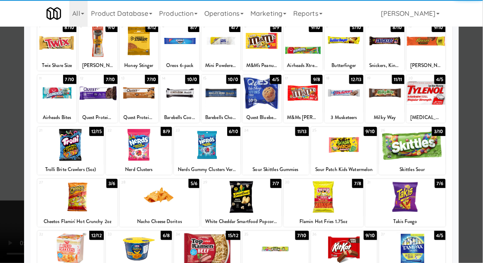
click at [65, 251] on div at bounding box center [70, 249] width 66 height 32
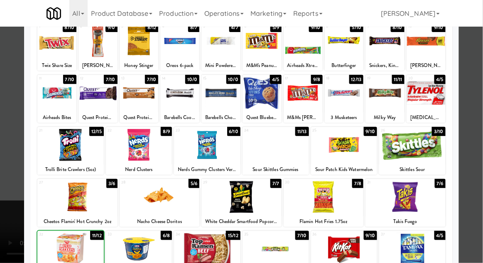
click at [480, 157] on div at bounding box center [241, 131] width 483 height 263
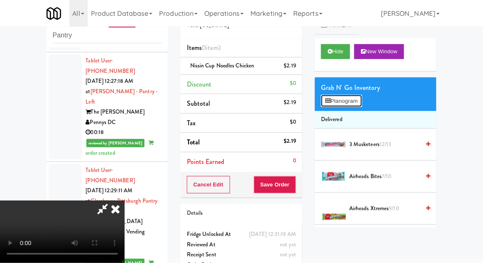
click at [356, 101] on button "Planogram" at bounding box center [341, 101] width 41 height 12
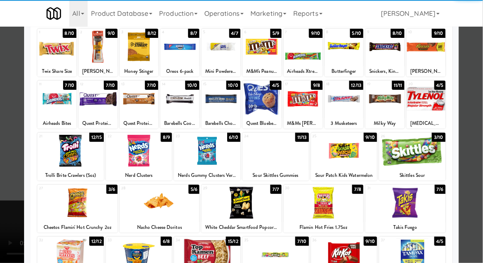
scroll to position [59, 0]
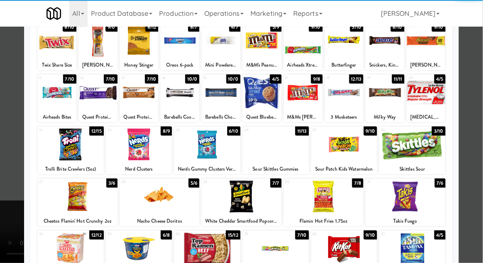
click at [71, 249] on div at bounding box center [70, 248] width 66 height 32
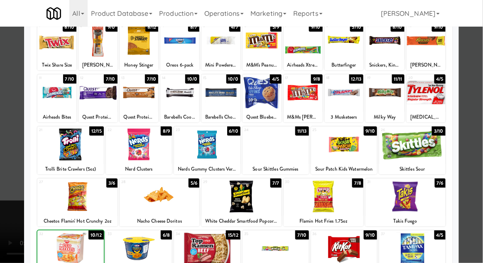
click at [9, 228] on div at bounding box center [241, 131] width 483 height 263
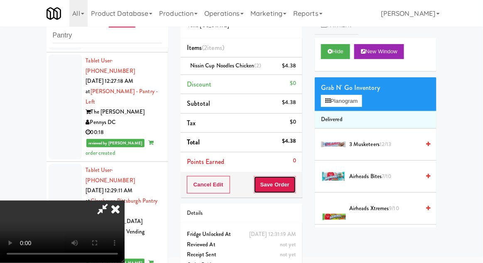
click at [293, 188] on button "Save Order" at bounding box center [275, 184] width 42 height 17
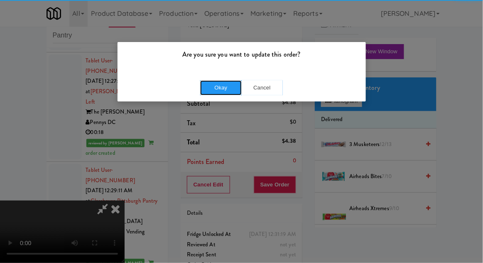
click at [207, 91] on button "Okay" at bounding box center [221, 87] width 42 height 15
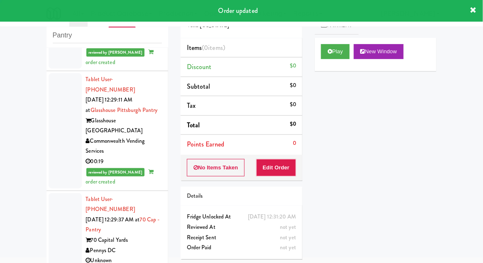
scroll to position [1988, 0]
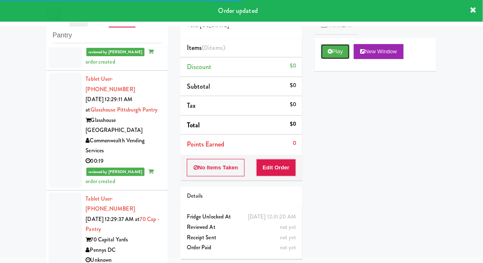
click at [330, 45] on button "Play" at bounding box center [335, 51] width 29 height 15
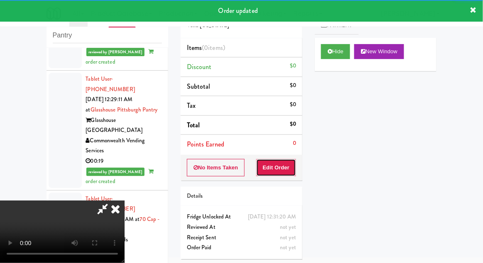
click at [283, 159] on button "Edit Order" at bounding box center [276, 167] width 40 height 17
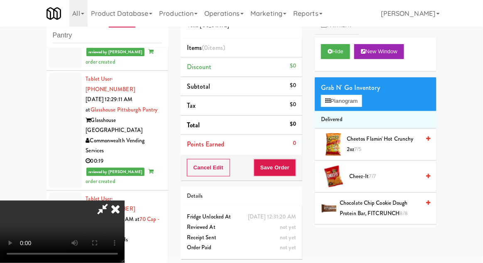
scroll to position [0, 0]
click at [353, 98] on button "Planogram" at bounding box center [341, 101] width 41 height 12
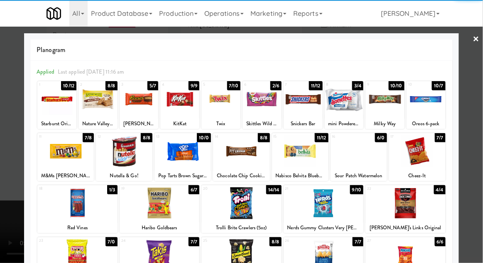
click at [123, 153] on div at bounding box center [124, 151] width 57 height 32
click at [479, 139] on div at bounding box center [241, 131] width 483 height 263
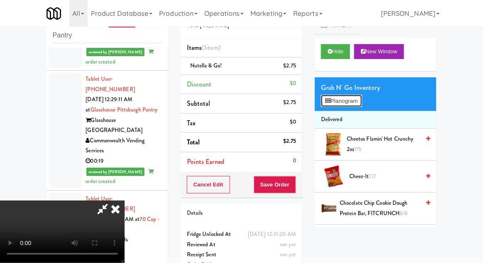
click at [361, 101] on button "Planogram" at bounding box center [341, 101] width 41 height 12
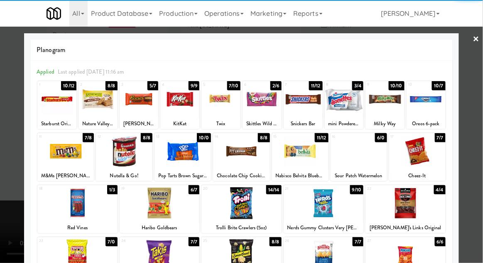
click at [98, 104] on div at bounding box center [98, 99] width 39 height 32
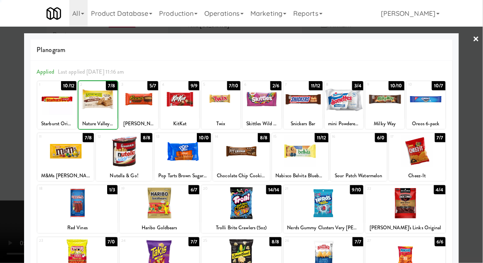
click at [482, 140] on div at bounding box center [241, 131] width 483 height 263
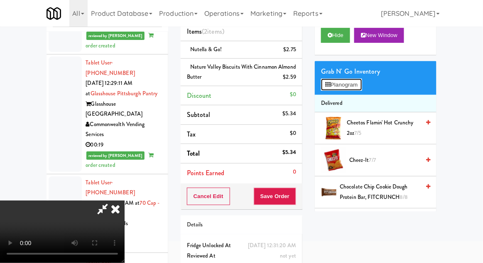
click at [358, 89] on button "Planogram" at bounding box center [341, 85] width 41 height 12
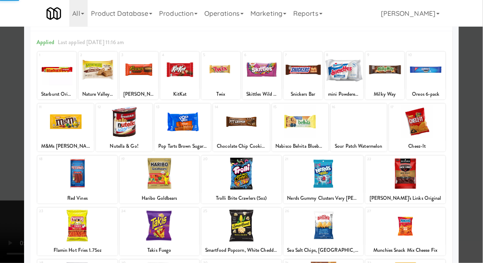
scroll to position [32, 0]
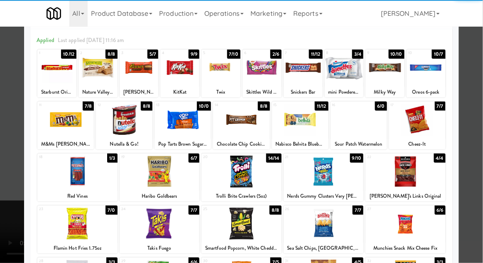
click at [373, 127] on div at bounding box center [359, 119] width 57 height 32
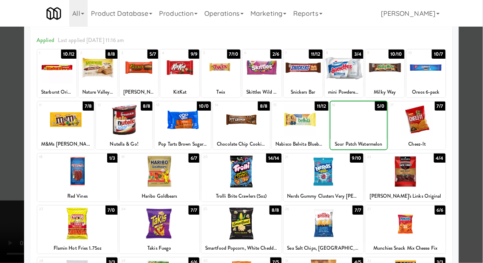
click at [469, 123] on div at bounding box center [241, 131] width 483 height 263
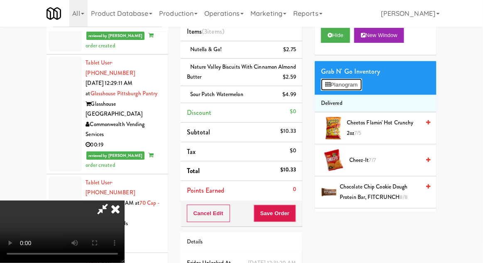
click at [353, 85] on button "Planogram" at bounding box center [341, 85] width 41 height 12
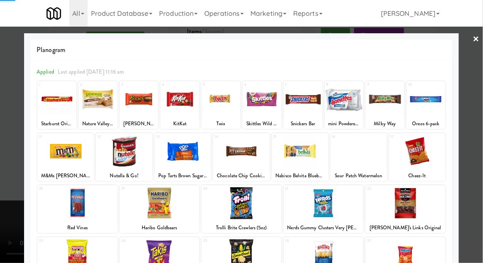
click at [480, 145] on div at bounding box center [241, 131] width 483 height 263
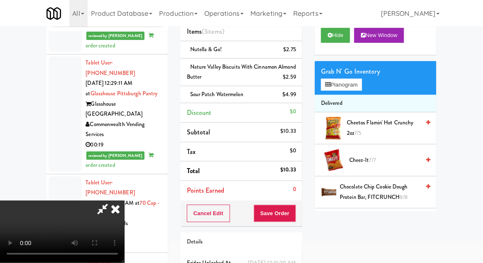
click at [360, 96] on li "Delivered" at bounding box center [376, 103] width 122 height 17
click at [358, 84] on button "Planogram" at bounding box center [341, 85] width 41 height 12
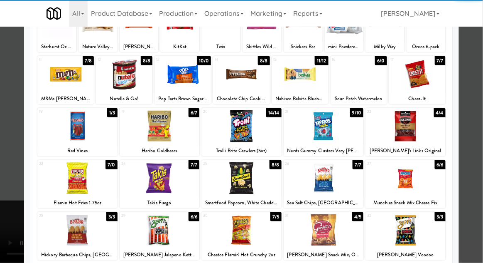
scroll to position [76, 0]
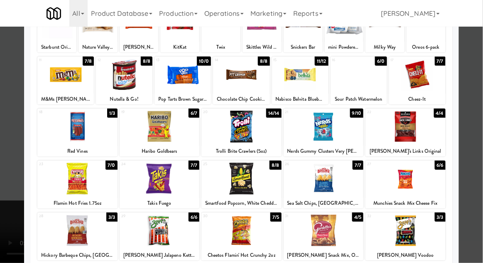
click at [244, 135] on div at bounding box center [242, 127] width 80 height 32
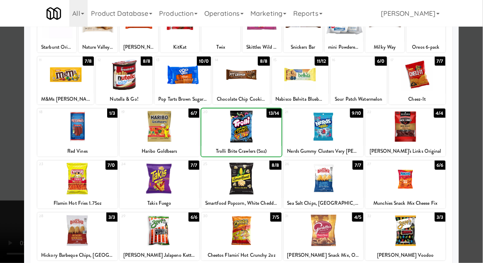
click at [481, 127] on div at bounding box center [241, 131] width 483 height 263
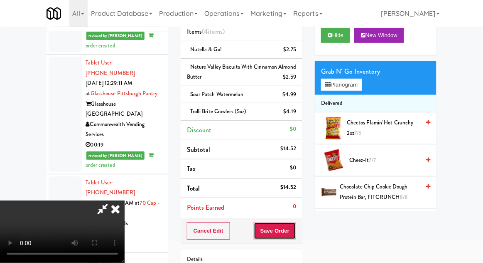
click at [295, 231] on button "Save Order" at bounding box center [275, 230] width 42 height 17
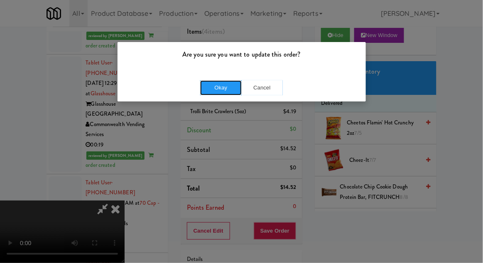
click at [212, 93] on button "Okay" at bounding box center [221, 87] width 42 height 15
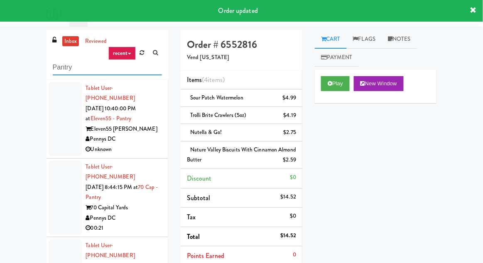
click at [59, 66] on input "Pantry" at bounding box center [107, 67] width 109 height 15
click at [59, 70] on input "Pantry" at bounding box center [107, 67] width 109 height 15
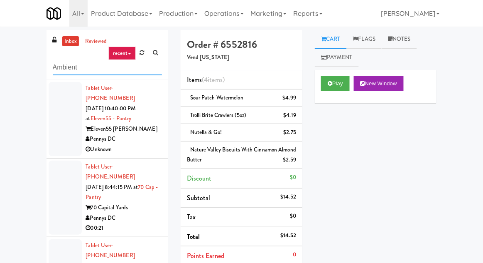
type input "Ambient"
click at [17, 61] on div "inbox reviewed recent all unclear take inventory issue suspicious failed recent…" at bounding box center [241, 203] width 483 height 347
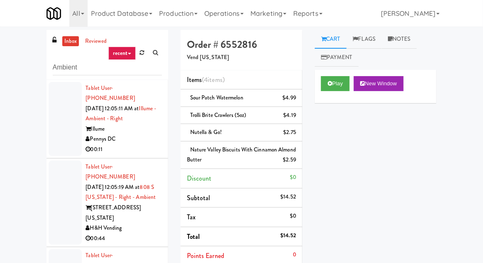
click at [54, 98] on div at bounding box center [65, 119] width 33 height 74
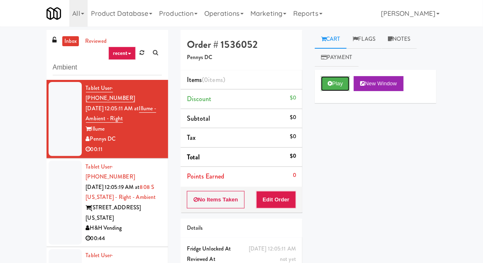
click at [338, 87] on button "Play" at bounding box center [335, 83] width 29 height 15
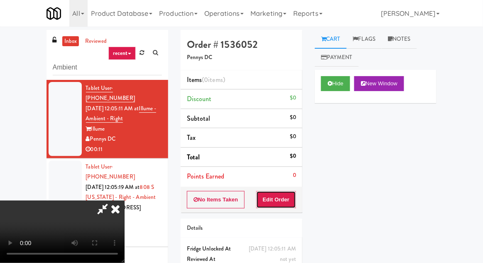
click at [290, 194] on button "Edit Order" at bounding box center [276, 199] width 40 height 17
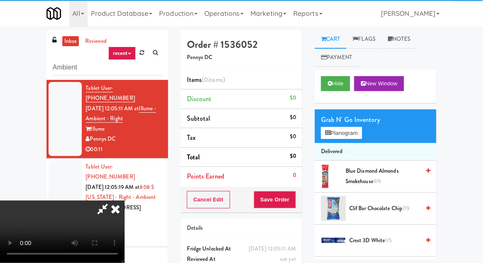
scroll to position [32, 0]
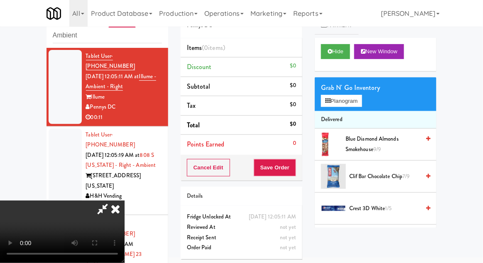
click at [387, 240] on span "Doritos - Cool Ranch 3/7" at bounding box center [384, 240] width 74 height 20
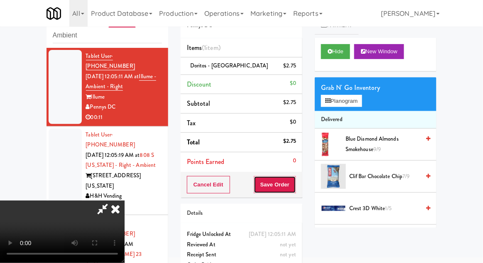
click at [296, 187] on button "Save Order" at bounding box center [275, 184] width 42 height 17
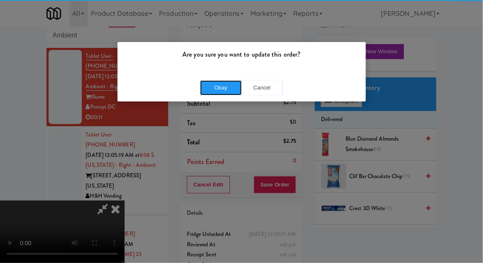
click at [211, 87] on button "Okay" at bounding box center [221, 87] width 42 height 15
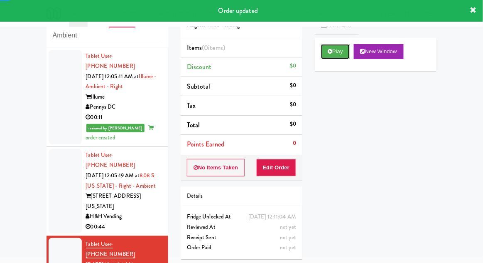
click at [342, 53] on button "Play" at bounding box center [335, 51] width 29 height 15
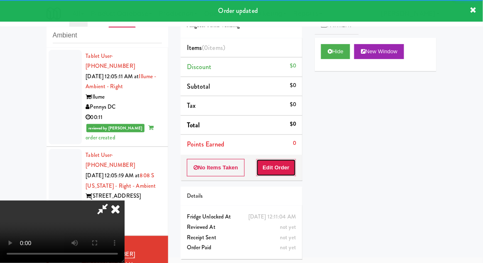
click at [287, 160] on button "Edit Order" at bounding box center [276, 167] width 40 height 17
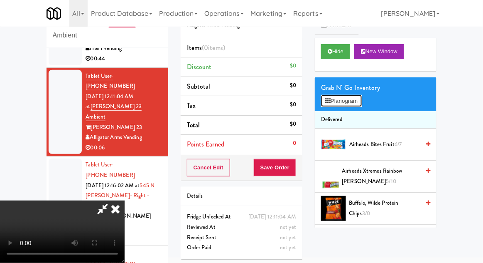
click at [357, 100] on button "Planogram" at bounding box center [341, 101] width 41 height 12
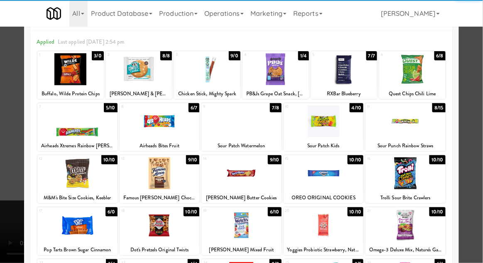
scroll to position [32, 0]
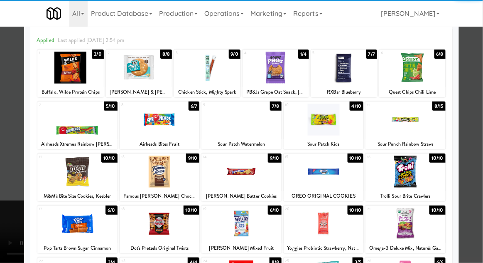
click at [149, 172] on div at bounding box center [160, 171] width 80 height 32
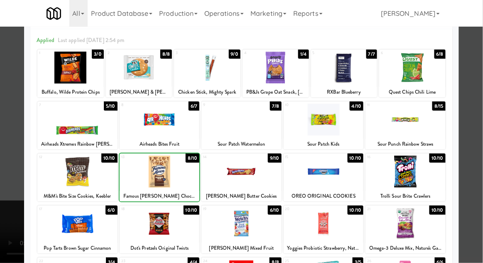
click at [146, 172] on div at bounding box center [160, 171] width 80 height 32
click at [149, 174] on div at bounding box center [160, 171] width 80 height 32
click at [480, 139] on div at bounding box center [241, 131] width 483 height 263
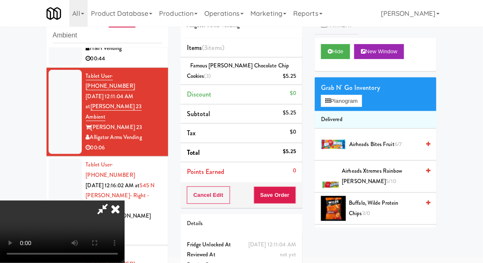
scroll to position [30, 0]
click at [295, 196] on button "Save Order" at bounding box center [275, 194] width 42 height 17
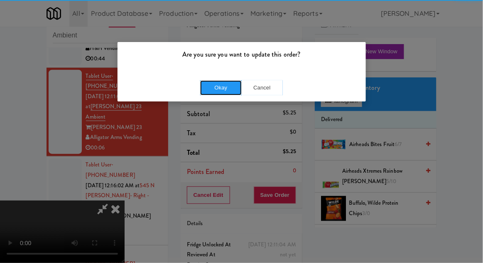
click at [222, 80] on button "Okay" at bounding box center [221, 87] width 42 height 15
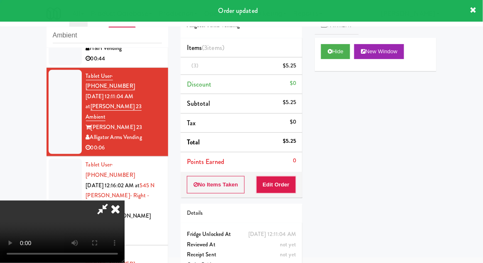
scroll to position [0, 0]
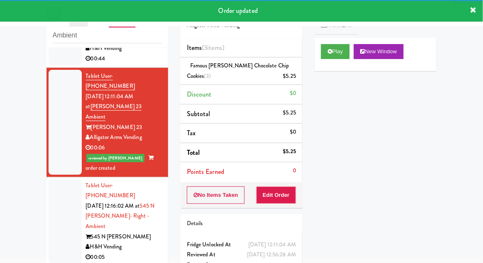
click at [59, 179] on div at bounding box center [65, 221] width 33 height 84
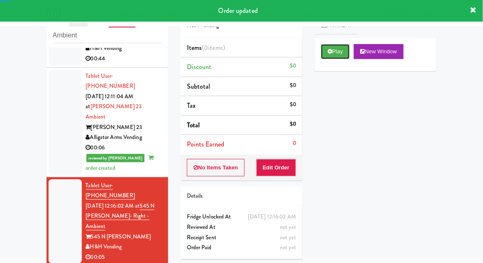
click at [343, 49] on button "Play" at bounding box center [335, 51] width 29 height 15
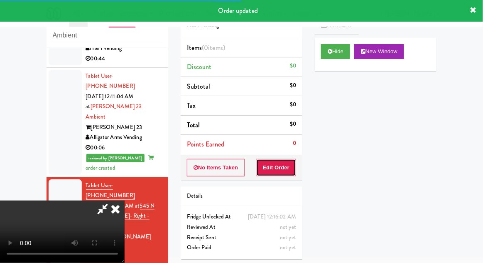
click at [285, 168] on button "Edit Order" at bounding box center [276, 167] width 40 height 17
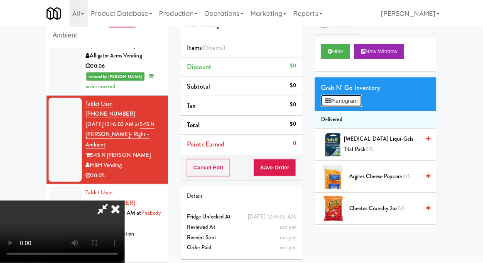
click at [360, 96] on button "Planogram" at bounding box center [341, 101] width 41 height 12
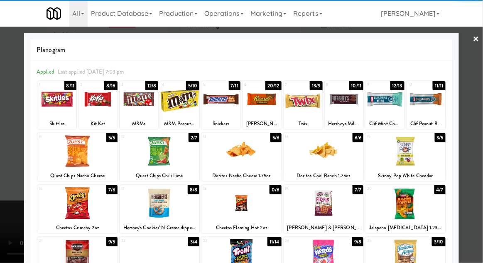
click at [236, 156] on div at bounding box center [242, 151] width 80 height 32
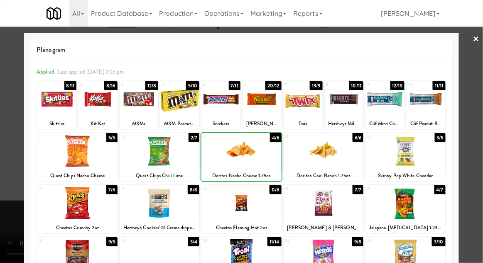
click at [481, 134] on div at bounding box center [241, 131] width 483 height 263
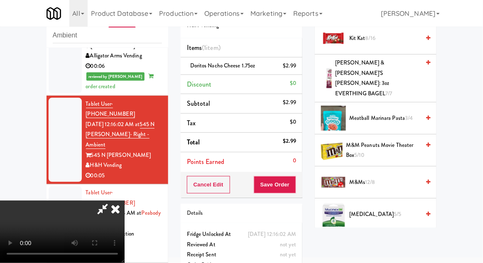
scroll to position [490, 0]
click at [390, 140] on span "M&M Peanuts Movie Theater Box 5/10" at bounding box center [383, 150] width 74 height 20
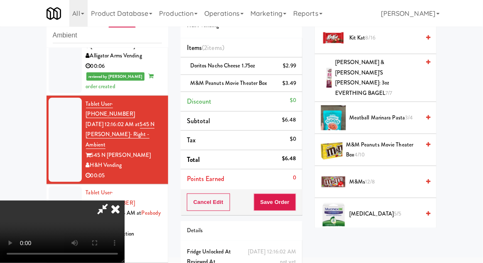
scroll to position [30, 0]
click at [295, 205] on button "Save Order" at bounding box center [275, 201] width 42 height 17
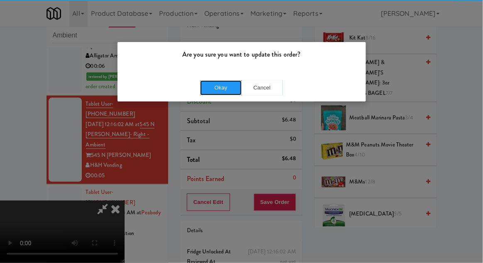
click at [206, 93] on button "Okay" at bounding box center [221, 87] width 42 height 15
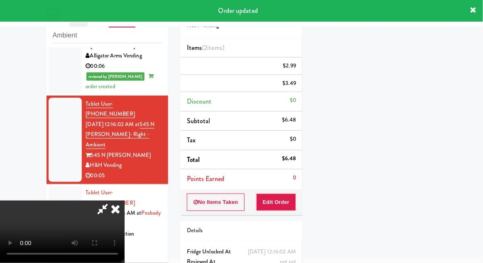
scroll to position [0, 0]
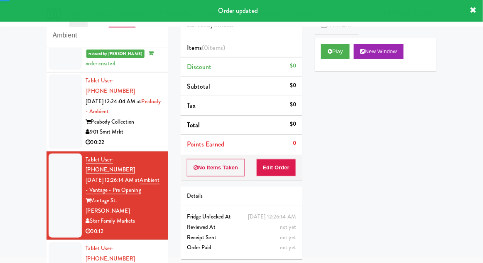
scroll to position [387, 0]
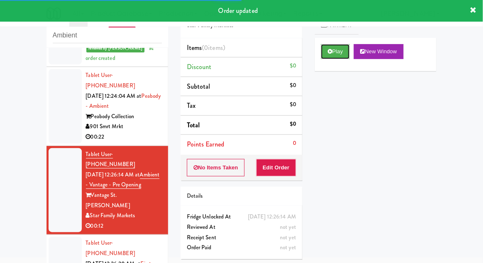
click at [346, 51] on button "Play" at bounding box center [335, 51] width 29 height 15
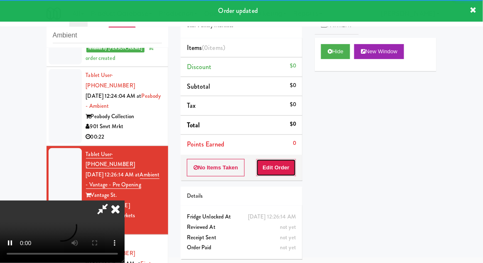
click at [292, 160] on button "Edit Order" at bounding box center [276, 167] width 40 height 17
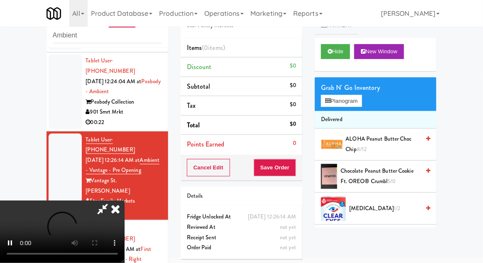
scroll to position [0, 0]
click at [376, 178] on span "Chocolate Peanut Butter Cookie ft. OREO® Crumbl 5/0" at bounding box center [380, 176] width 79 height 20
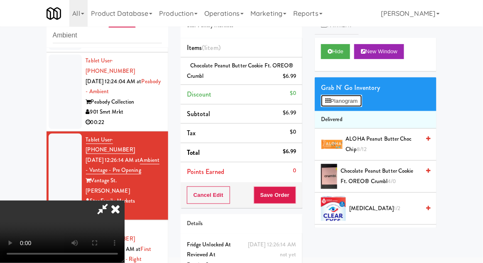
click at [356, 101] on button "Planogram" at bounding box center [341, 101] width 41 height 12
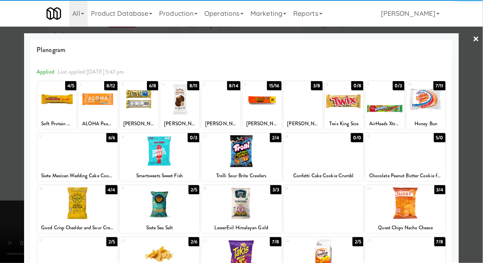
click at [437, 103] on div at bounding box center [426, 99] width 39 height 32
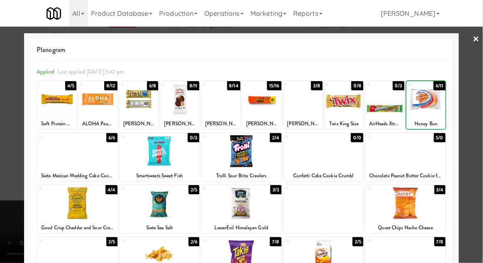
click at [476, 102] on div at bounding box center [241, 131] width 483 height 263
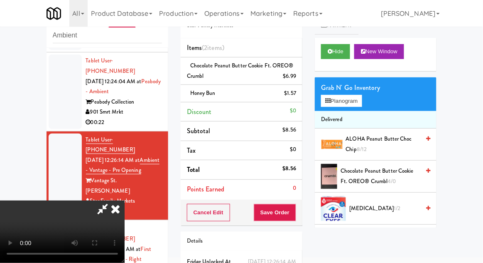
scroll to position [30, 0]
click at [294, 213] on button "Save Order" at bounding box center [275, 212] width 42 height 17
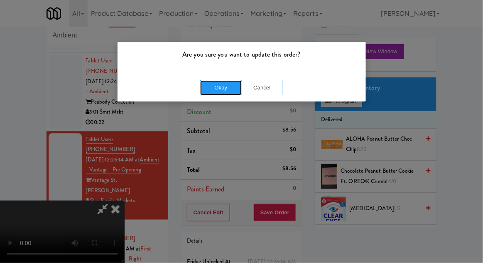
click at [219, 92] on button "Okay" at bounding box center [221, 87] width 42 height 15
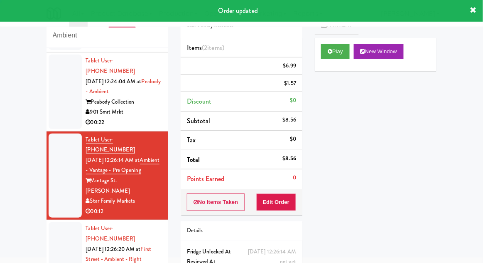
scroll to position [0, 0]
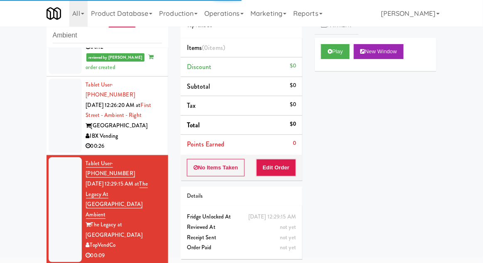
scroll to position [571, 0]
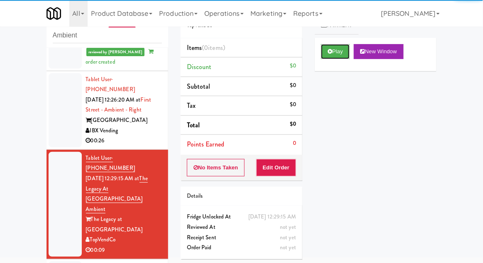
click at [340, 55] on button "Play" at bounding box center [335, 51] width 29 height 15
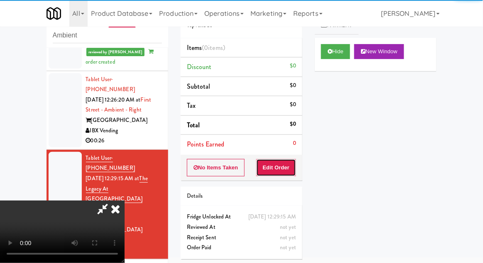
click at [288, 174] on button "Edit Order" at bounding box center [276, 167] width 40 height 17
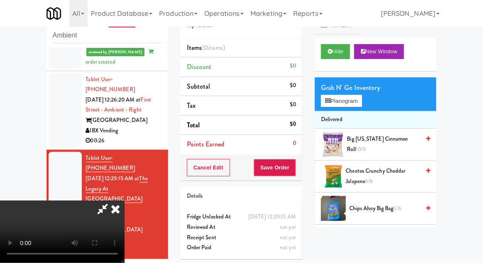
scroll to position [0, 0]
click at [360, 105] on button "Planogram" at bounding box center [341, 101] width 41 height 12
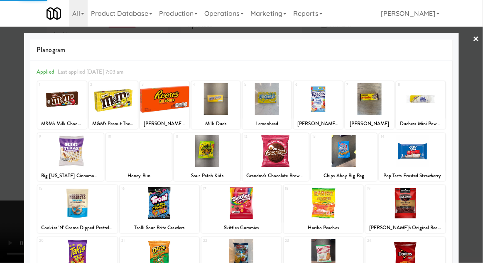
click at [330, 107] on div at bounding box center [318, 99] width 49 height 32
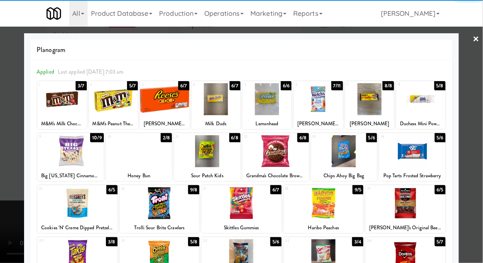
click at [330, 109] on div at bounding box center [318, 99] width 49 height 32
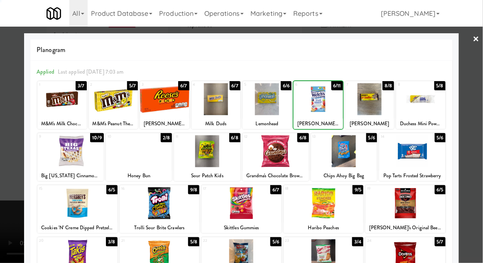
click at [16, 223] on div at bounding box center [241, 131] width 483 height 263
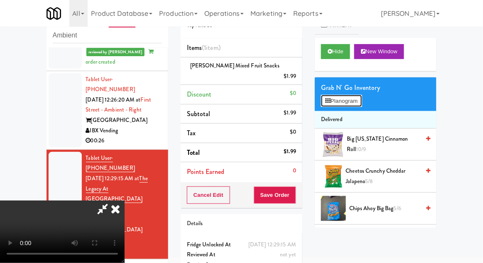
click at [339, 102] on button "Planogram" at bounding box center [341, 101] width 41 height 12
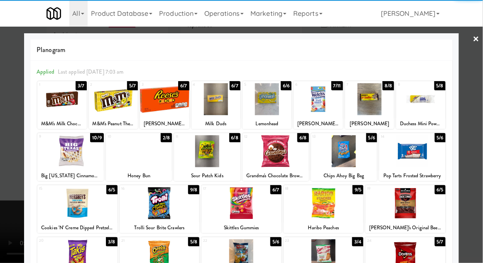
click at [423, 156] on div at bounding box center [412, 151] width 66 height 32
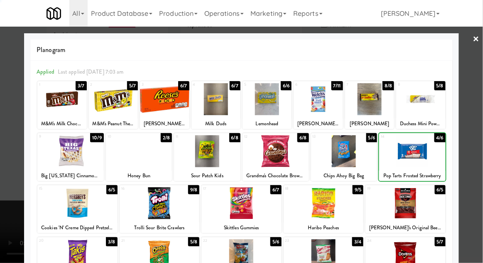
click at [474, 148] on div at bounding box center [241, 131] width 483 height 263
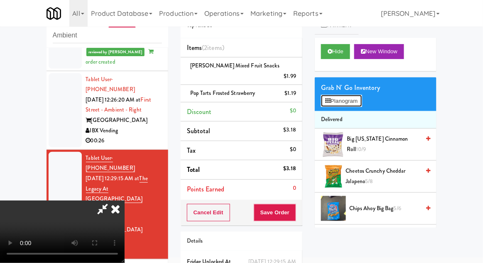
click at [356, 101] on button "Planogram" at bounding box center [341, 101] width 41 height 12
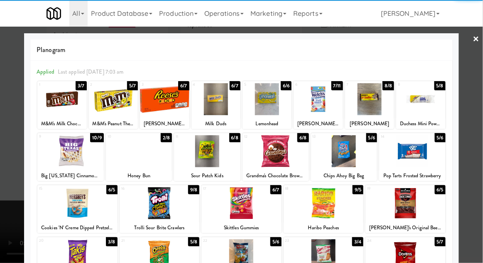
click at [221, 106] on div at bounding box center [216, 99] width 49 height 32
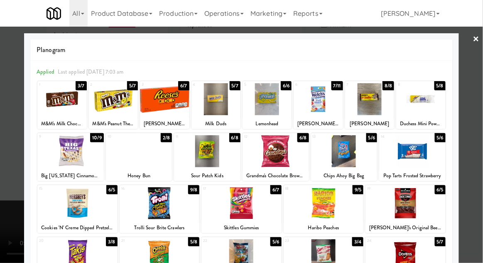
click at [482, 104] on div at bounding box center [241, 131] width 483 height 263
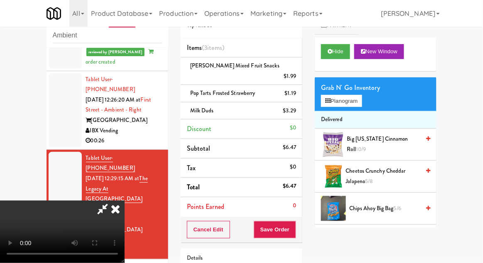
scroll to position [30, 0]
click at [295, 222] on button "Save Order" at bounding box center [275, 229] width 42 height 17
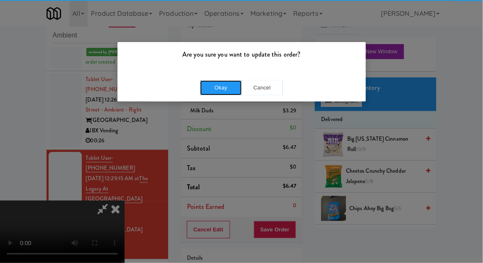
click at [215, 85] on button "Okay" at bounding box center [221, 87] width 42 height 15
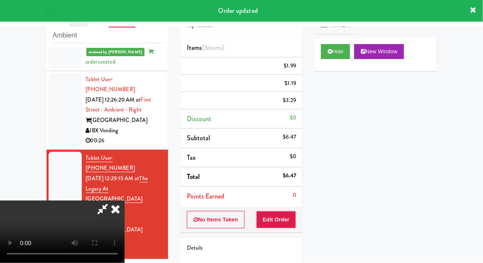
scroll to position [0, 0]
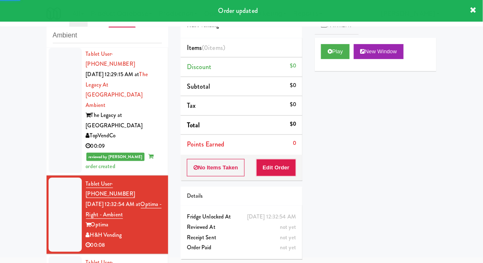
scroll to position [675, 0]
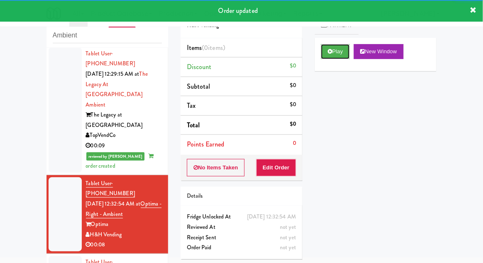
click at [341, 51] on button "Play" at bounding box center [335, 51] width 29 height 15
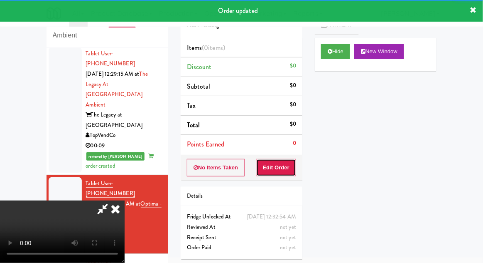
click at [285, 162] on button "Edit Order" at bounding box center [276, 167] width 40 height 17
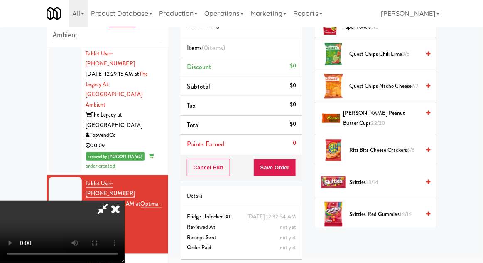
scroll to position [609, 0]
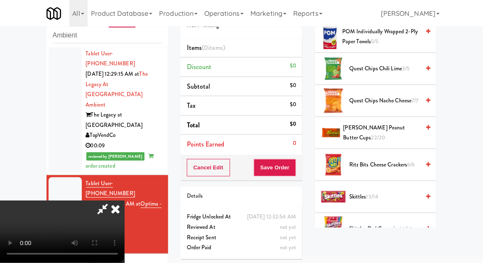
click at [384, 123] on span "[PERSON_NAME] Peanut Butter Cups 22/20" at bounding box center [382, 133] width 77 height 20
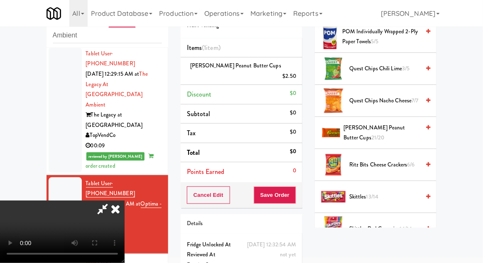
click at [374, 123] on span "[PERSON_NAME] Peanut Butter Cups 21/20" at bounding box center [382, 133] width 76 height 20
click at [295, 188] on button "Save Order" at bounding box center [275, 194] width 42 height 17
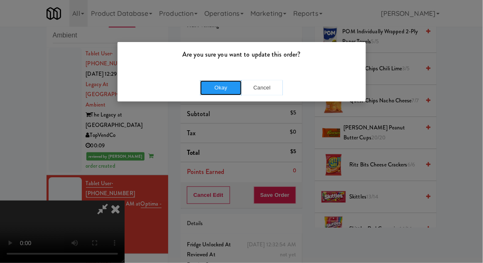
click at [213, 85] on button "Okay" at bounding box center [221, 87] width 42 height 15
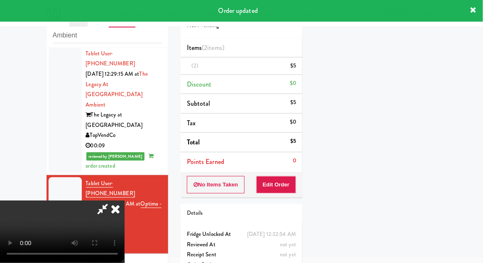
scroll to position [82, 0]
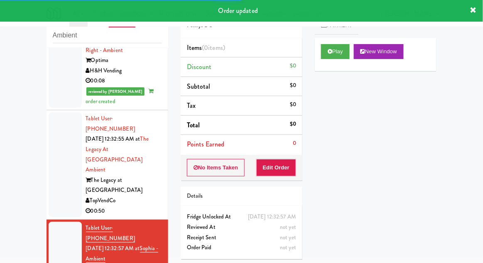
scroll to position [839, 0]
click at [335, 51] on button "Play" at bounding box center [335, 51] width 29 height 15
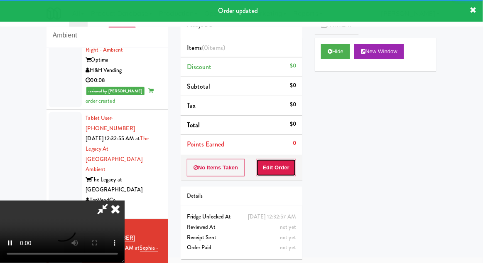
click at [285, 160] on button "Edit Order" at bounding box center [276, 167] width 40 height 17
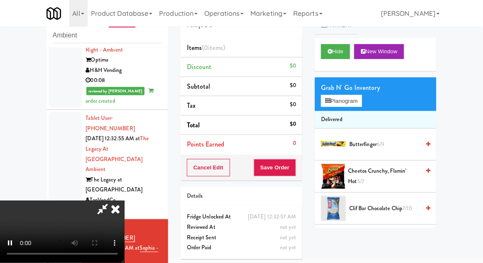
scroll to position [0, 0]
click at [357, 95] on button "Planogram" at bounding box center [341, 101] width 41 height 12
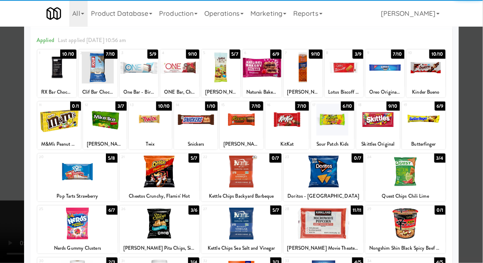
scroll to position [31, 0]
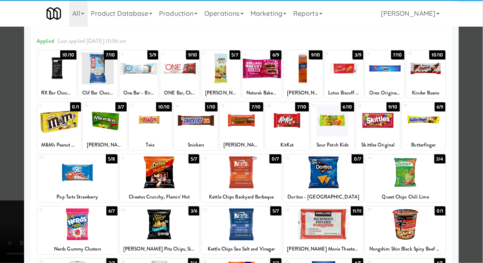
click at [387, 126] on div at bounding box center [379, 120] width 44 height 32
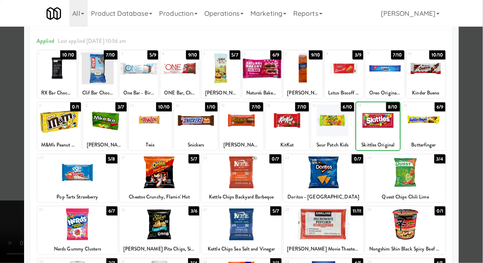
click at [480, 122] on div at bounding box center [241, 131] width 483 height 263
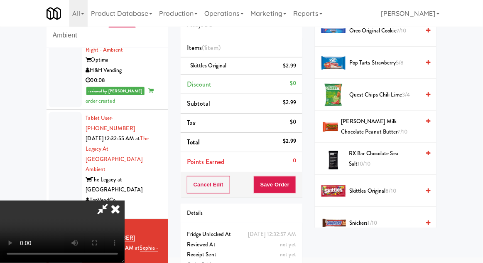
scroll to position [656, 0]
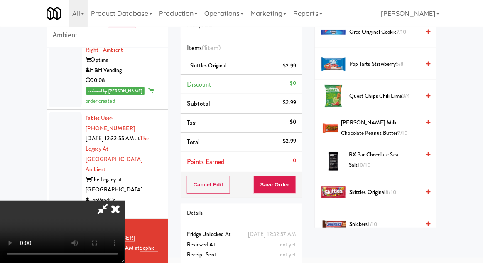
click at [393, 124] on span "[PERSON_NAME] Milk Chocolate Peanut Butter 7/10" at bounding box center [381, 128] width 79 height 20
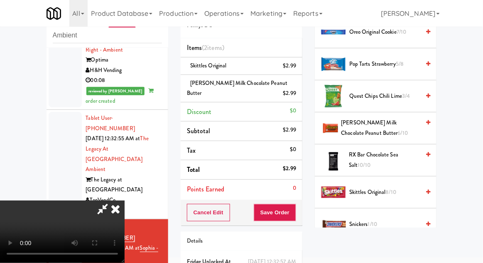
click at [396, 122] on span "[PERSON_NAME] Milk Chocolate Peanut Butter 6/10" at bounding box center [381, 128] width 79 height 20
click at [296, 209] on button "Save Order" at bounding box center [275, 212] width 42 height 17
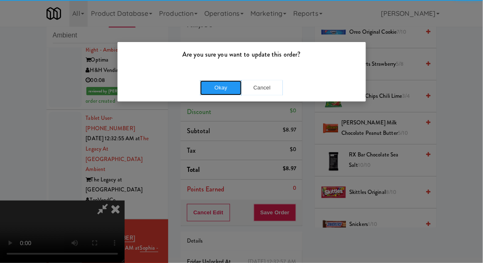
click at [223, 84] on button "Okay" at bounding box center [221, 87] width 42 height 15
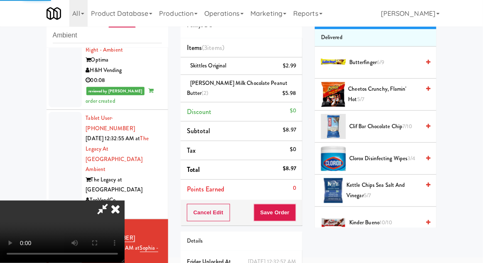
scroll to position [0, 0]
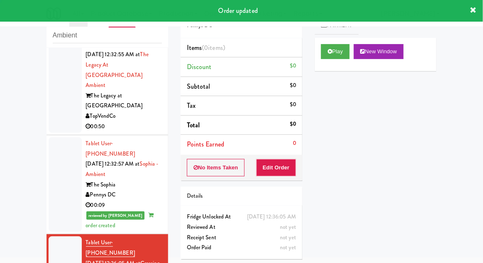
scroll to position [924, 0]
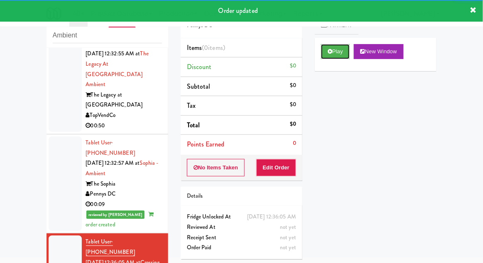
click at [344, 50] on button "Play" at bounding box center [335, 51] width 29 height 15
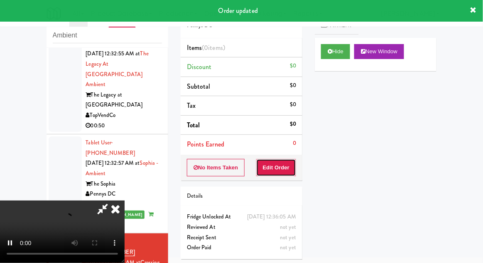
click at [285, 159] on button "Edit Order" at bounding box center [276, 167] width 40 height 17
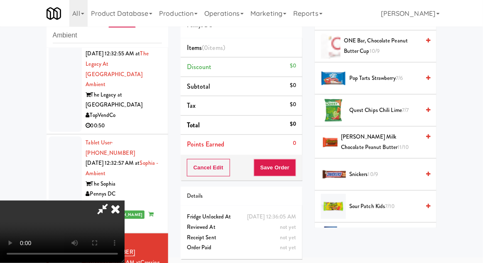
scroll to position [770, 0]
click at [391, 139] on span "[PERSON_NAME] Milk Chocolate Peanut Butter 11/10" at bounding box center [380, 142] width 79 height 20
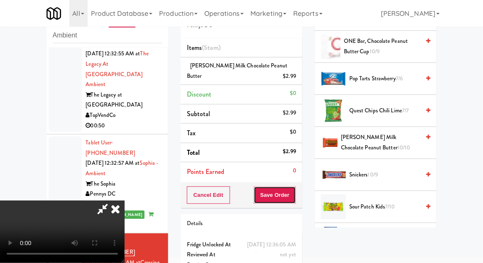
click at [295, 199] on button "Save Order" at bounding box center [275, 194] width 42 height 17
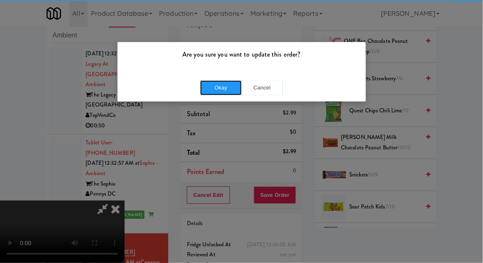
click at [216, 89] on button "Okay" at bounding box center [221, 87] width 42 height 15
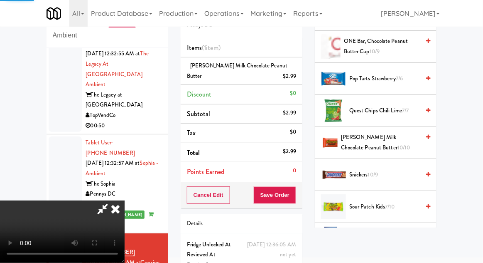
scroll to position [82, 0]
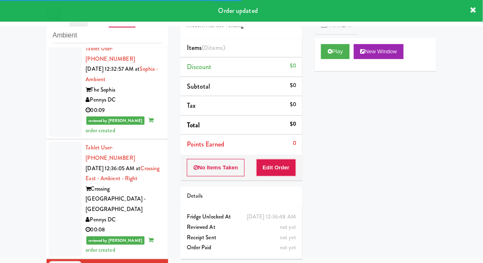
scroll to position [1021, 0]
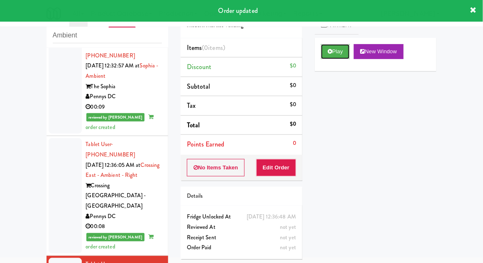
click at [343, 55] on button "Play" at bounding box center [335, 51] width 29 height 15
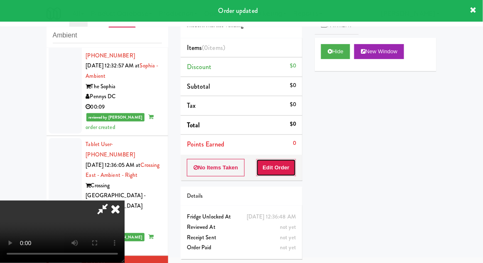
click at [292, 167] on button "Edit Order" at bounding box center [276, 167] width 40 height 17
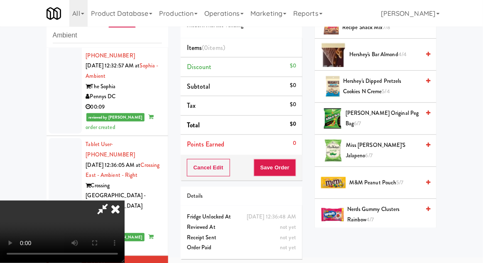
scroll to position [345, 0]
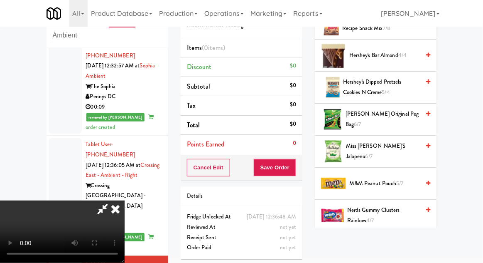
click at [403, 117] on span "[PERSON_NAME] Original Peg Bag 6/7" at bounding box center [383, 119] width 74 height 20
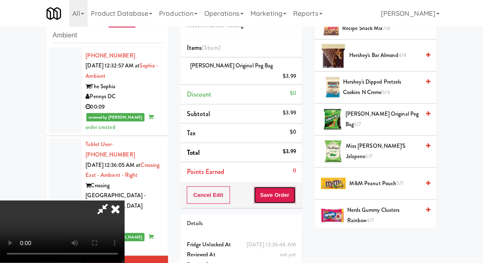
click at [295, 190] on button "Save Order" at bounding box center [275, 194] width 42 height 17
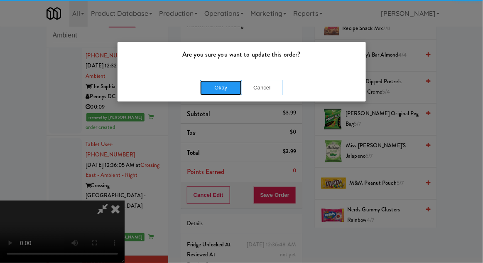
click at [219, 90] on button "Okay" at bounding box center [221, 87] width 42 height 15
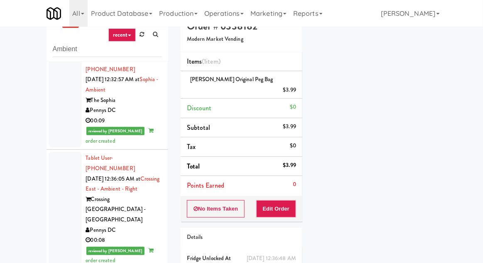
scroll to position [17, 0]
